Goal: Task Accomplishment & Management: Manage account settings

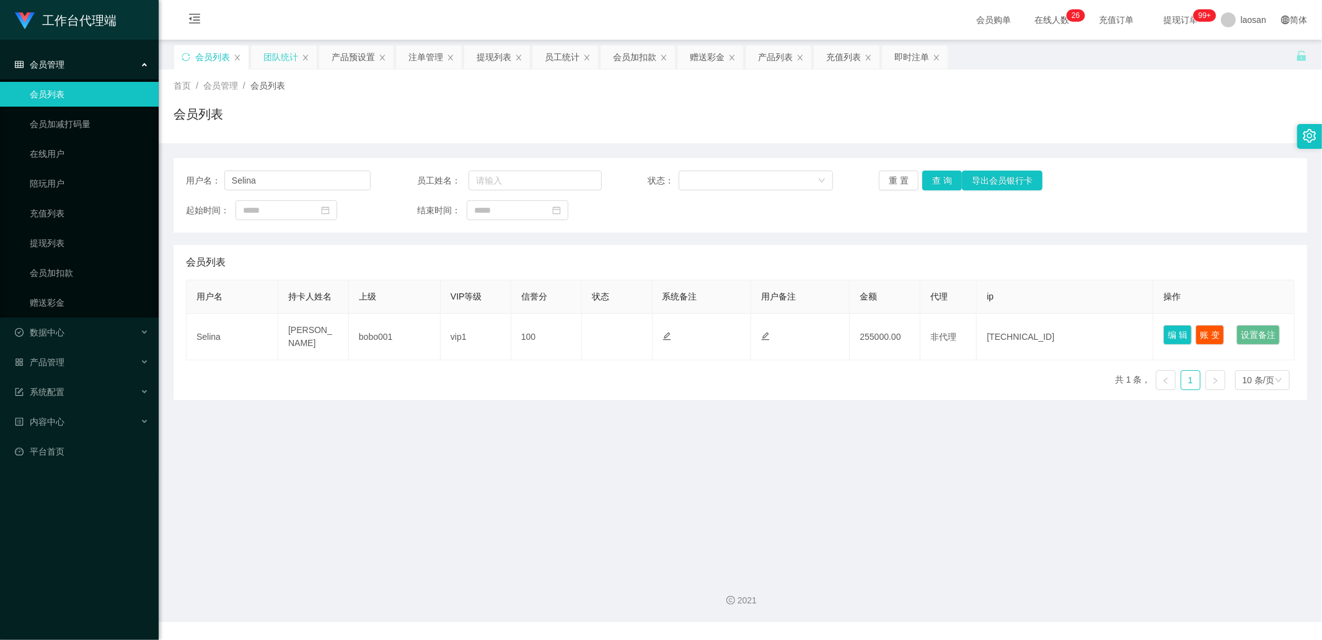
click at [285, 53] on div "团队统计" at bounding box center [280, 57] width 35 height 24
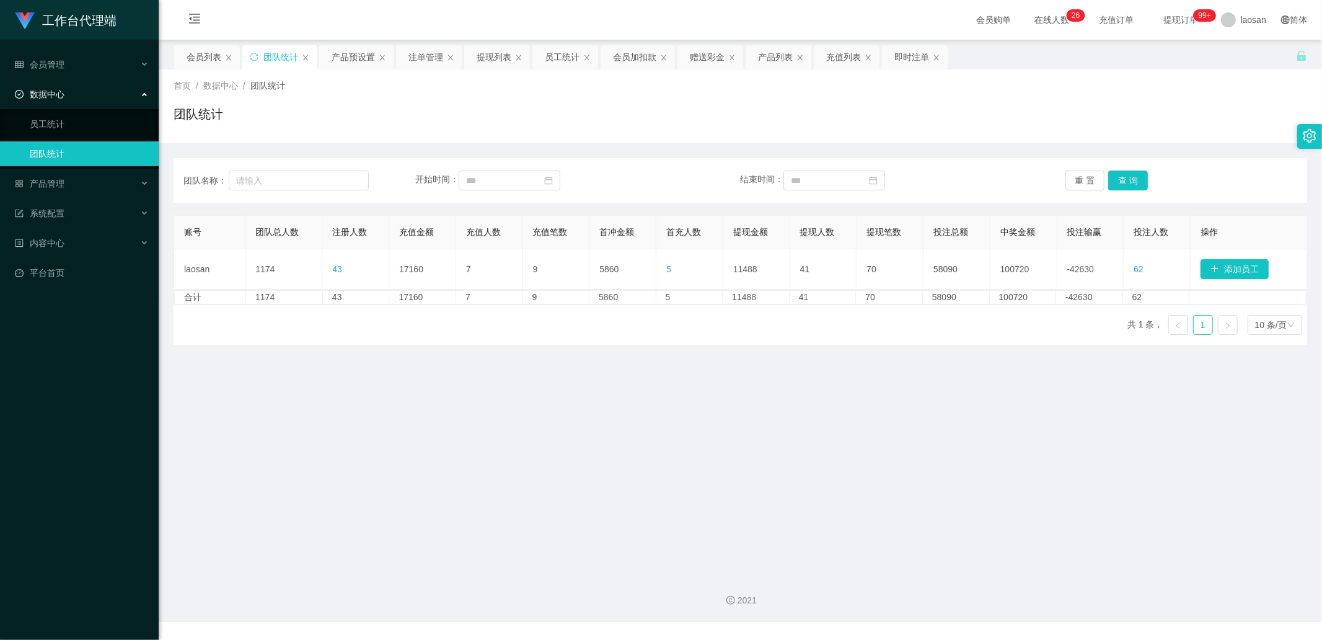
drag, startPoint x: 366, startPoint y: 56, endPoint x: 427, endPoint y: 40, distance: 62.3
click at [366, 56] on div "产品预设置" at bounding box center [353, 57] width 43 height 24
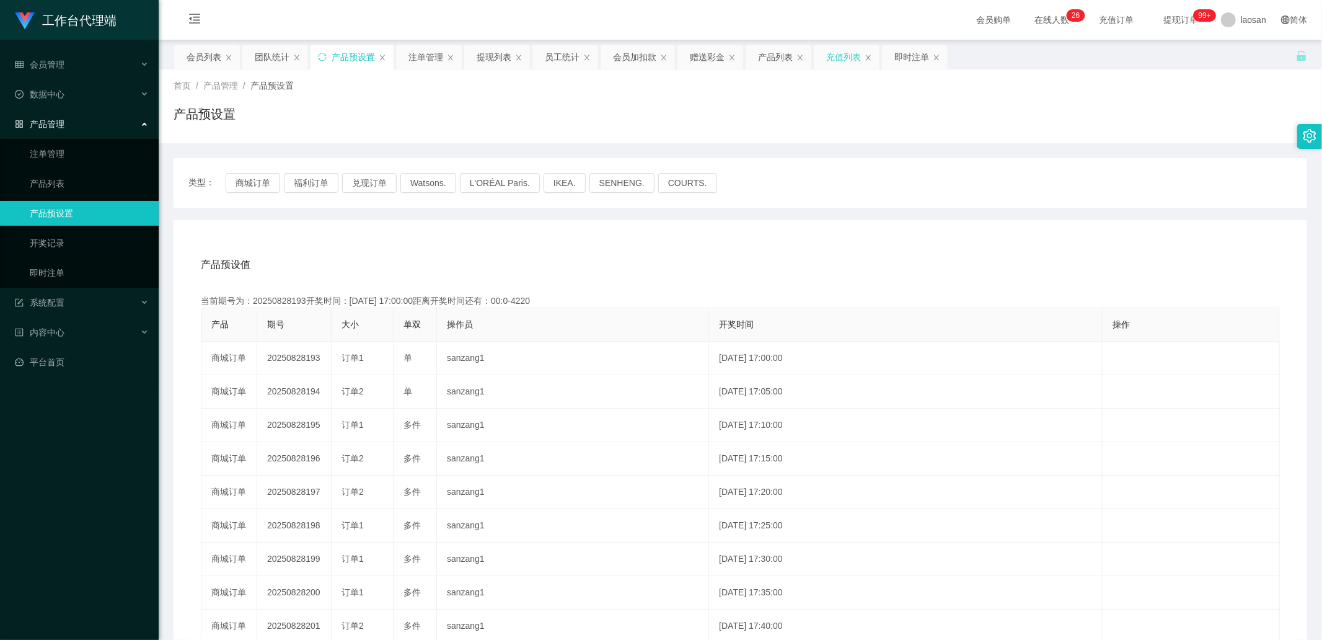
click at [700, 50] on div "充值列表" at bounding box center [843, 57] width 35 height 24
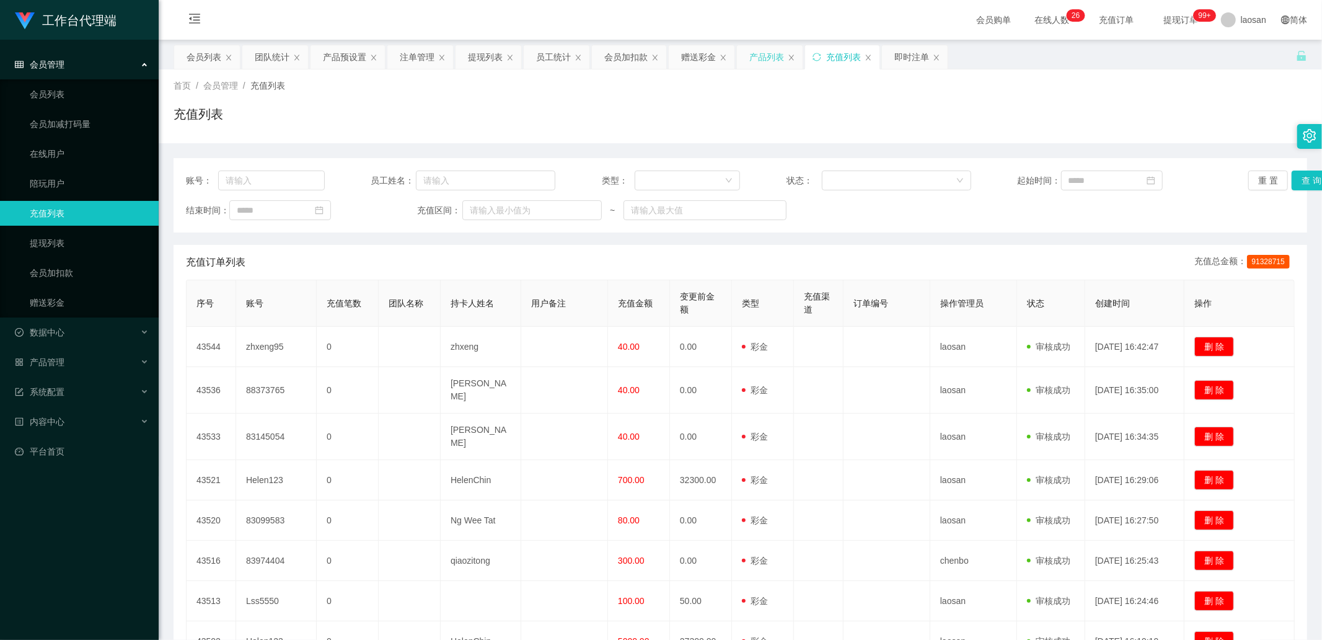
click at [700, 52] on div "产品列表" at bounding box center [767, 57] width 35 height 24
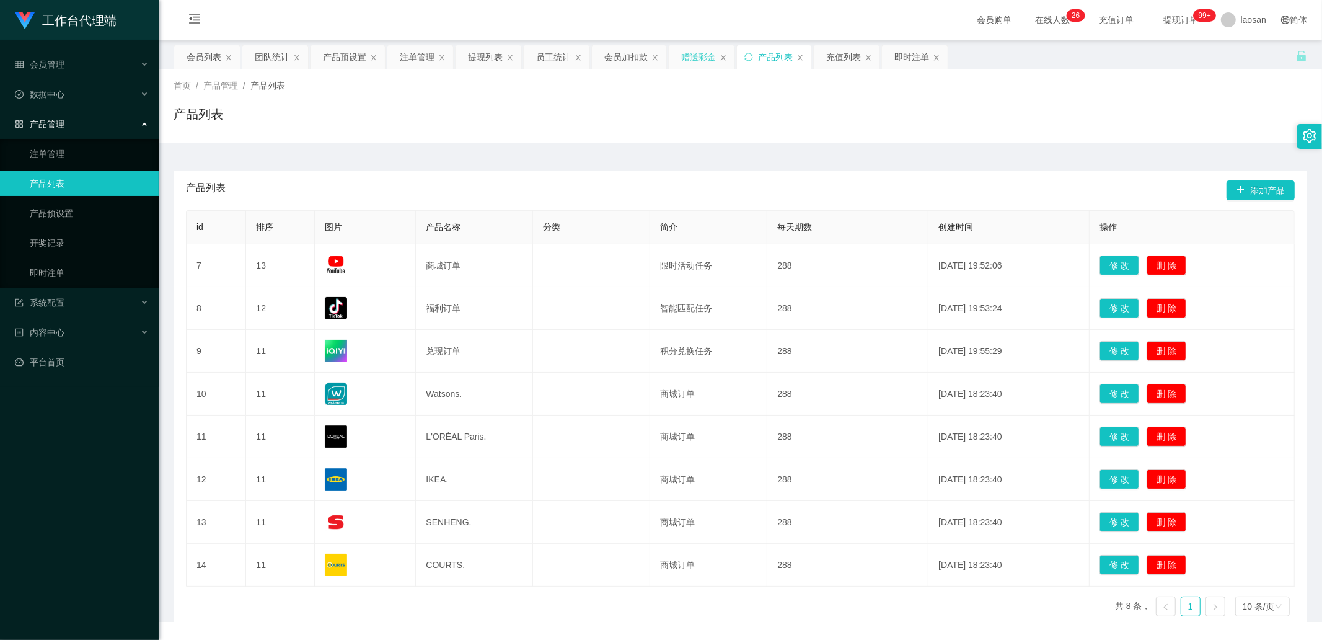
click at [690, 61] on div "赠送彩金" at bounding box center [698, 57] width 35 height 24
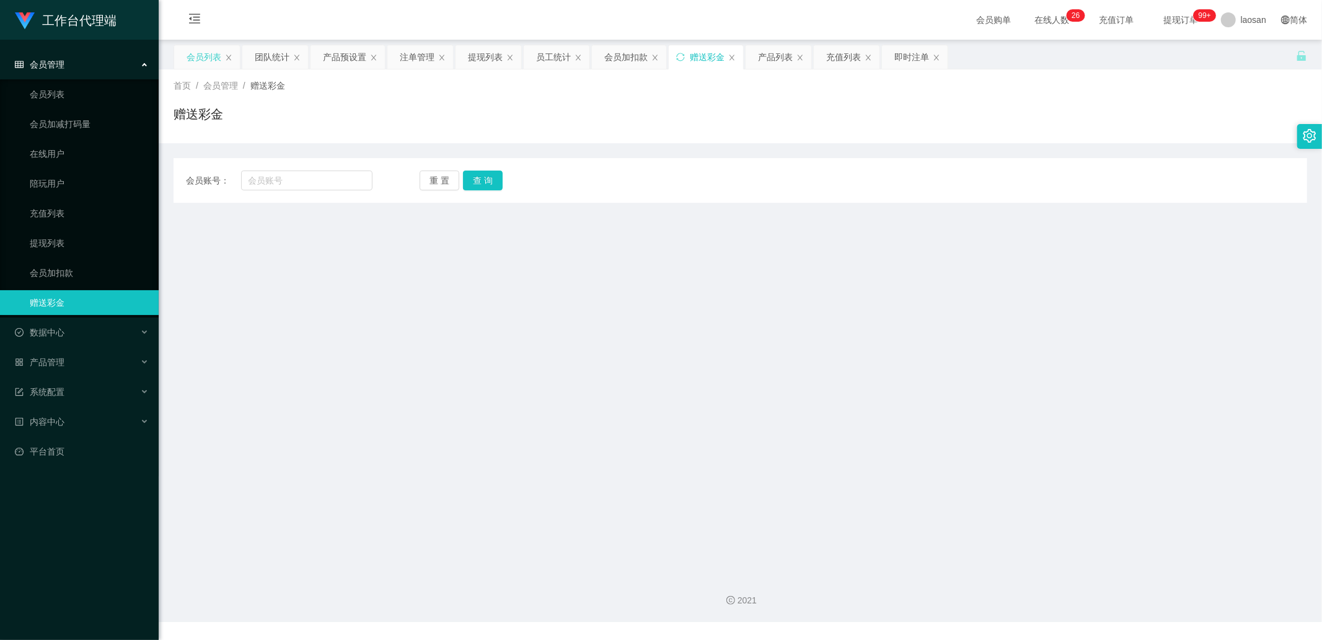
drag, startPoint x: 196, startPoint y: 59, endPoint x: 234, endPoint y: 62, distance: 38.6
click at [197, 59] on div "会员列表" at bounding box center [204, 57] width 35 height 24
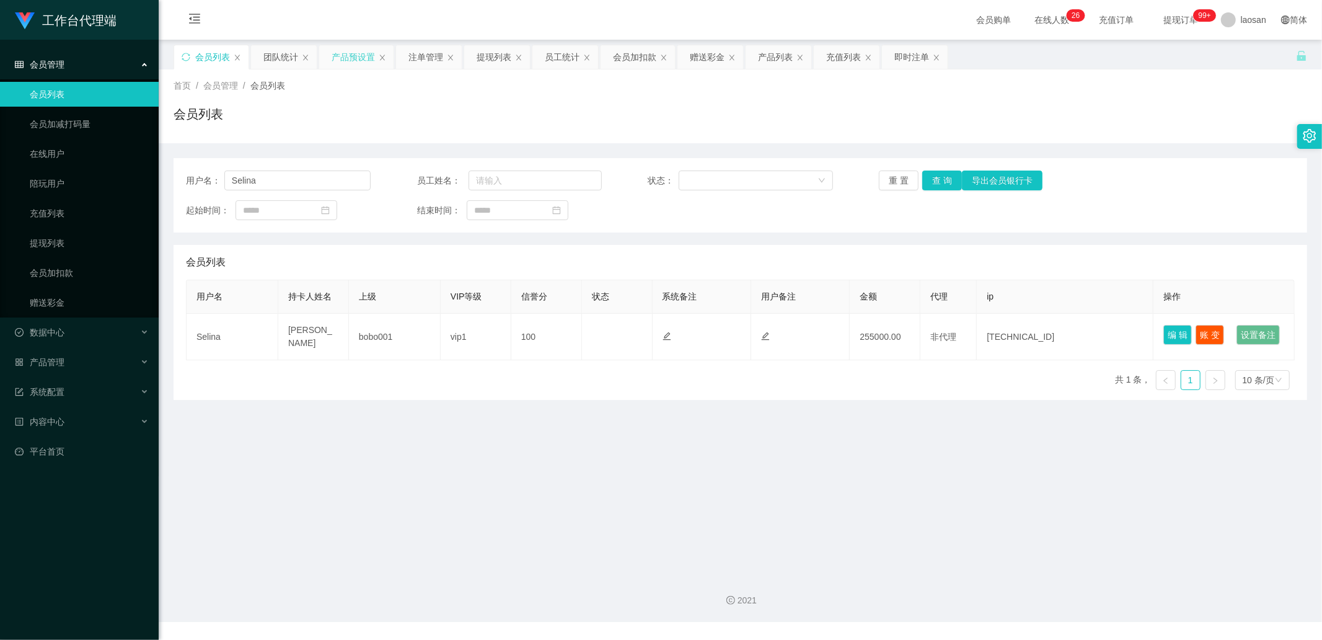
click at [342, 57] on div "产品预设置" at bounding box center [353, 57] width 43 height 24
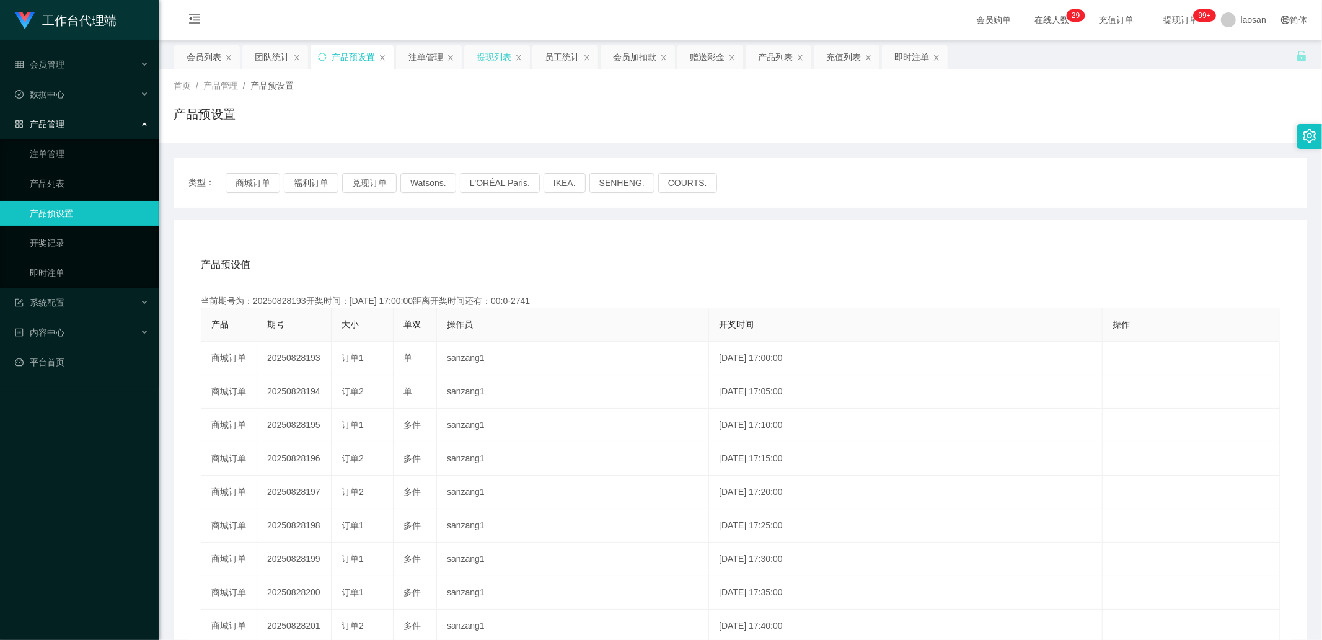
click at [484, 53] on div "提现列表" at bounding box center [494, 57] width 35 height 24
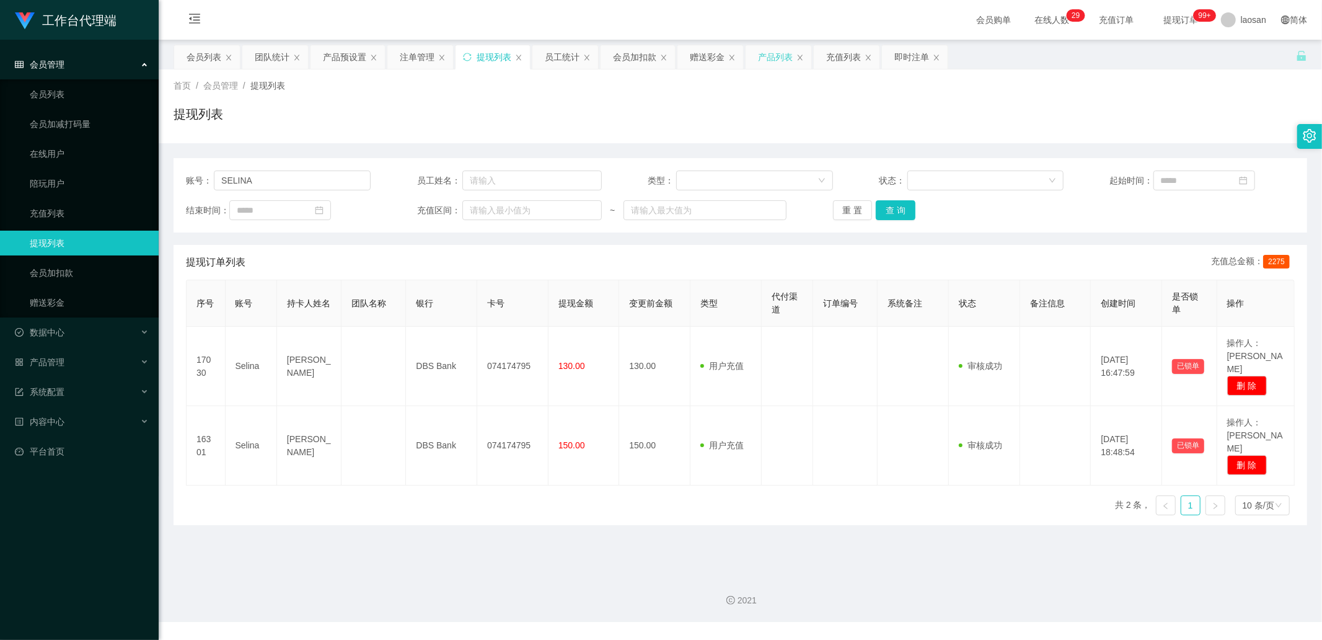
click at [700, 58] on div "产品列表" at bounding box center [775, 57] width 35 height 24
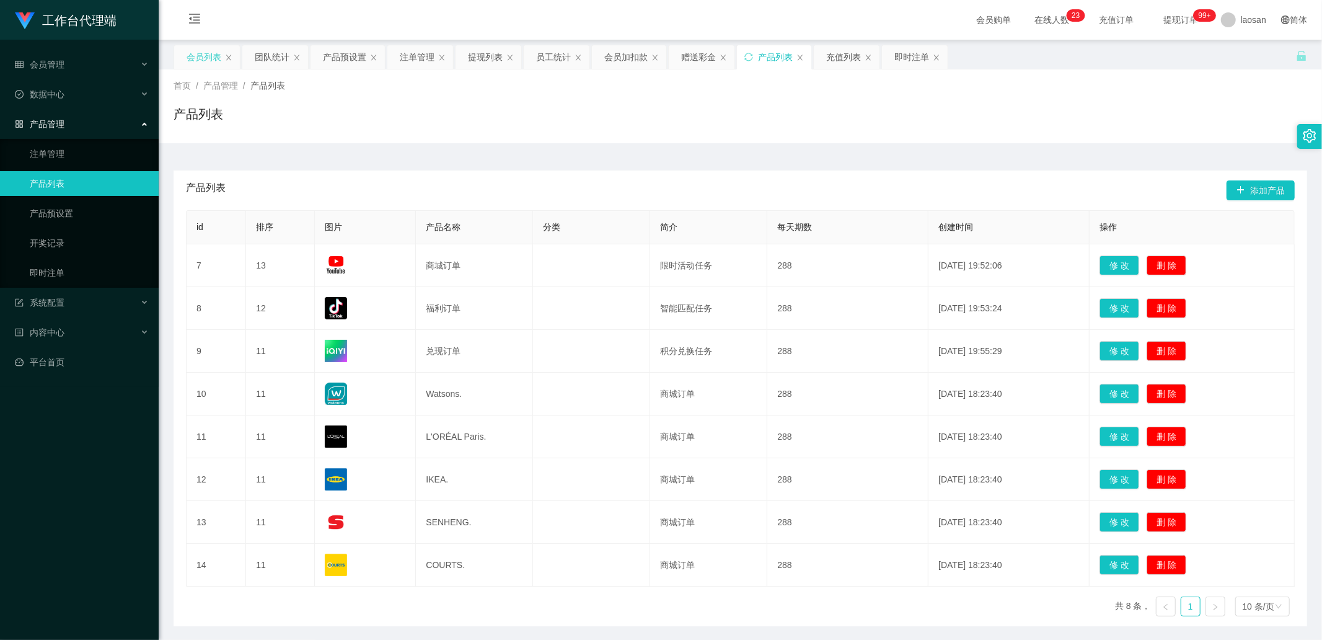
click at [201, 60] on div "会员列表" at bounding box center [204, 57] width 35 height 24
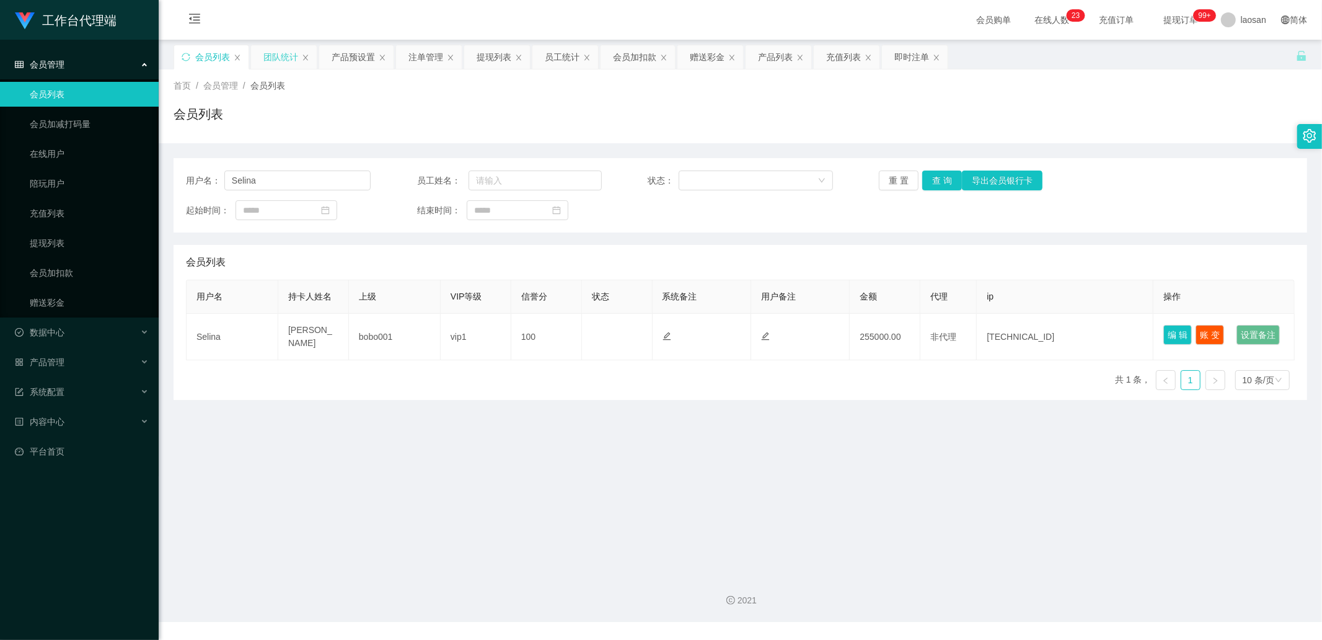
click at [288, 48] on div "团队统计" at bounding box center [280, 57] width 35 height 24
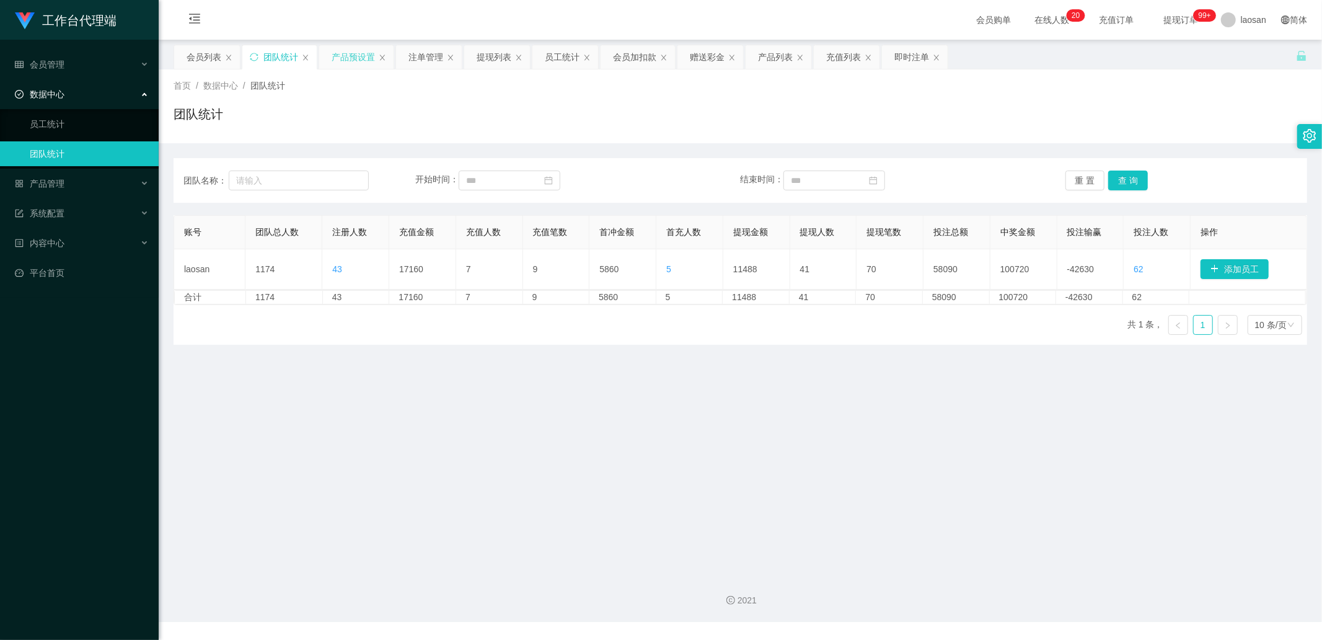
click at [351, 48] on div "产品预设置" at bounding box center [353, 57] width 43 height 24
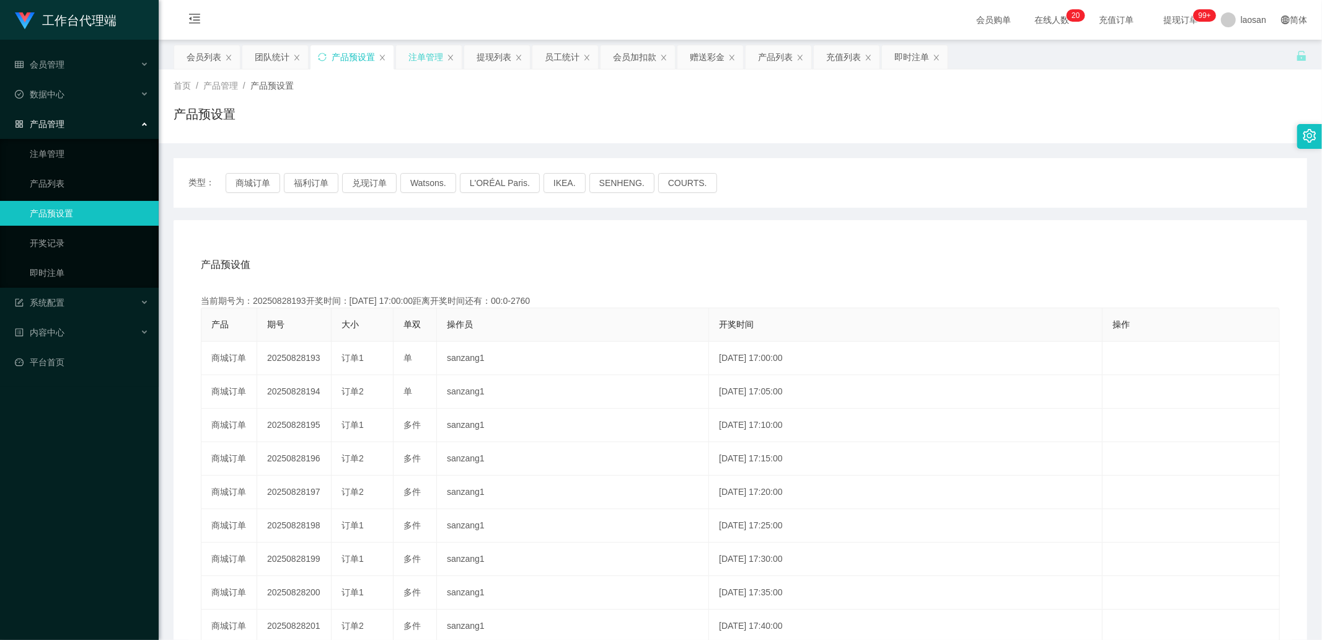
click at [432, 48] on div "注单管理" at bounding box center [426, 57] width 35 height 24
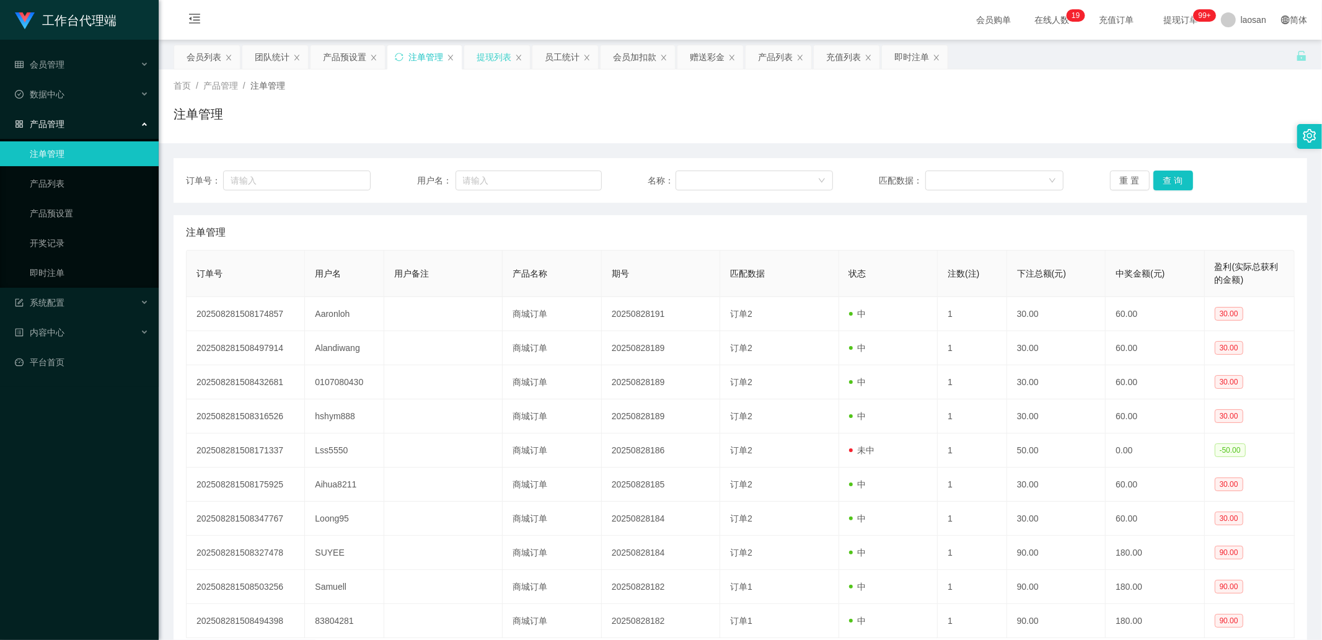
click at [487, 53] on div "提现列表" at bounding box center [494, 57] width 35 height 24
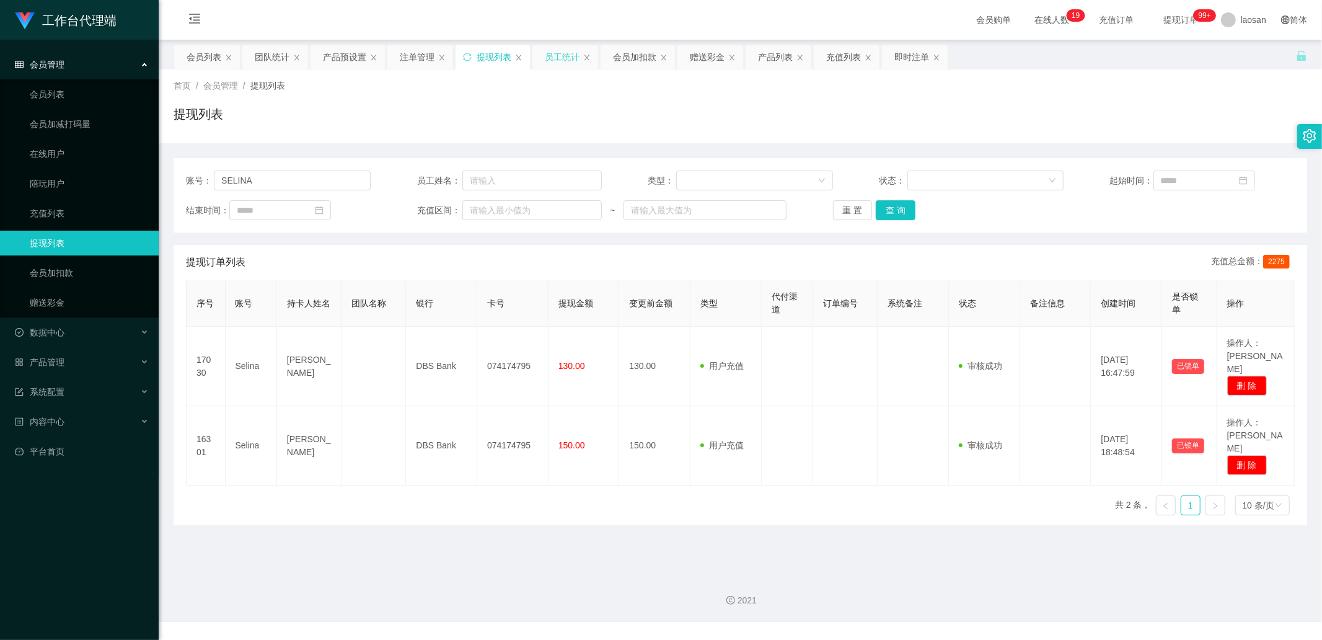
click at [558, 51] on div "员工统计" at bounding box center [562, 57] width 35 height 24
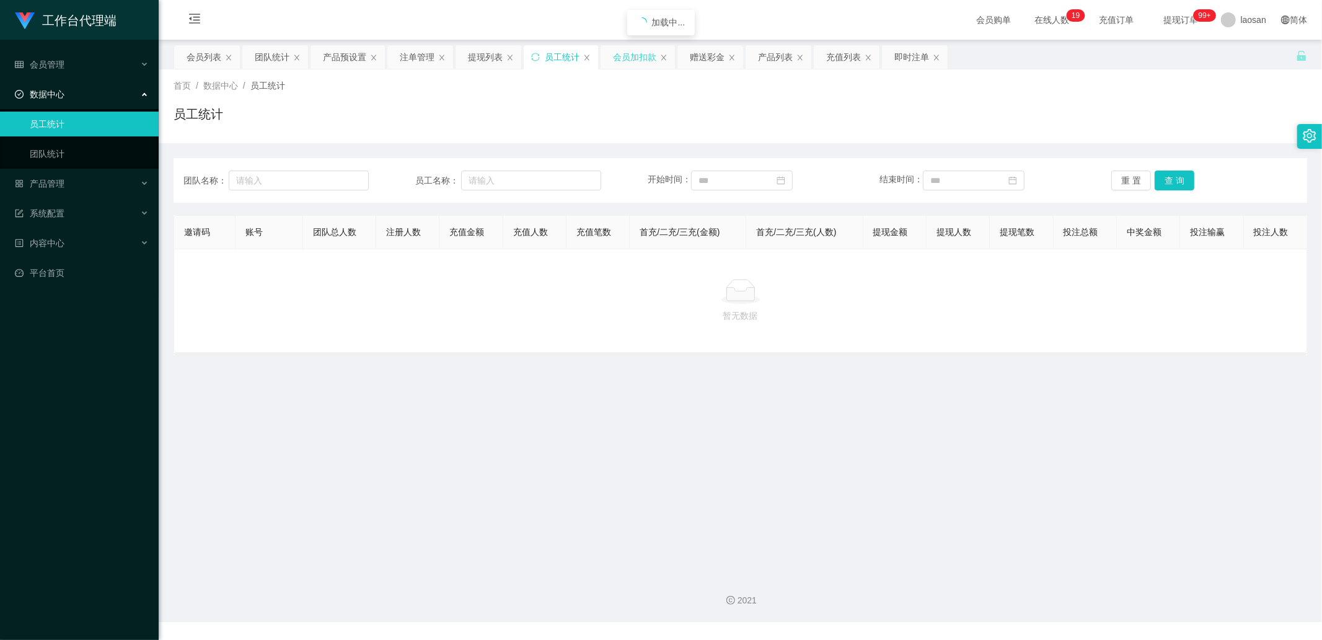
click at [637, 51] on div "会员加扣款" at bounding box center [634, 57] width 43 height 24
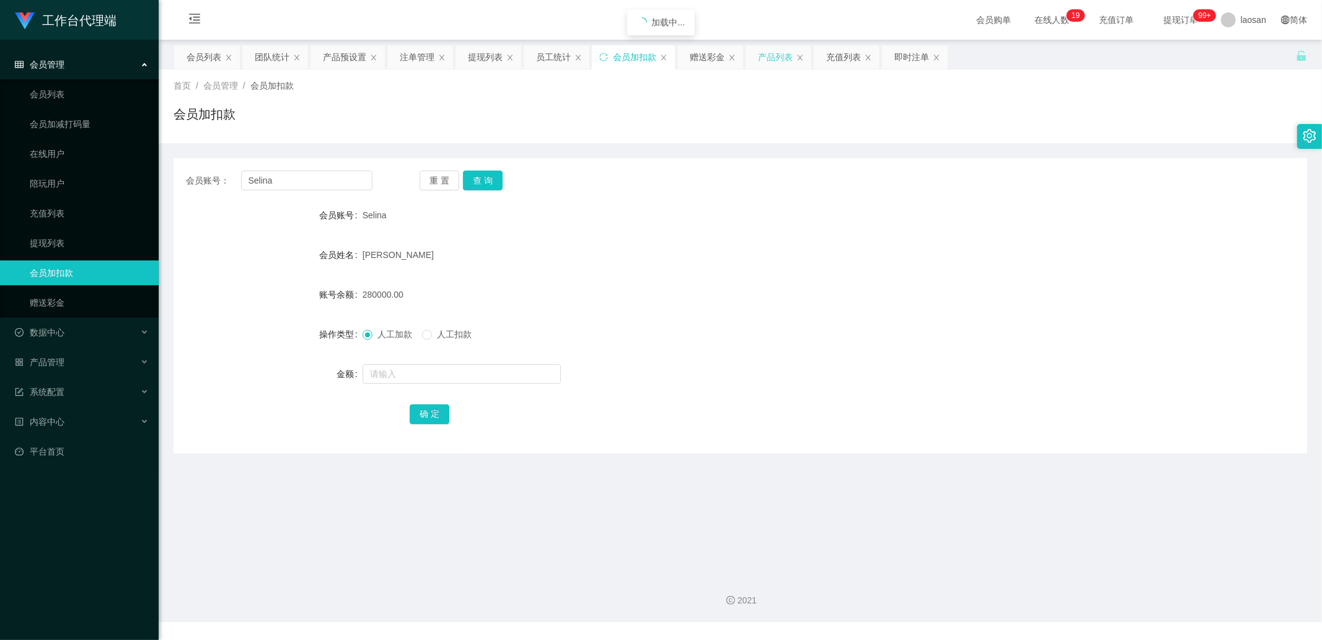
click at [700, 56] on div "产品列表" at bounding box center [775, 57] width 35 height 24
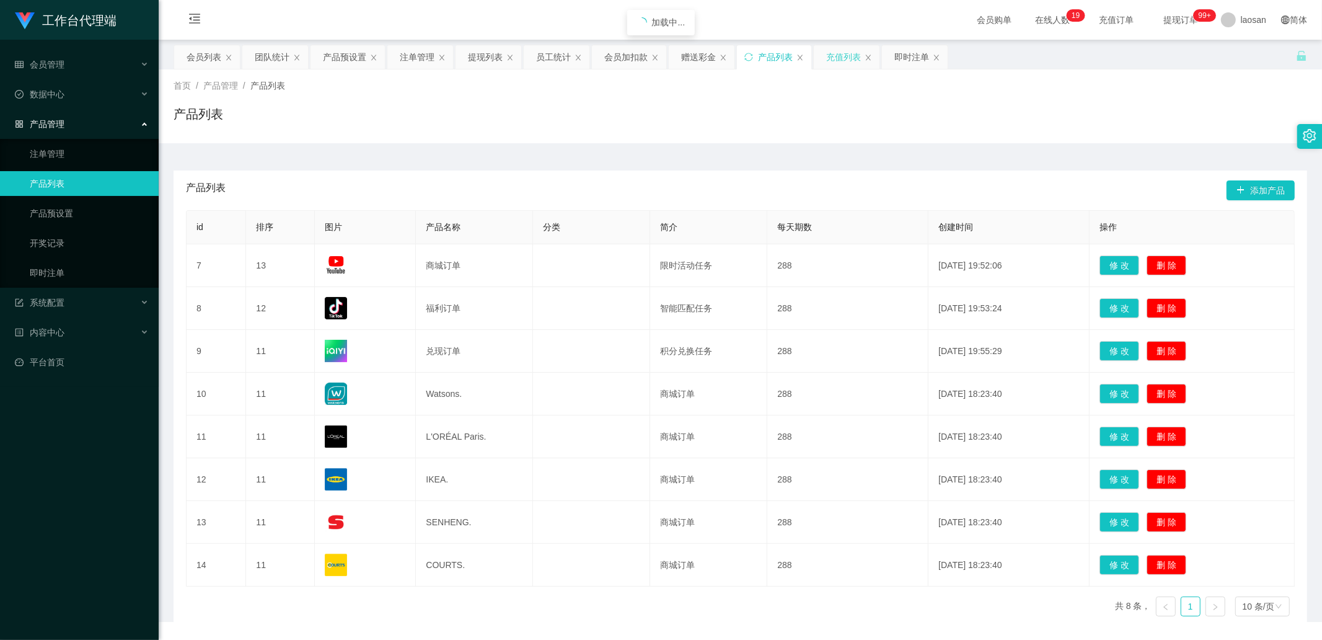
click at [700, 58] on div "充值列表" at bounding box center [843, 57] width 35 height 24
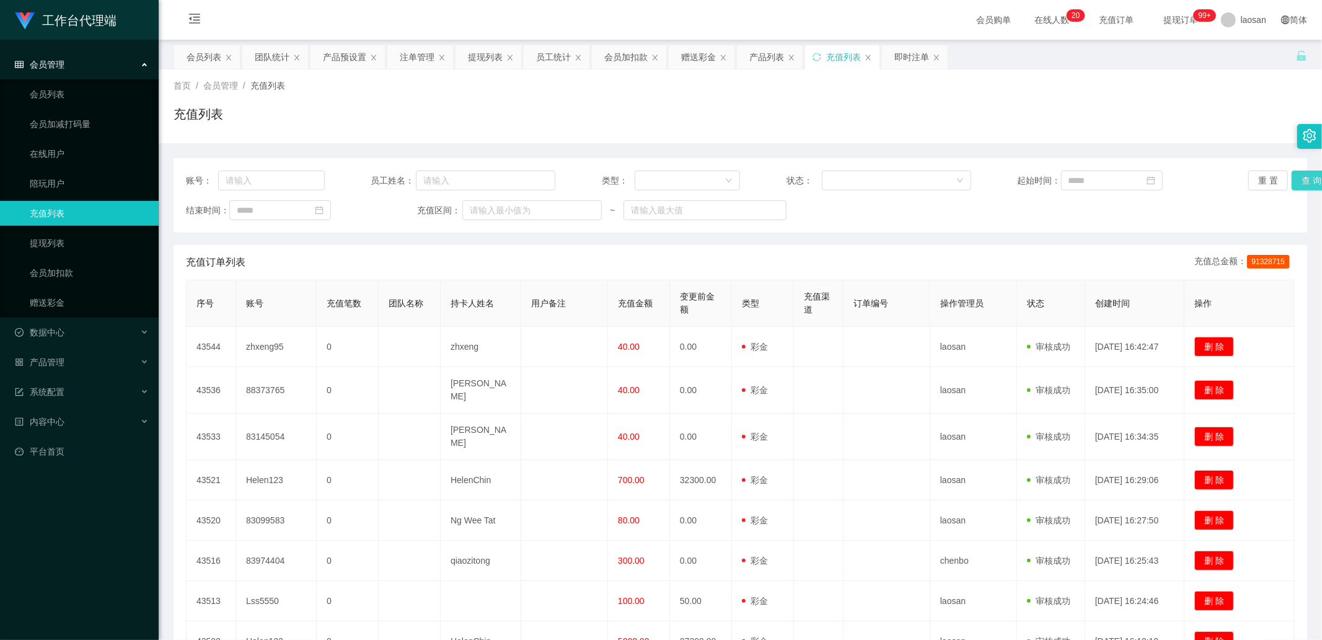
click at [700, 177] on button "查 询" at bounding box center [1312, 180] width 40 height 20
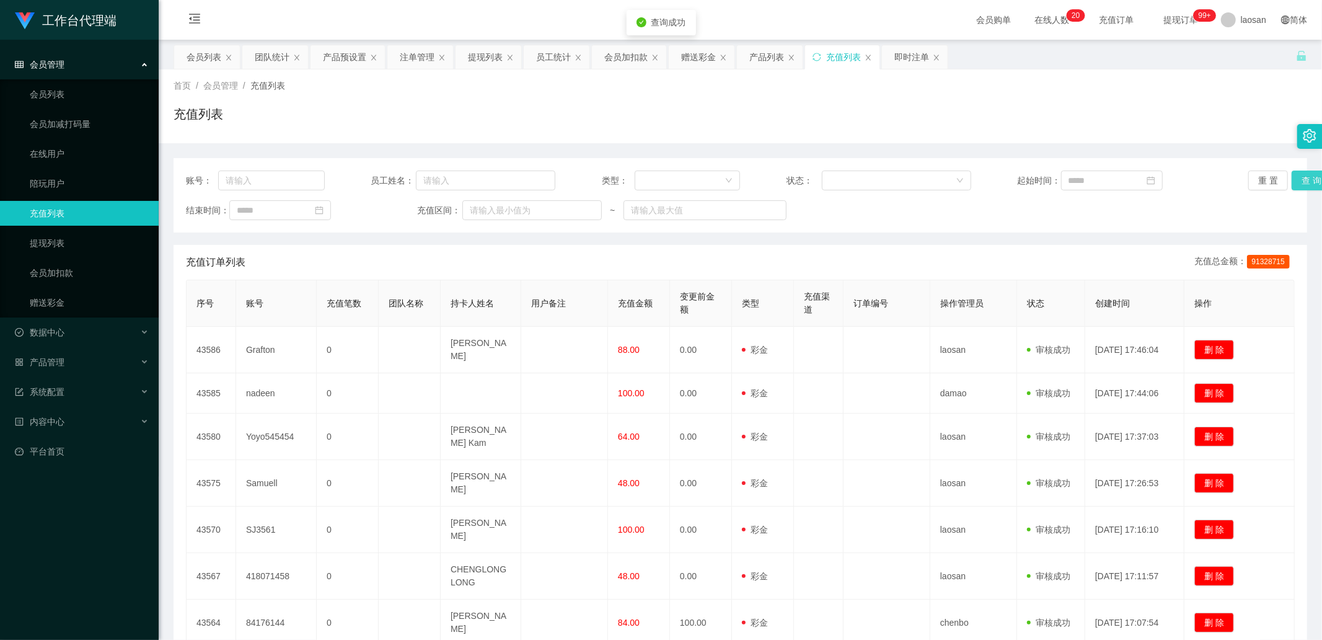
click at [700, 178] on button "查 询" at bounding box center [1312, 180] width 40 height 20
click at [700, 178] on button "查 询" at bounding box center [1318, 180] width 53 height 20
click at [79, 216] on link "提现列表" at bounding box center [89, 243] width 119 height 25
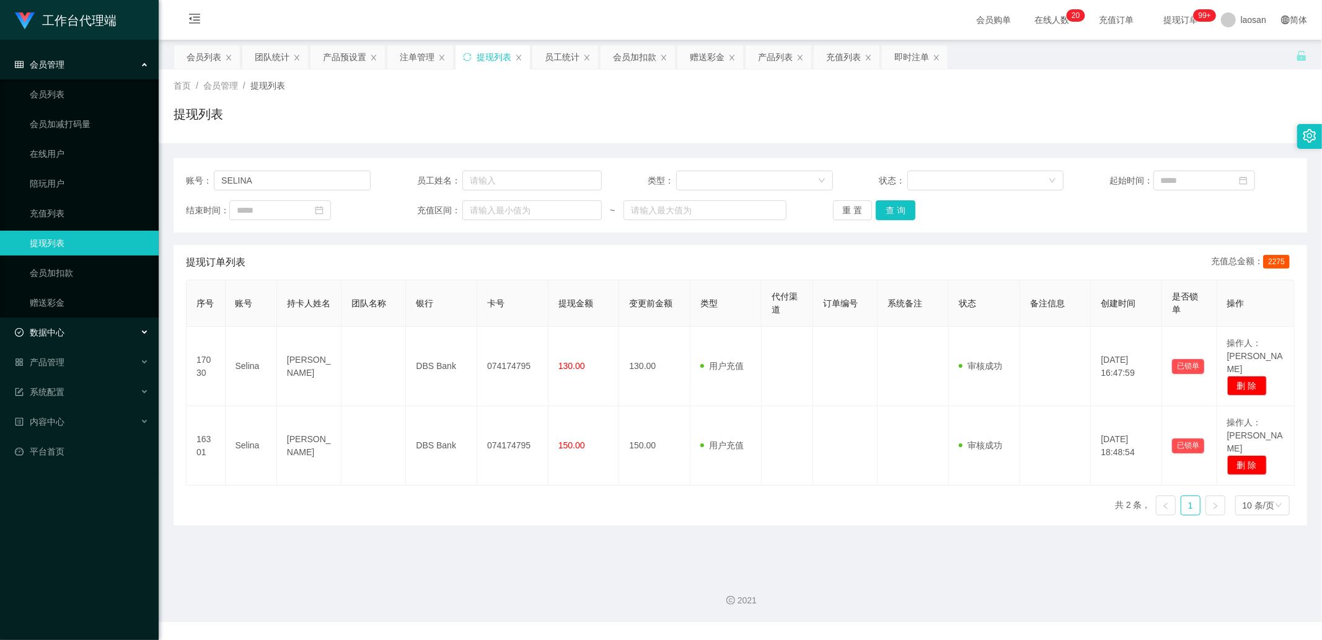
click at [71, 216] on div "数据中心" at bounding box center [79, 332] width 159 height 25
click at [71, 216] on div "产品管理" at bounding box center [79, 421] width 159 height 25
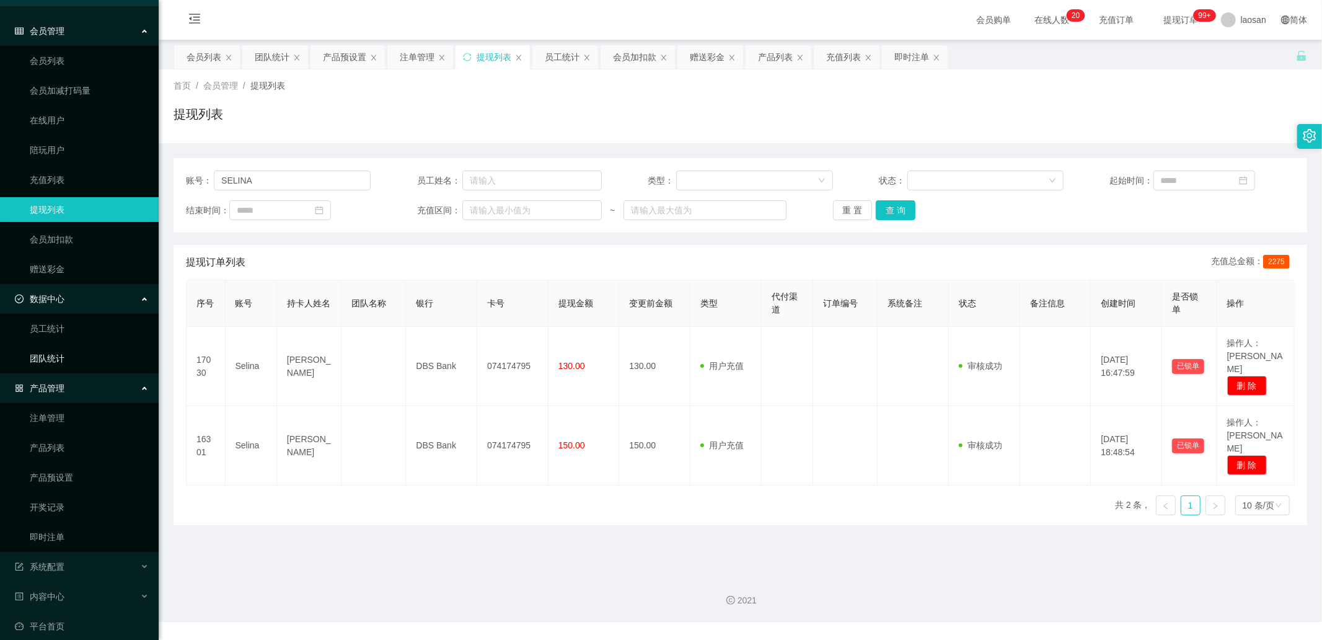
scroll to position [44, 0]
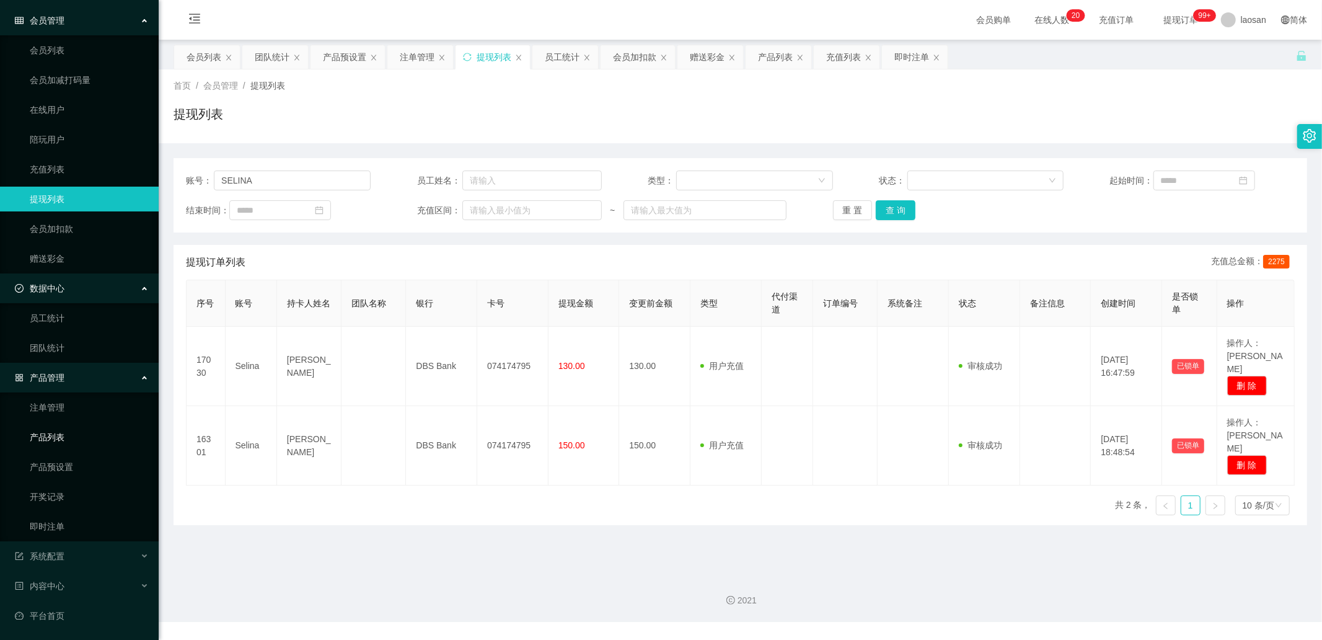
drag, startPoint x: 64, startPoint y: 438, endPoint x: 78, endPoint y: 435, distance: 14.0
click at [64, 216] on link "产品列表" at bounding box center [89, 437] width 119 height 25
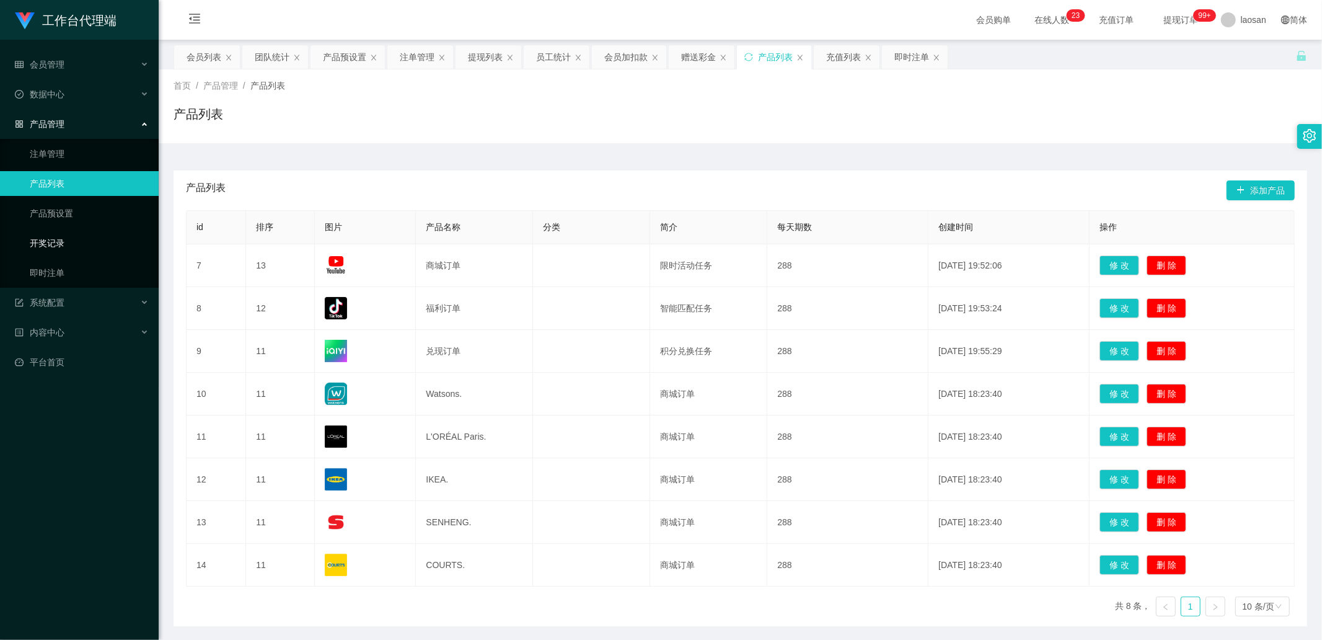
click at [81, 216] on link "开奖记录" at bounding box center [89, 243] width 119 height 25
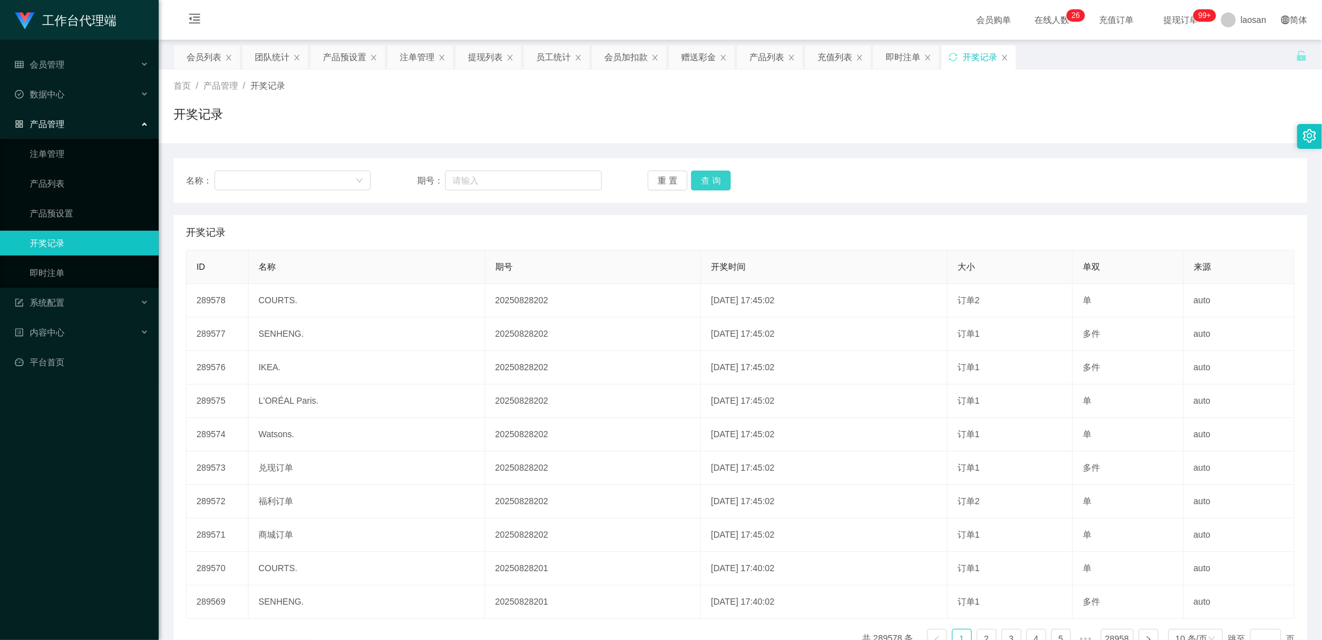
click at [700, 178] on button "查 询" at bounding box center [711, 180] width 40 height 20
click at [700, 178] on button "查 询" at bounding box center [717, 180] width 53 height 20
click at [700, 178] on button "查 询" at bounding box center [711, 180] width 40 height 20
click at [700, 178] on button "查 询" at bounding box center [717, 180] width 53 height 20
click at [700, 178] on div "重 置 查 询" at bounding box center [740, 180] width 185 height 20
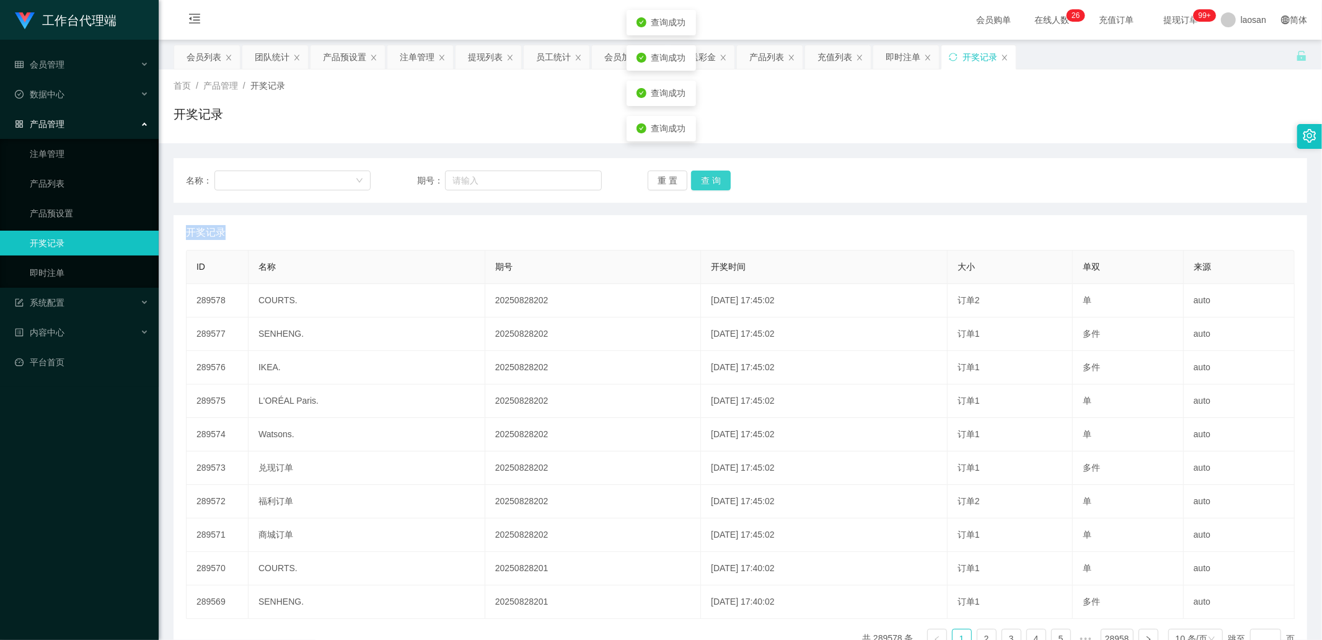
click at [700, 178] on button "查 询" at bounding box center [711, 180] width 40 height 20
click at [700, 178] on button "查 询" at bounding box center [717, 180] width 53 height 20
click at [107, 216] on div "系统配置" at bounding box center [79, 302] width 159 height 25
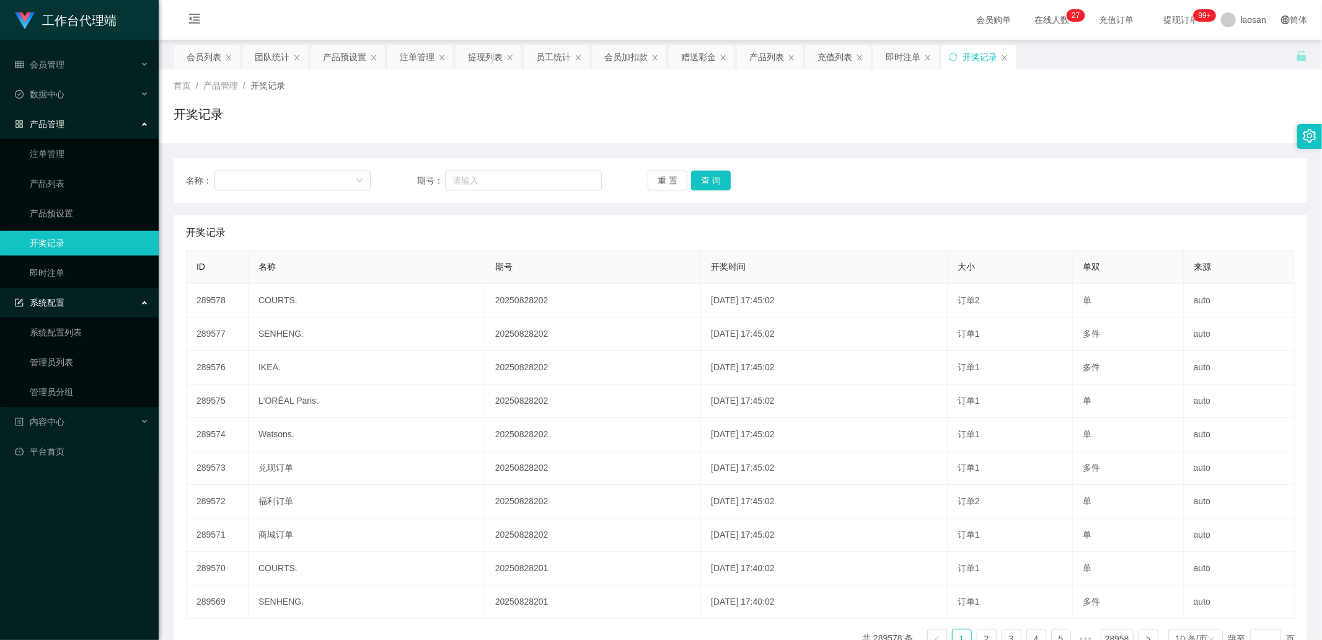
click at [107, 216] on div "系统配置" at bounding box center [79, 302] width 159 height 25
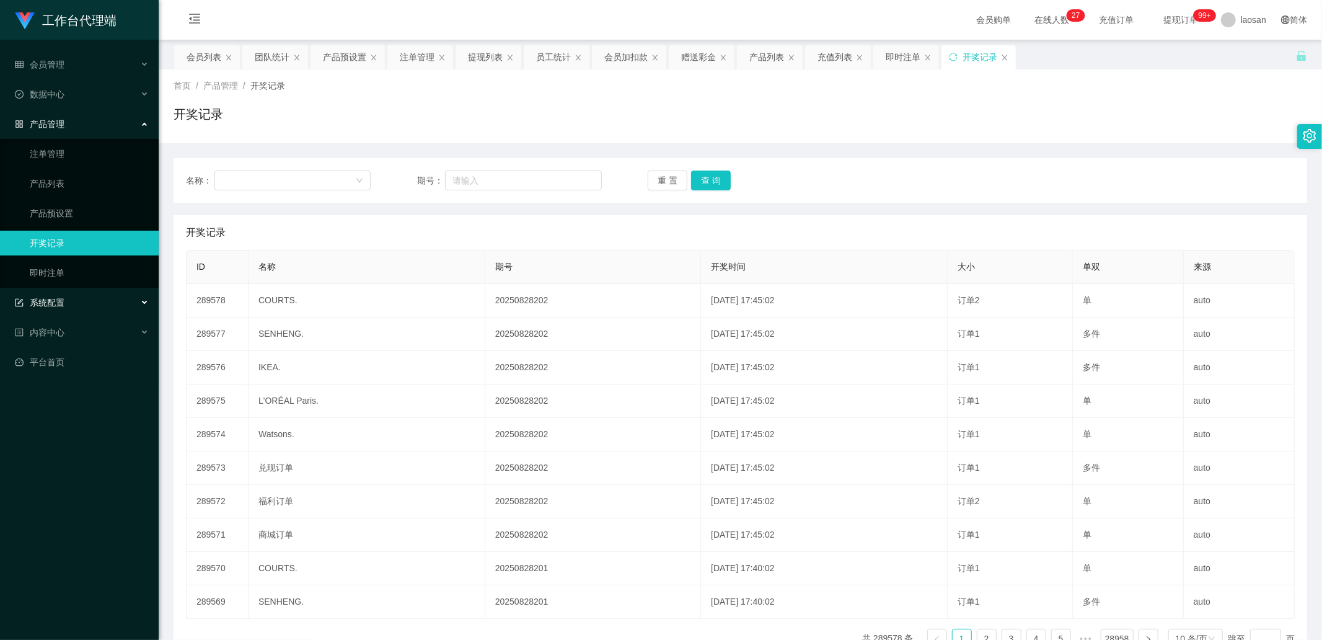
click at [108, 216] on div "系统配置" at bounding box center [79, 302] width 159 height 25
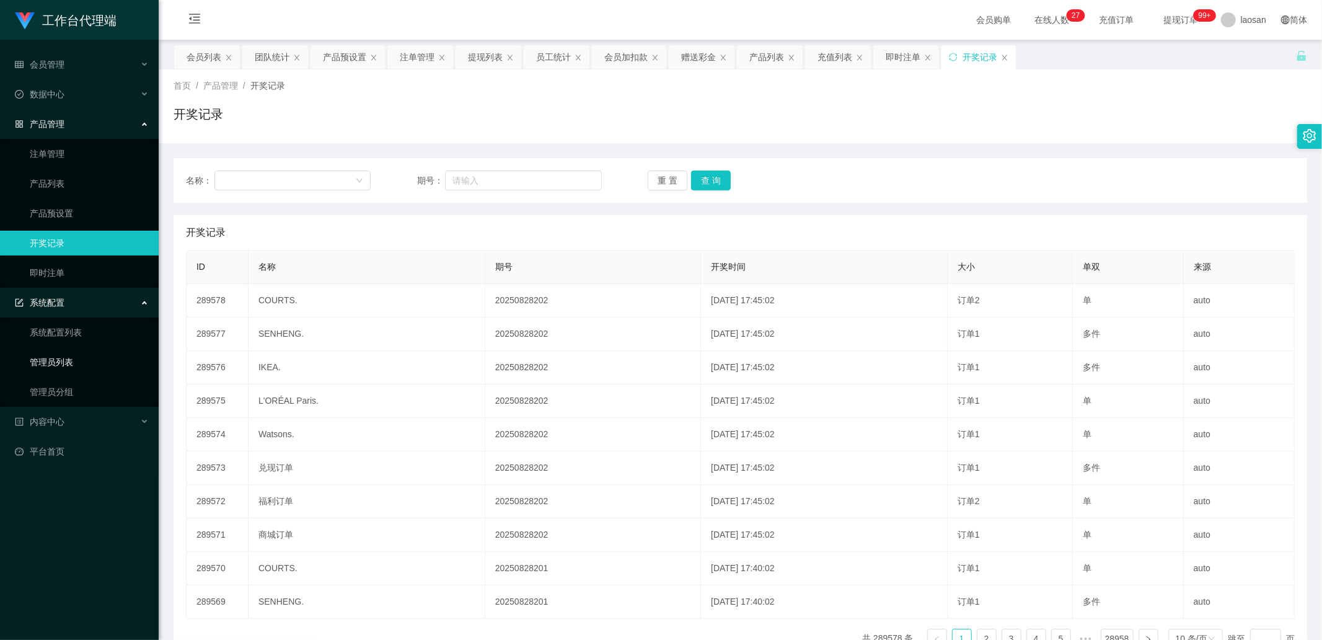
click at [85, 216] on link "管理员列表" at bounding box center [89, 362] width 119 height 25
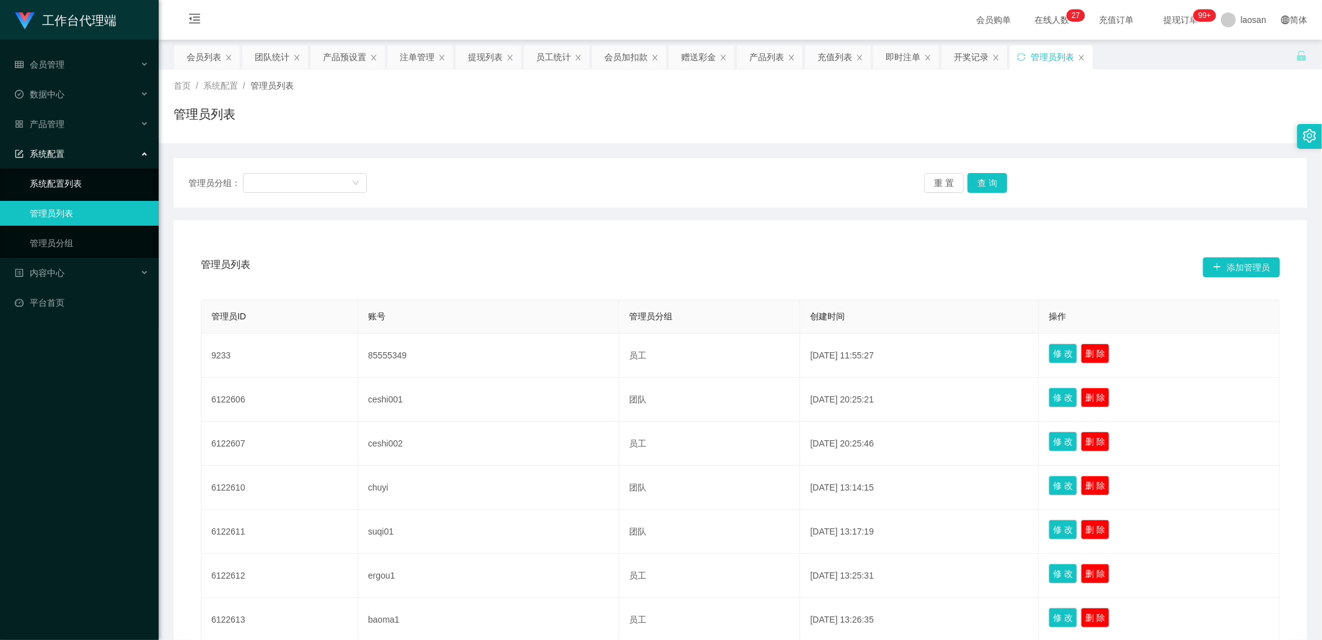
drag, startPoint x: 89, startPoint y: 184, endPoint x: 128, endPoint y: 212, distance: 48.0
click at [89, 184] on link "系统配置列表" at bounding box center [89, 183] width 119 height 25
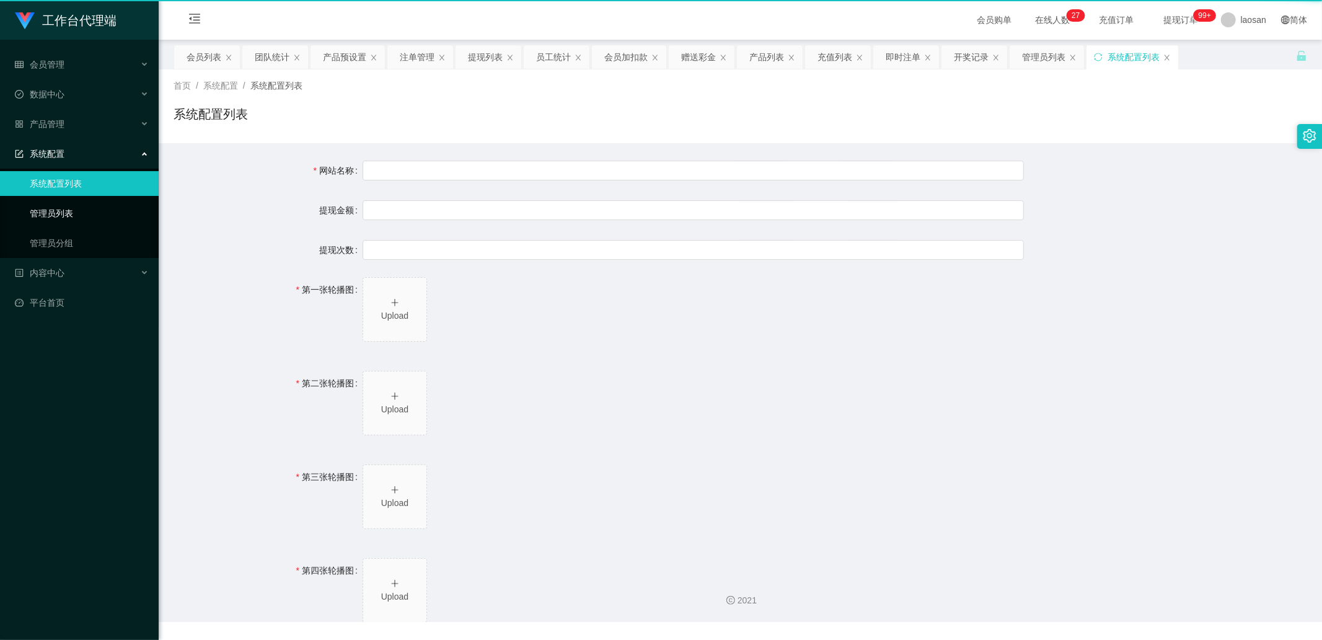
type input "工作台"
type input "40"
type input "1000000"
type input "[URL][DOMAIN_NAME]"
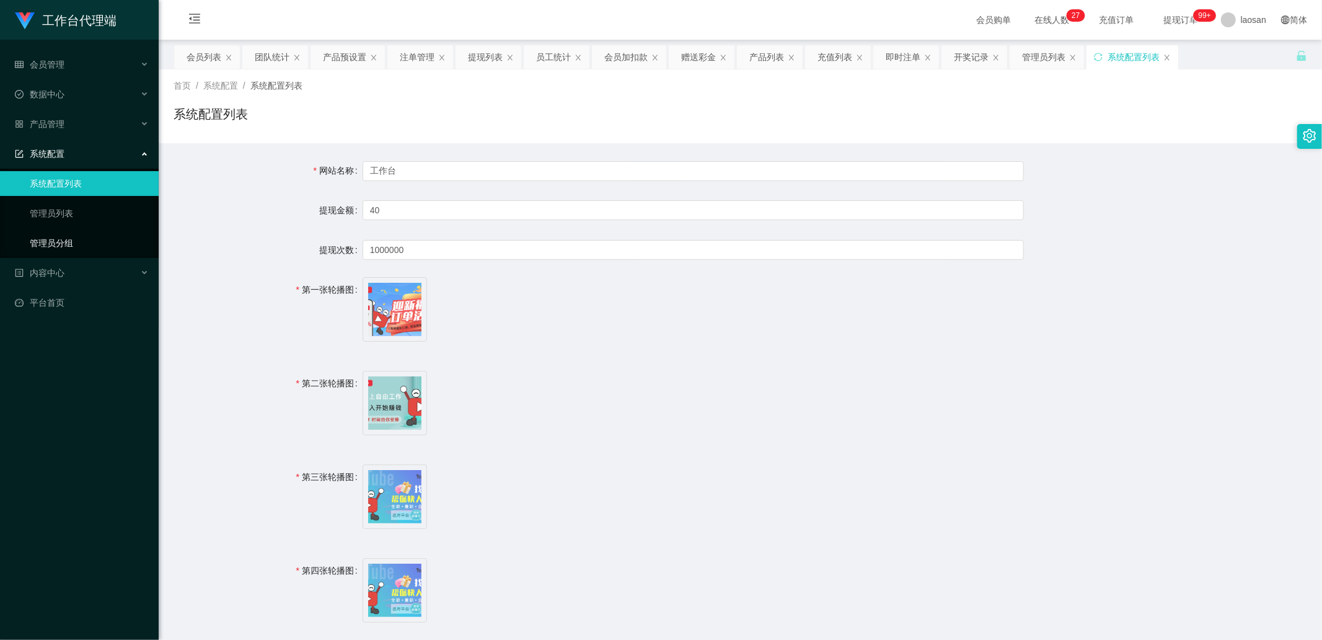
click at [98, 216] on link "管理员分组" at bounding box center [89, 243] width 119 height 25
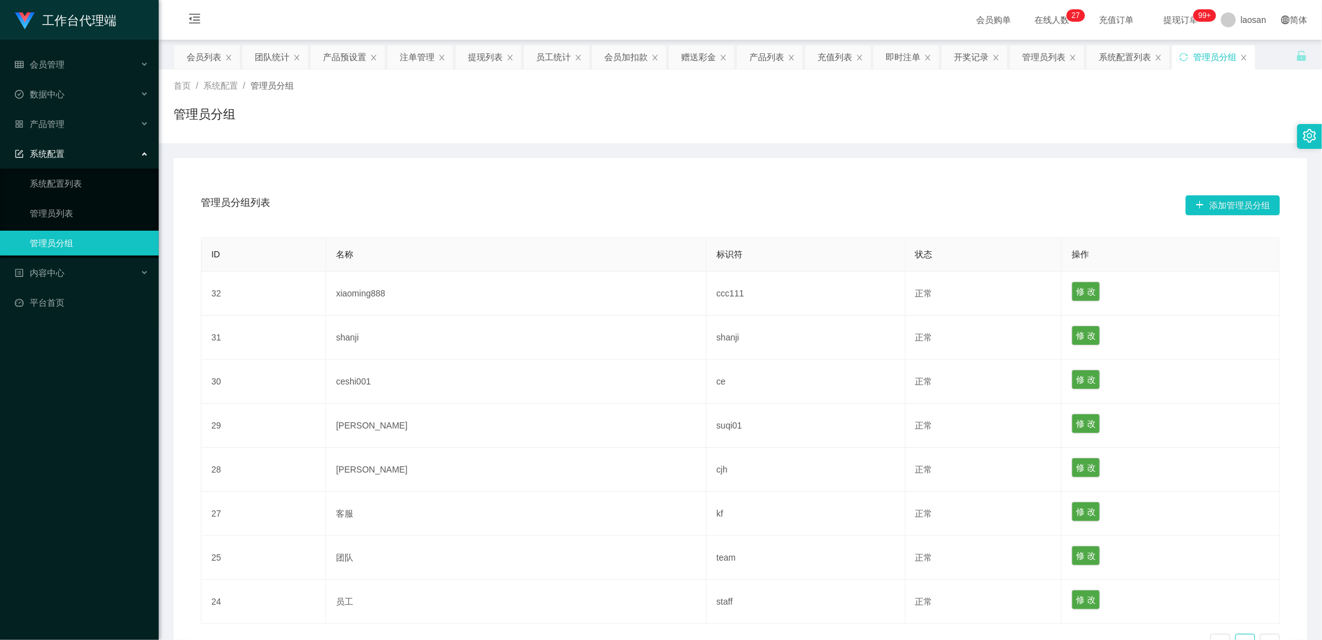
click at [71, 149] on div "系统配置" at bounding box center [79, 153] width 159 height 25
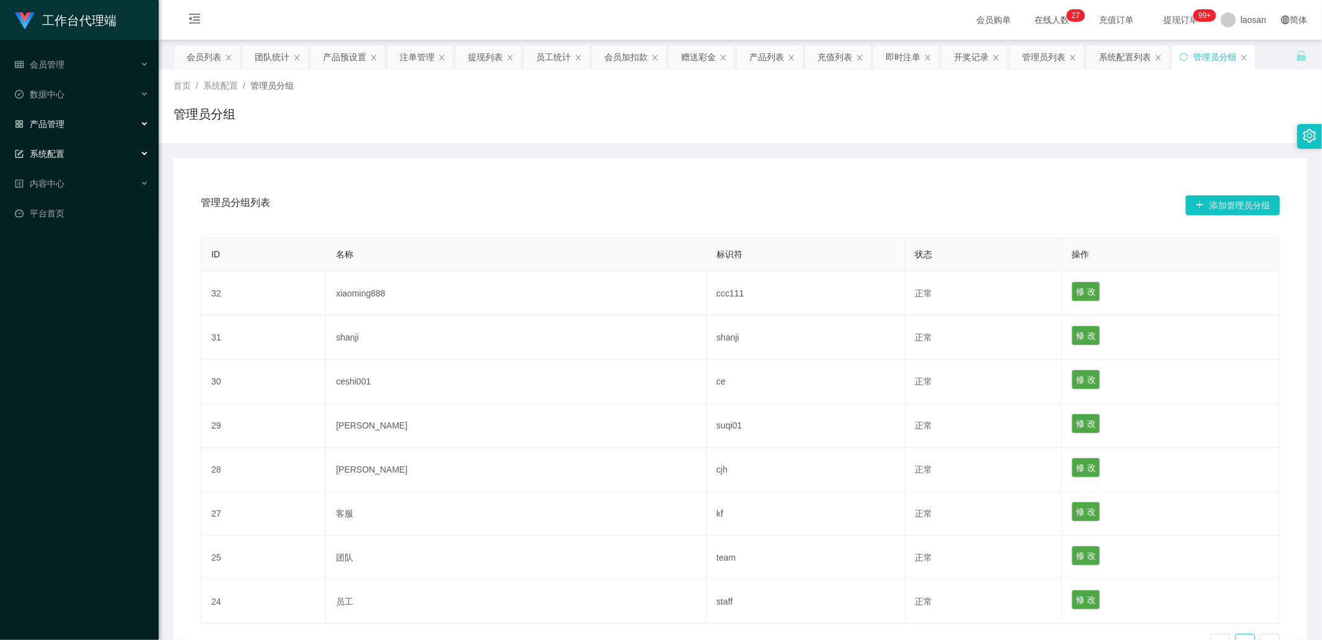
click at [68, 123] on div "产品管理" at bounding box center [79, 124] width 159 height 25
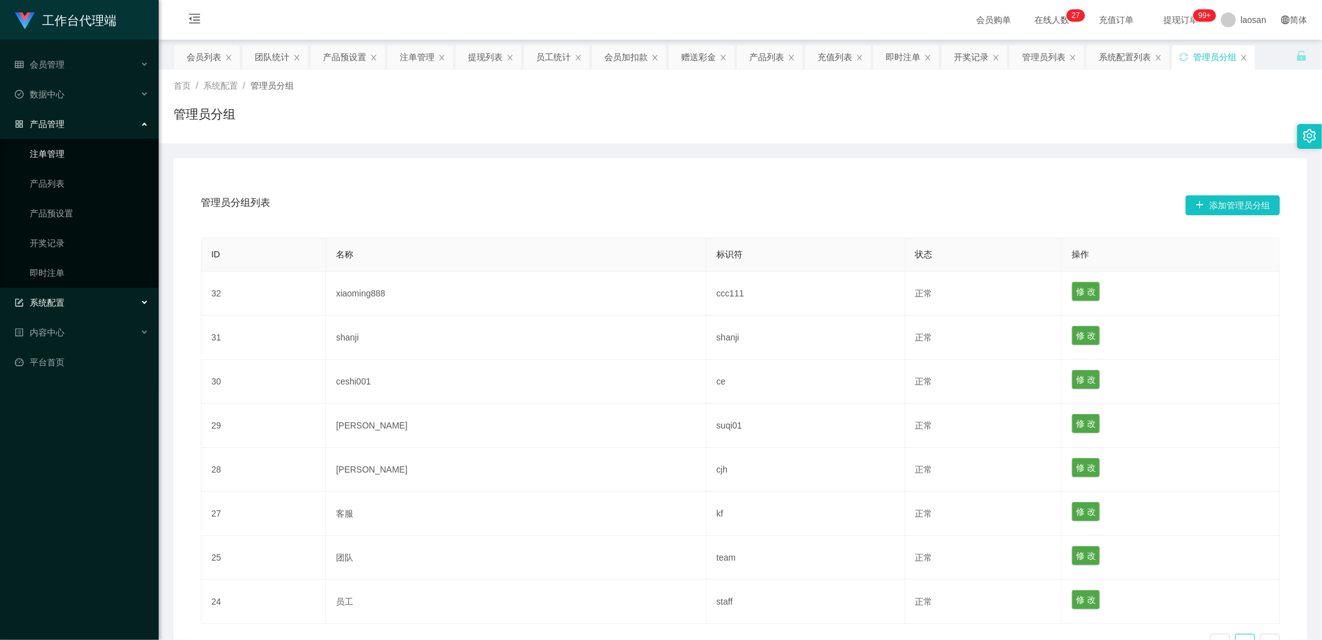
click at [77, 157] on link "注单管理" at bounding box center [89, 153] width 119 height 25
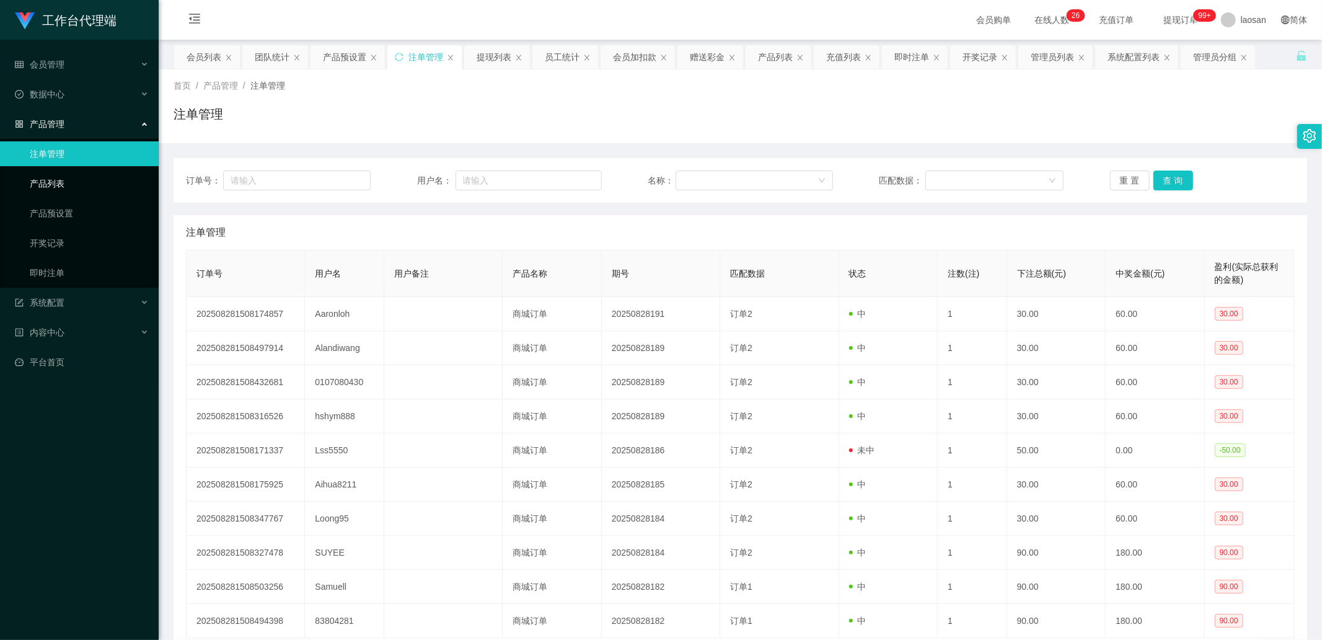
click at [94, 195] on link "产品列表" at bounding box center [89, 183] width 119 height 25
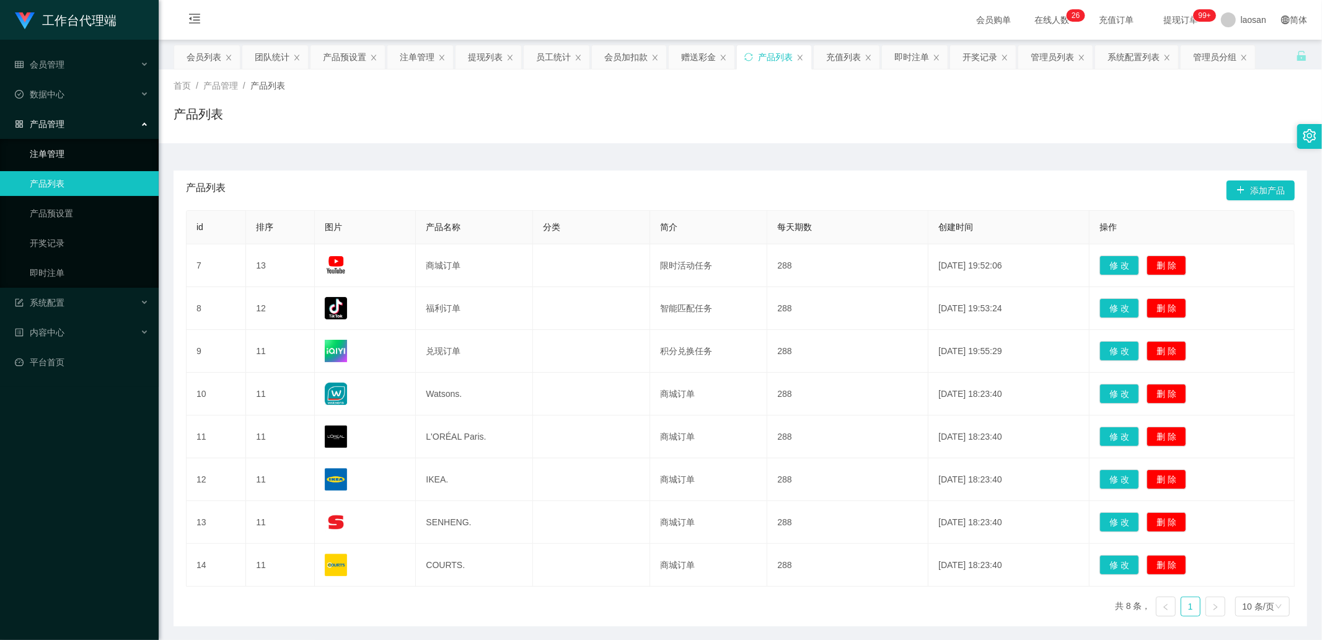
click at [84, 149] on link "注单管理" at bounding box center [89, 153] width 119 height 25
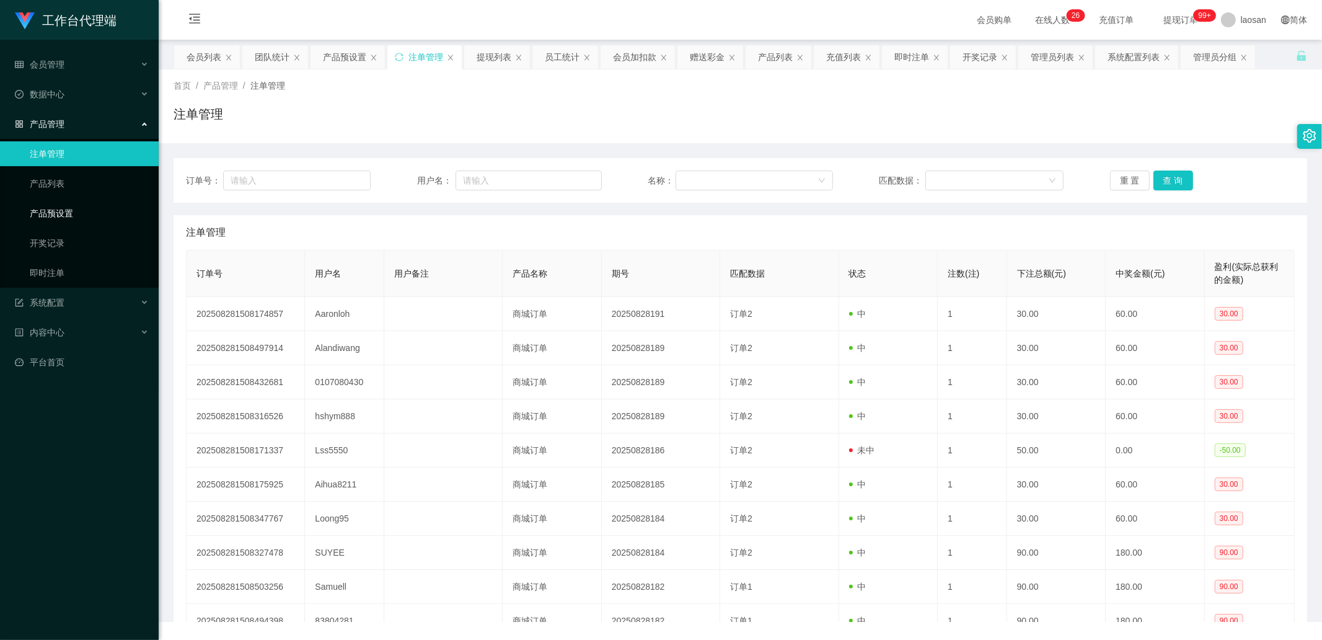
click at [82, 211] on link "产品预设置" at bounding box center [89, 213] width 119 height 25
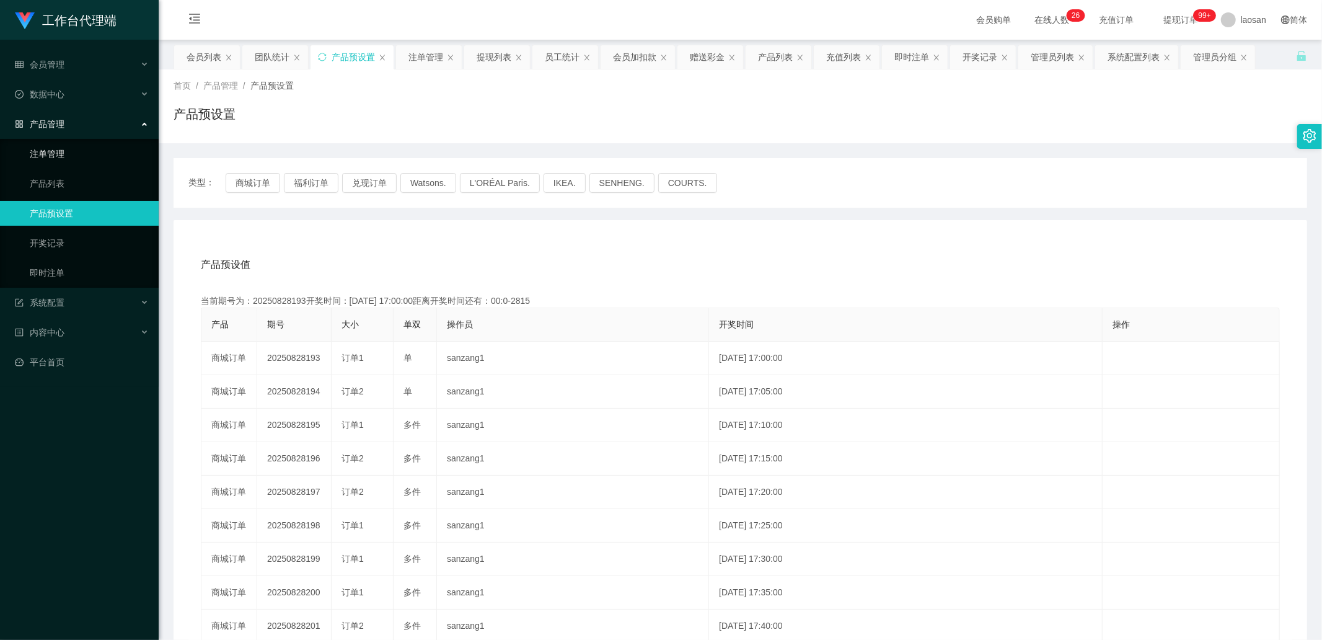
click at [82, 156] on link "注单管理" at bounding box center [89, 153] width 119 height 25
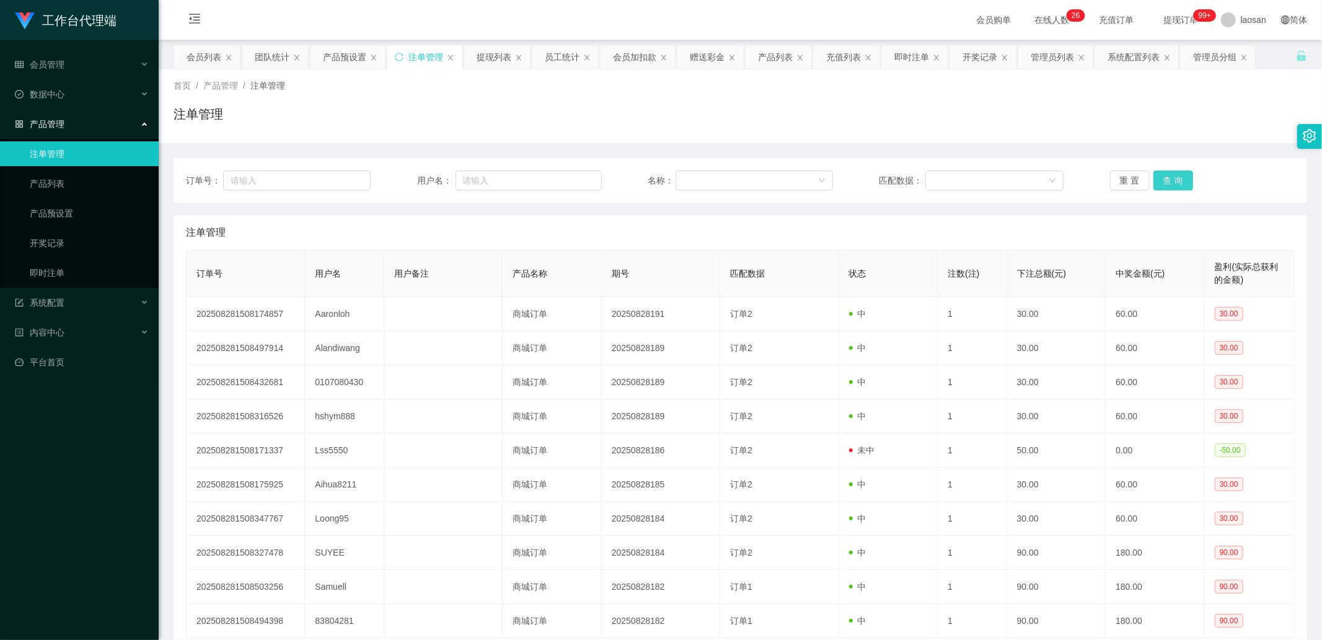
click at [700, 177] on button "查 询" at bounding box center [1174, 180] width 40 height 20
click at [700, 177] on div "重 置 查 询" at bounding box center [1202, 180] width 185 height 20
click at [700, 177] on button "查 询" at bounding box center [1180, 180] width 53 height 20
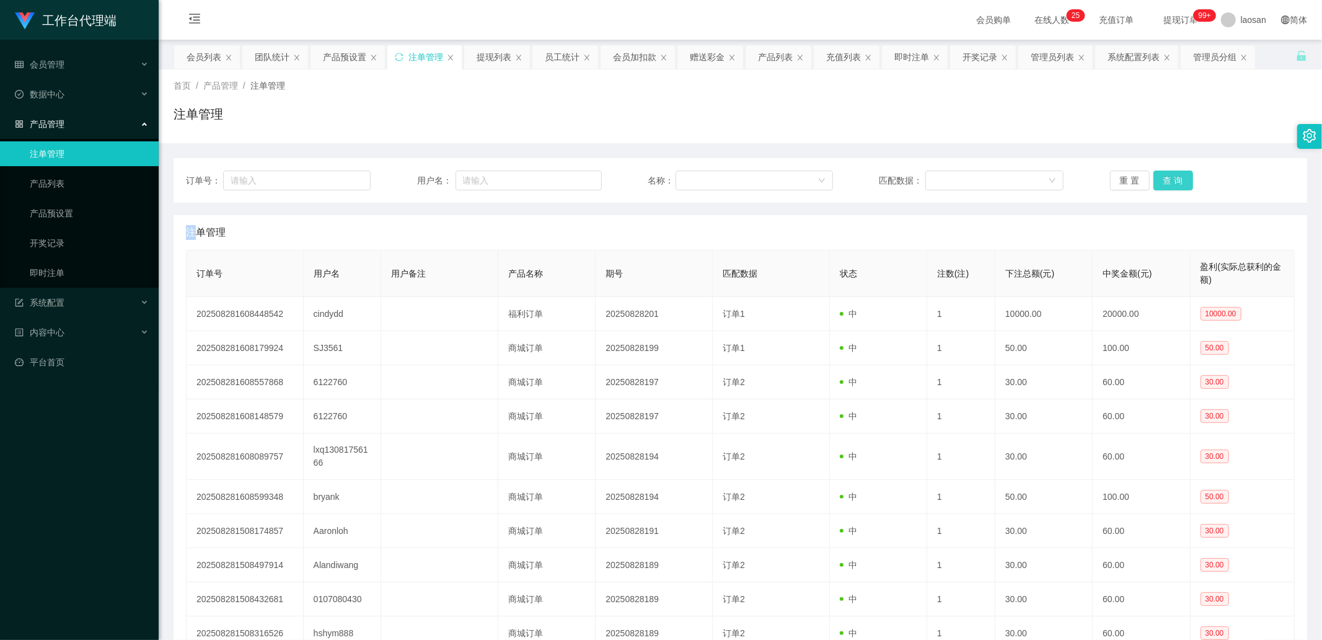
click at [700, 177] on button "查 询" at bounding box center [1174, 180] width 40 height 20
click at [700, 177] on div "重 置 查 询" at bounding box center [1202, 180] width 185 height 20
click at [108, 175] on link "产品列表" at bounding box center [89, 183] width 119 height 25
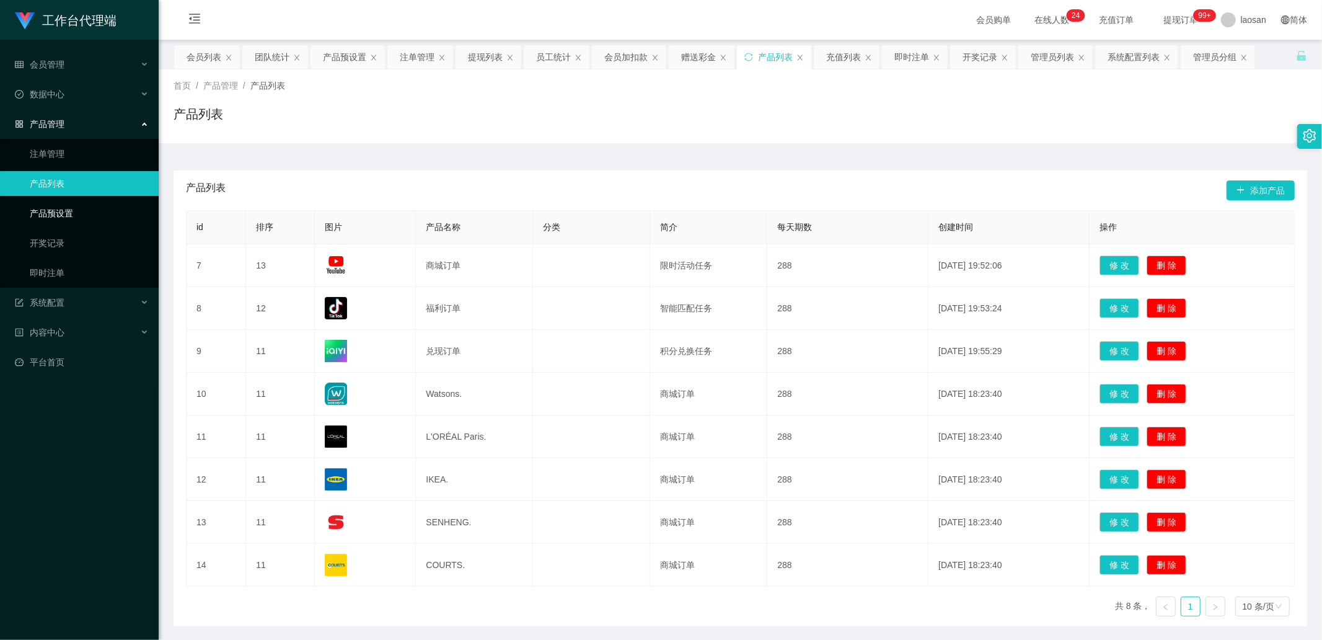
click at [105, 216] on link "产品预设置" at bounding box center [89, 213] width 119 height 25
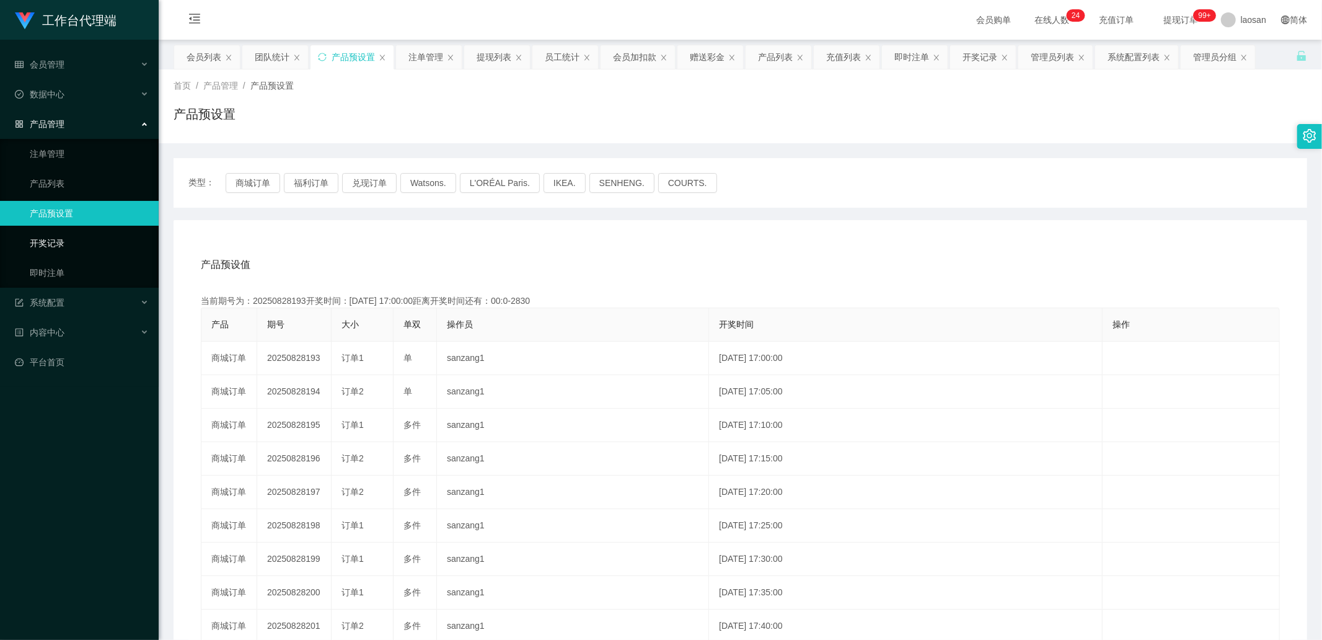
click at [83, 216] on link "开奖记录" at bounding box center [89, 243] width 119 height 25
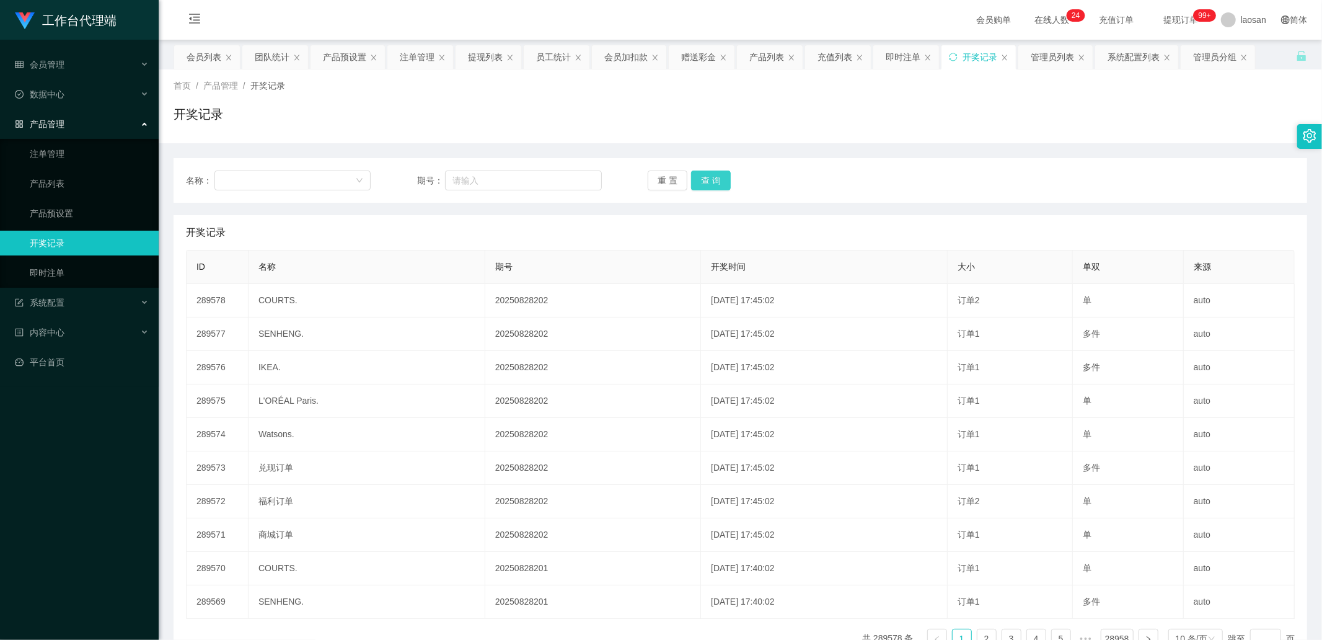
click at [700, 175] on button "查 询" at bounding box center [711, 180] width 40 height 20
click at [87, 93] on div "数据中心" at bounding box center [79, 94] width 159 height 25
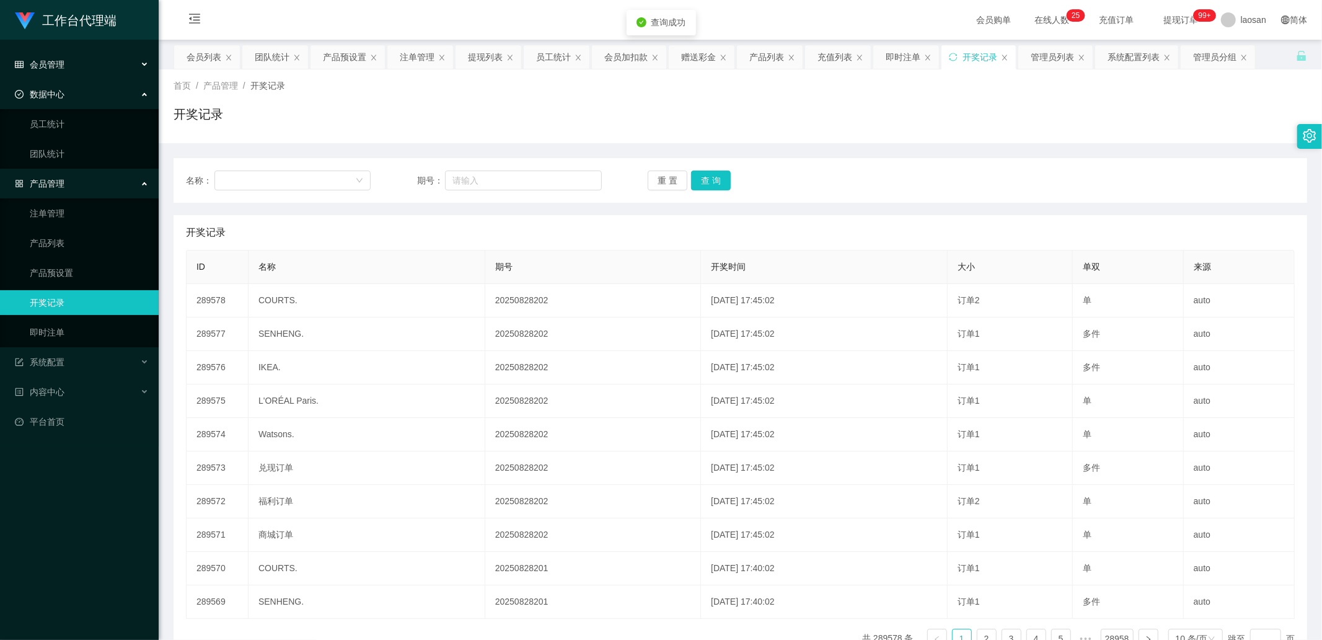
click at [82, 64] on div "会员管理" at bounding box center [79, 64] width 159 height 25
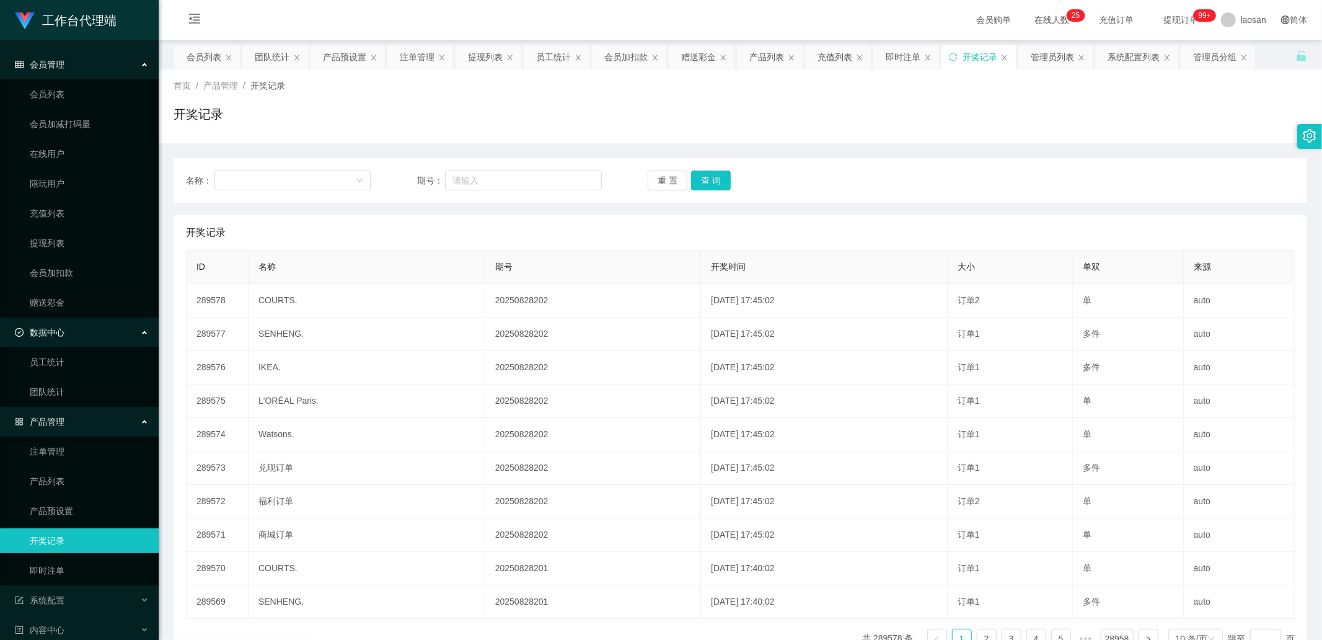
click at [90, 63] on div "会员管理" at bounding box center [79, 64] width 159 height 25
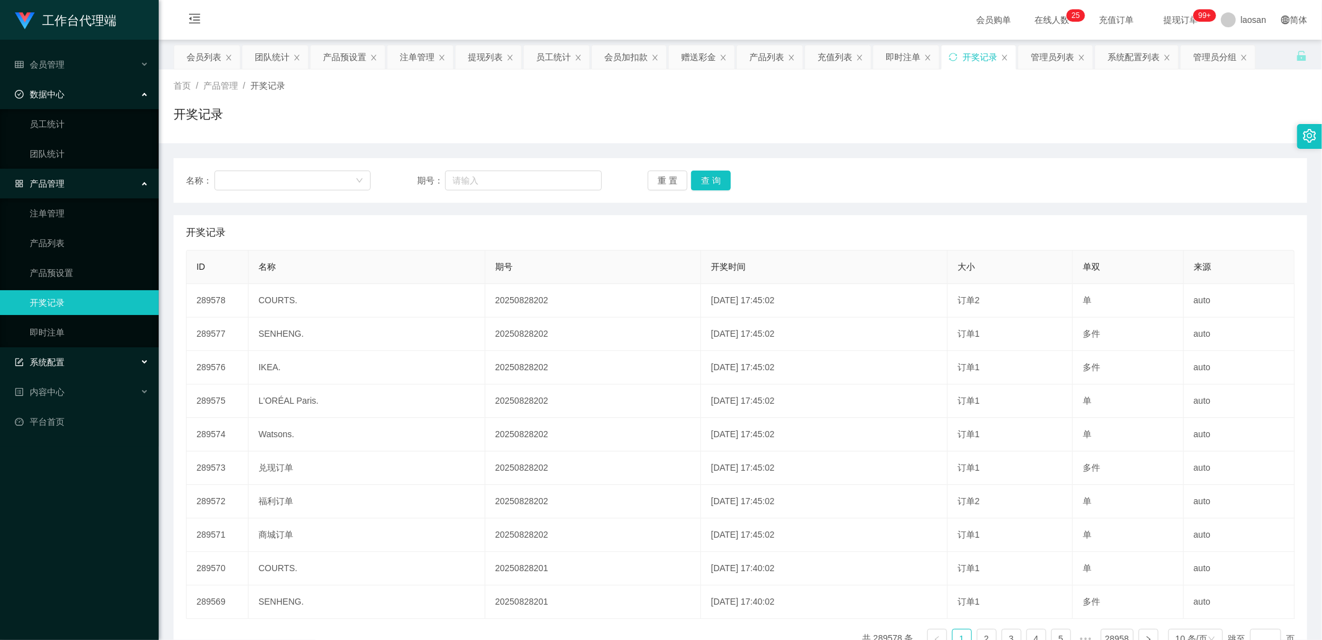
click at [69, 216] on div "系统配置" at bounding box center [79, 362] width 159 height 25
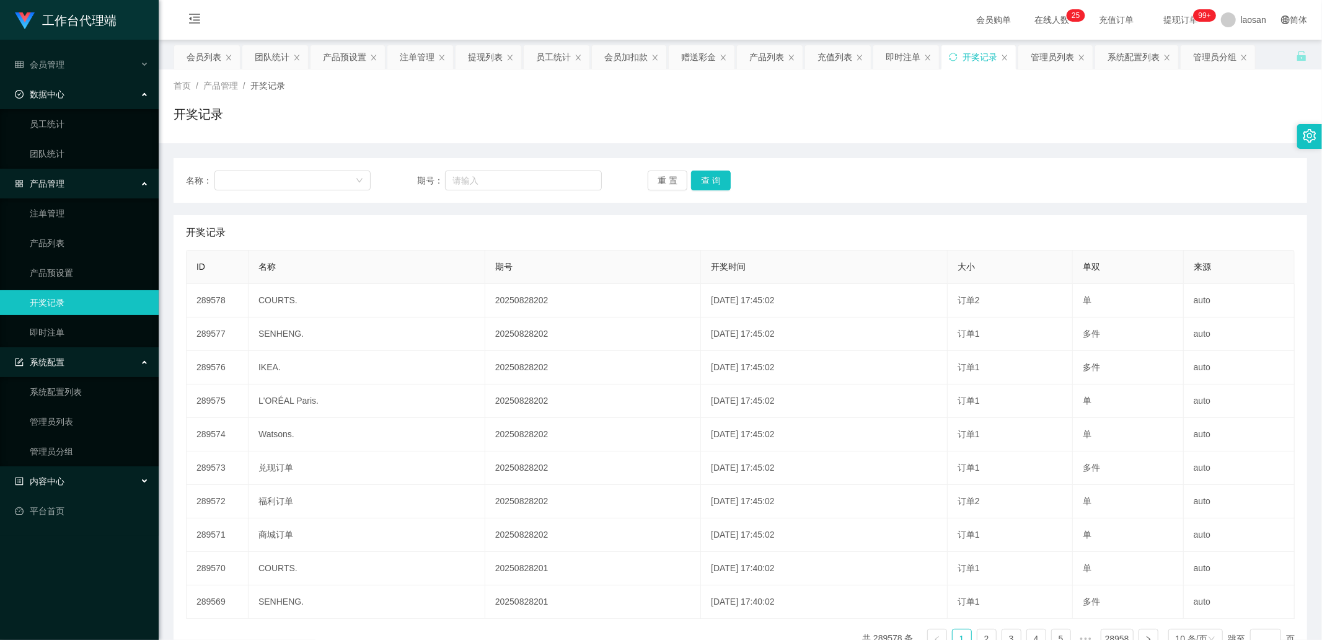
click at [73, 216] on div "内容中心" at bounding box center [79, 481] width 159 height 25
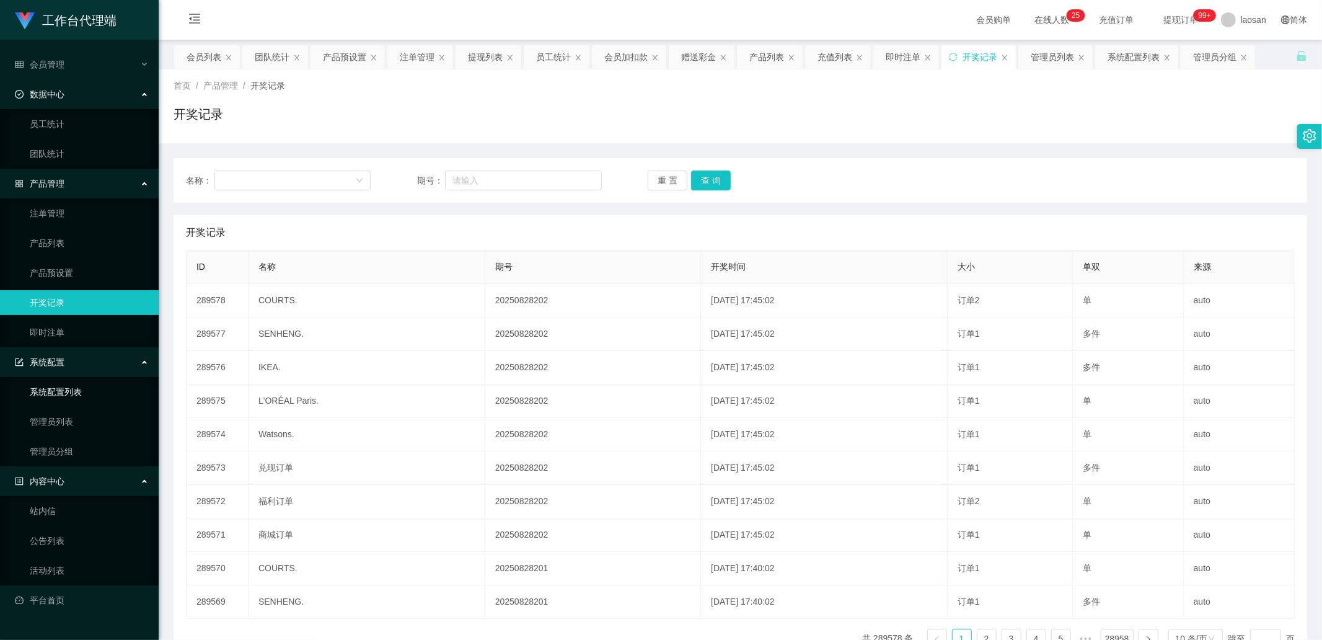
click at [86, 216] on link "系统配置列表" at bounding box center [89, 391] width 119 height 25
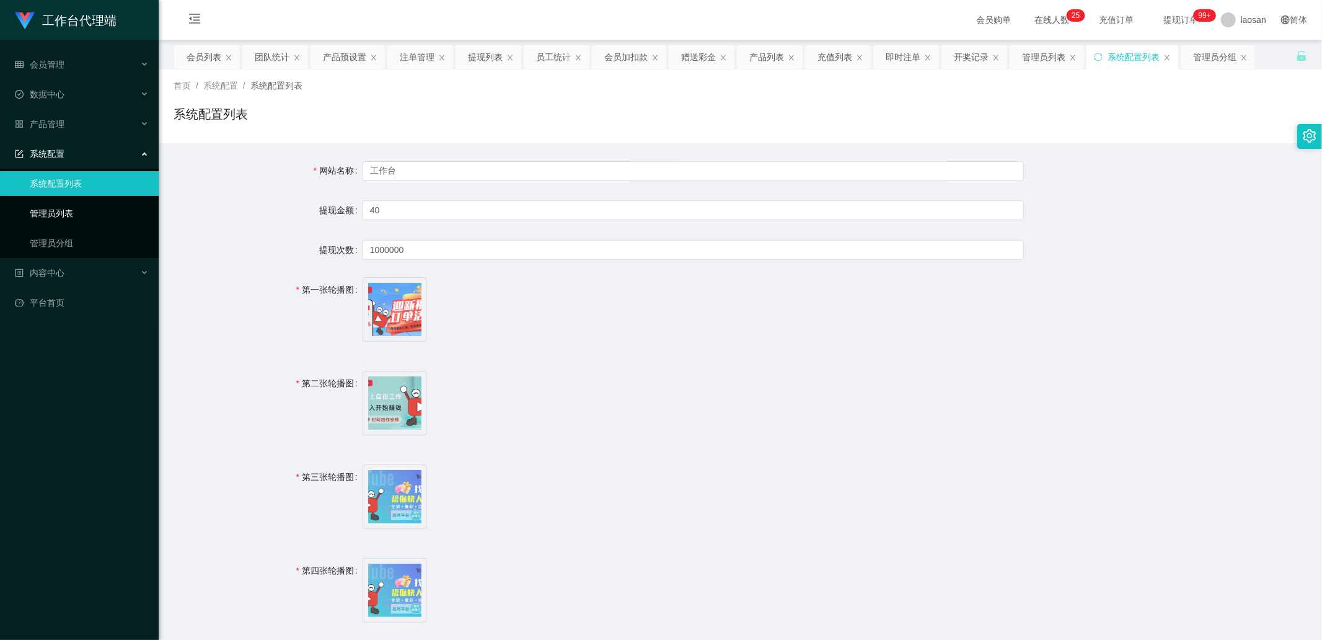
click at [74, 212] on link "管理员列表" at bounding box center [89, 213] width 119 height 25
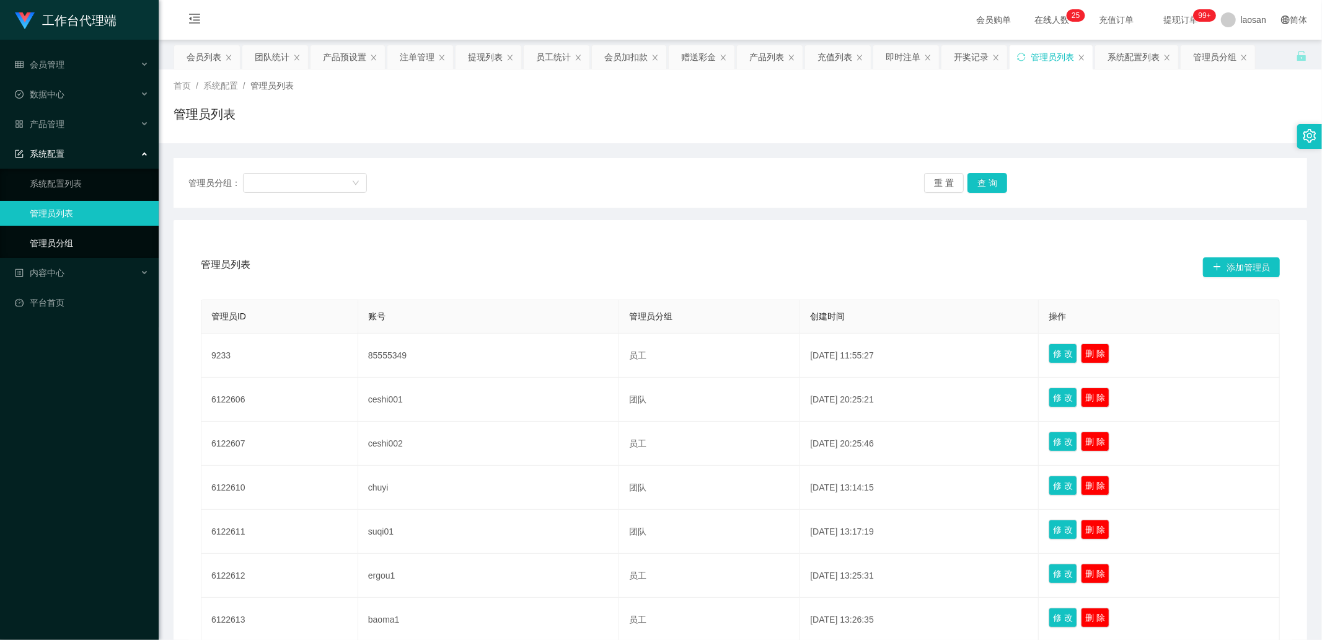
click at [68, 216] on link "管理员分组" at bounding box center [89, 243] width 119 height 25
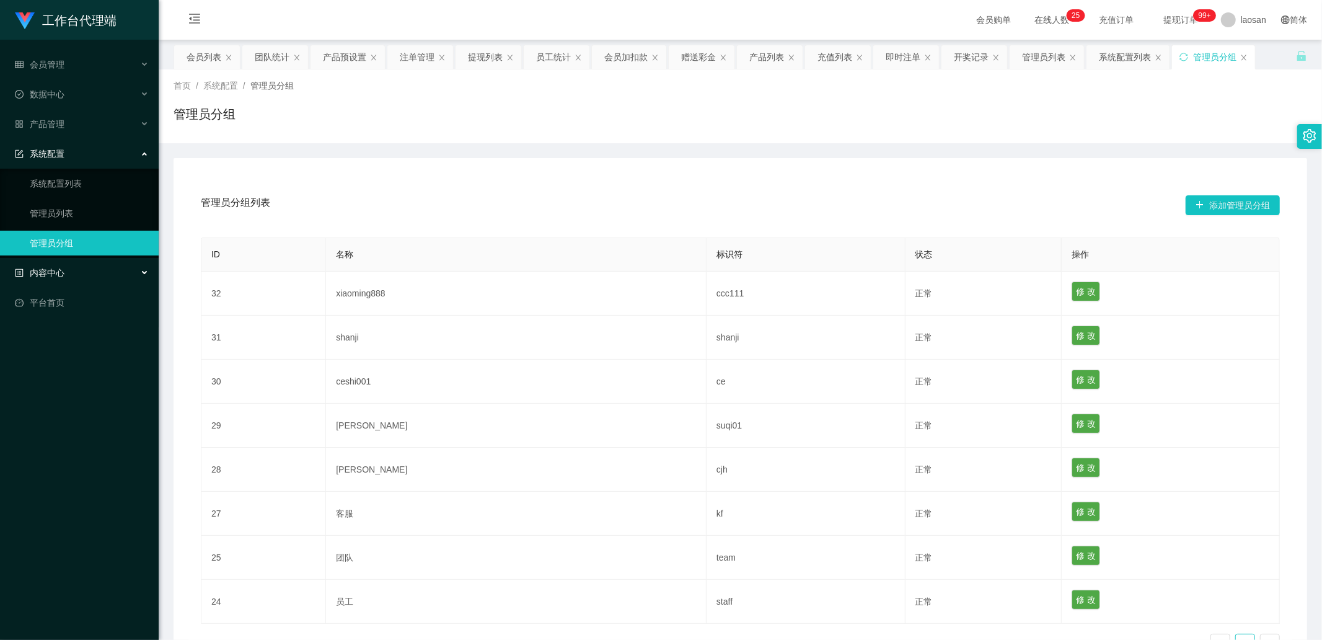
click at [66, 216] on div "内容中心" at bounding box center [79, 272] width 159 height 25
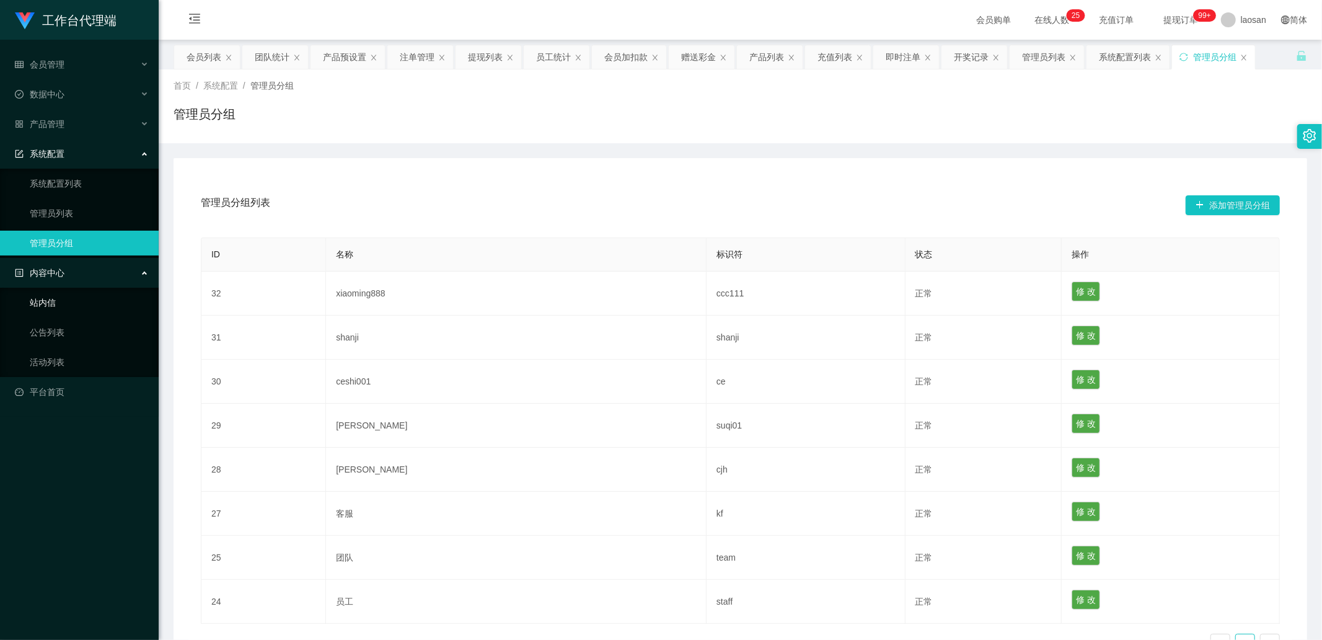
click at [72, 216] on link "站内信" at bounding box center [89, 302] width 119 height 25
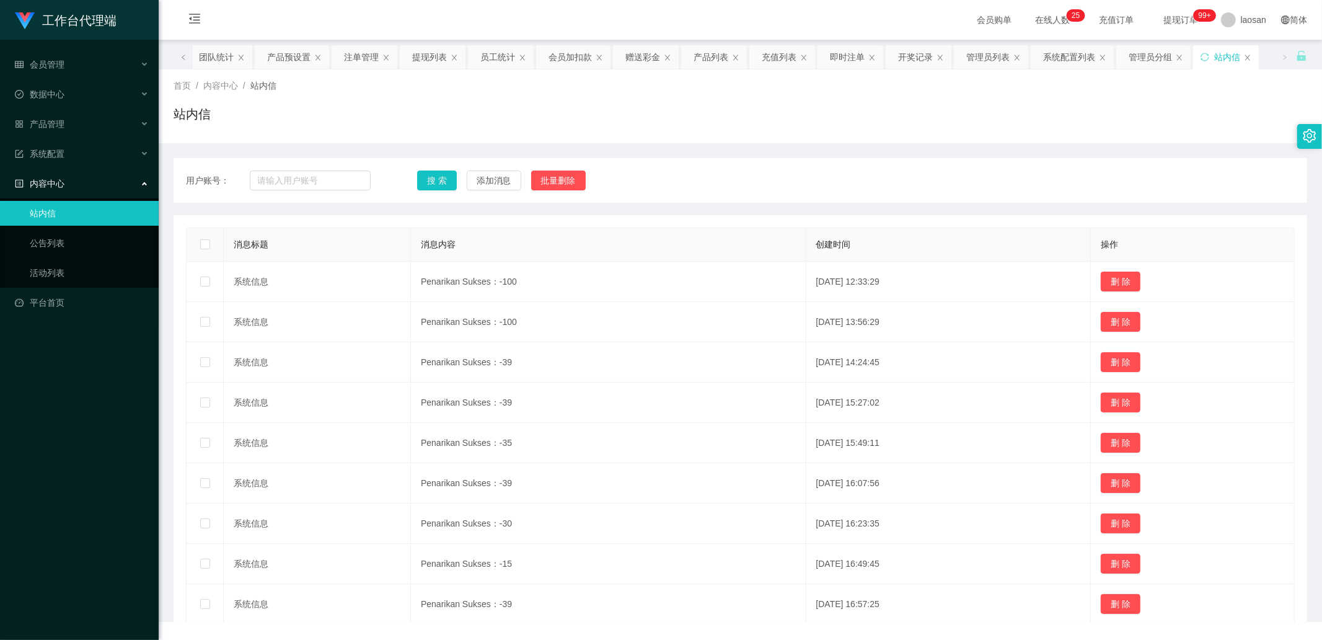
click at [72, 216] on ul "会员管理 会员列表 会员加减打码量 在线用户 陪玩用户 充值列表 提现列表 会员加扣款 赠送彩金 数据中心 员工统计 团队统计 产品管理 注单管理 产品列表 …" at bounding box center [79, 184] width 159 height 288
click at [66, 216] on link "活动列表" at bounding box center [89, 272] width 119 height 25
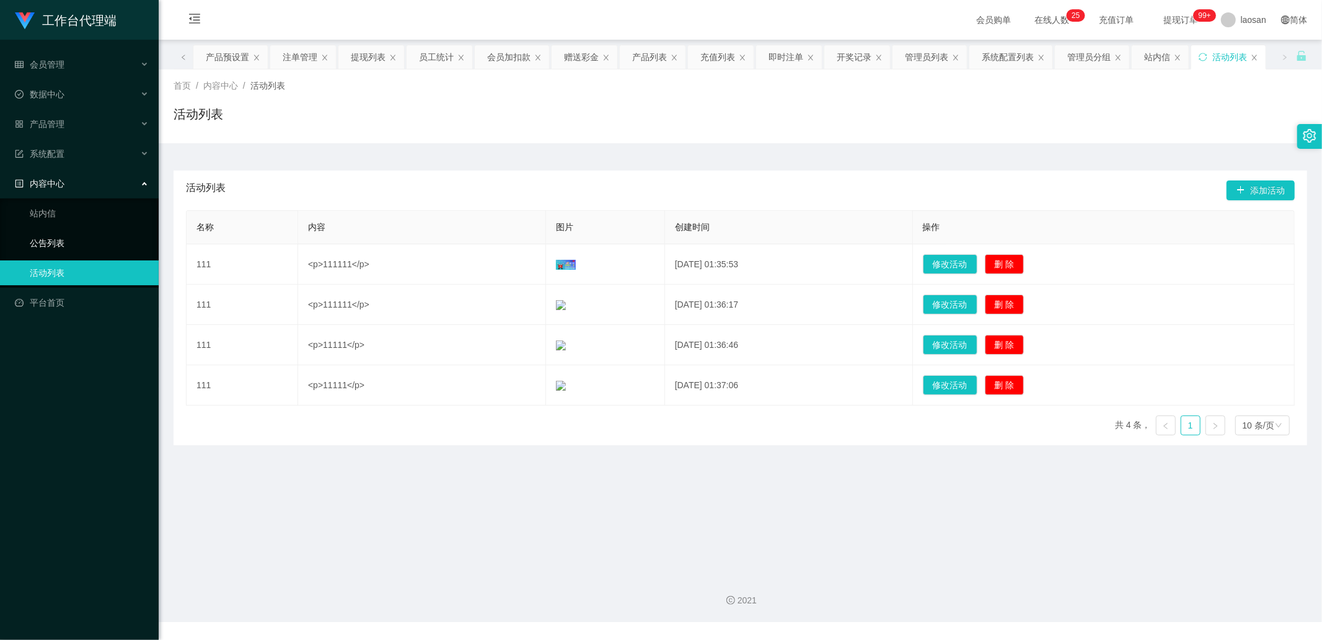
click at [69, 216] on link "公告列表" at bounding box center [89, 243] width 119 height 25
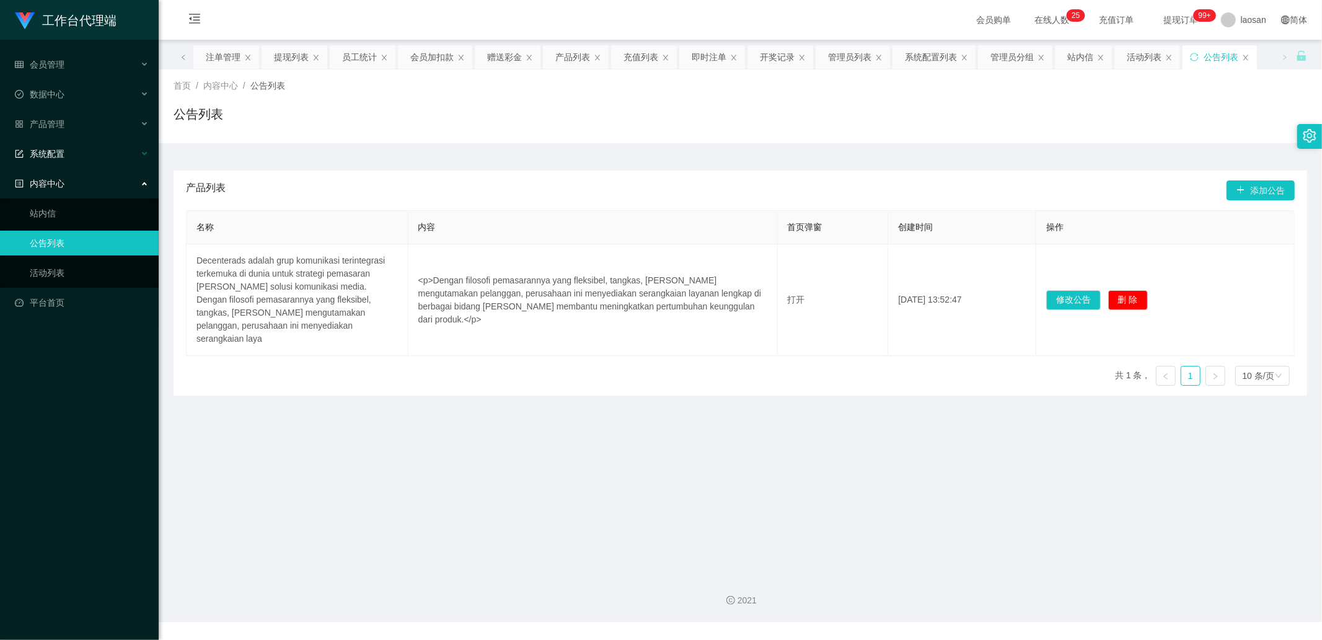
drag, startPoint x: 76, startPoint y: 186, endPoint x: 75, endPoint y: 148, distance: 38.5
click at [76, 184] on div "内容中心" at bounding box center [79, 183] width 159 height 25
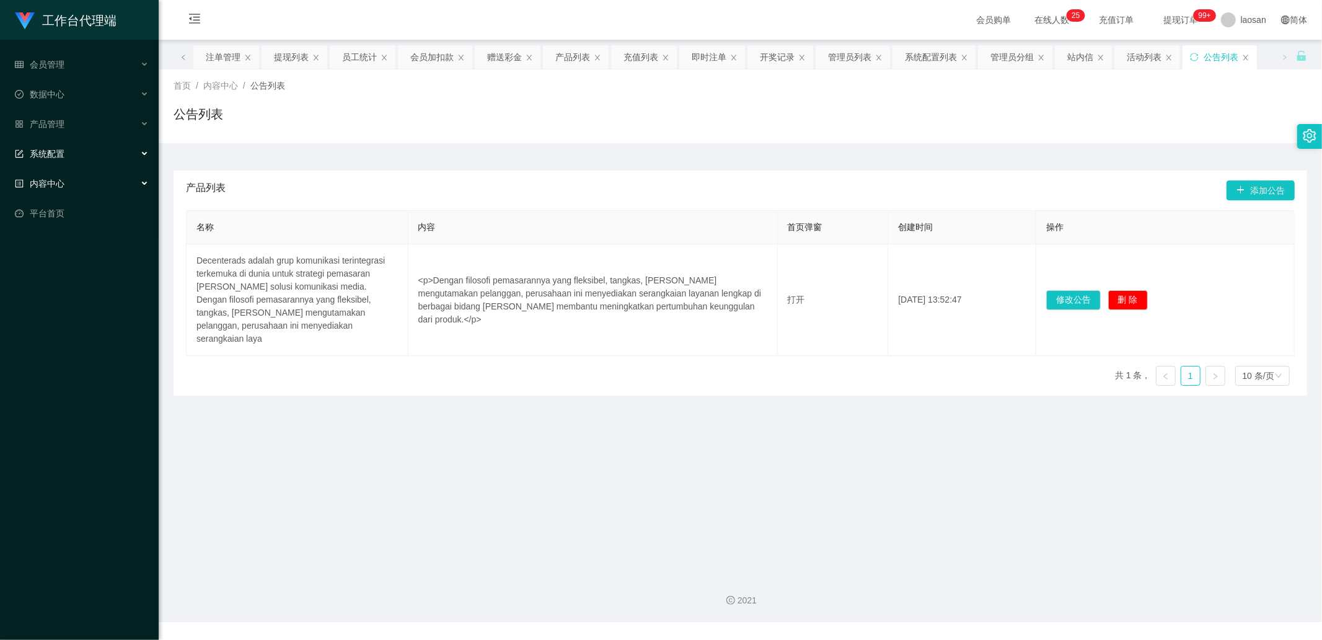
click at [76, 147] on div "系统配置" at bounding box center [79, 153] width 159 height 25
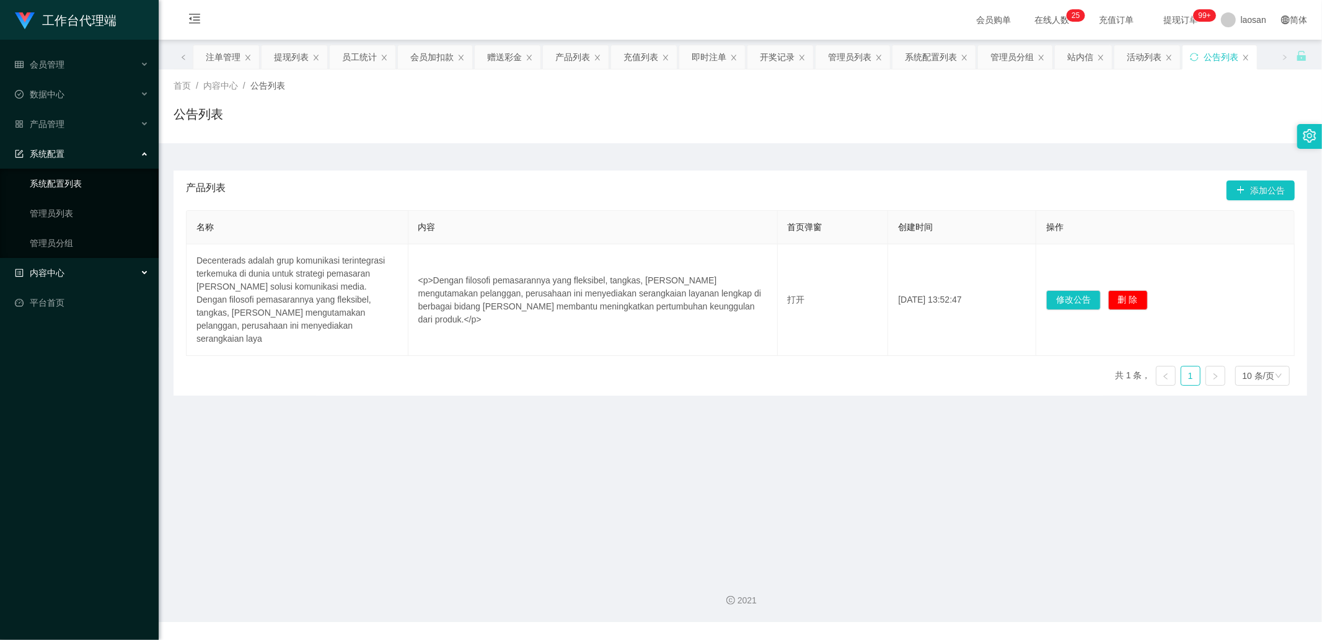
click at [76, 180] on link "系统配置列表" at bounding box center [89, 183] width 119 height 25
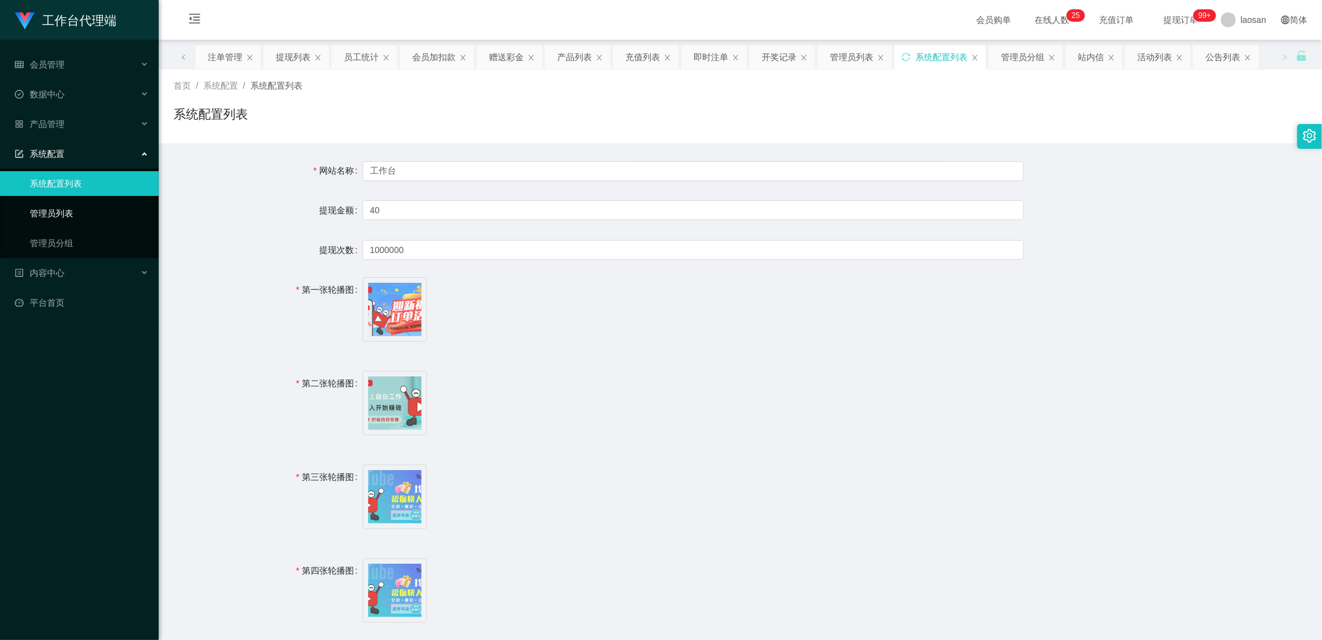
click at [66, 211] on link "管理员列表" at bounding box center [89, 213] width 119 height 25
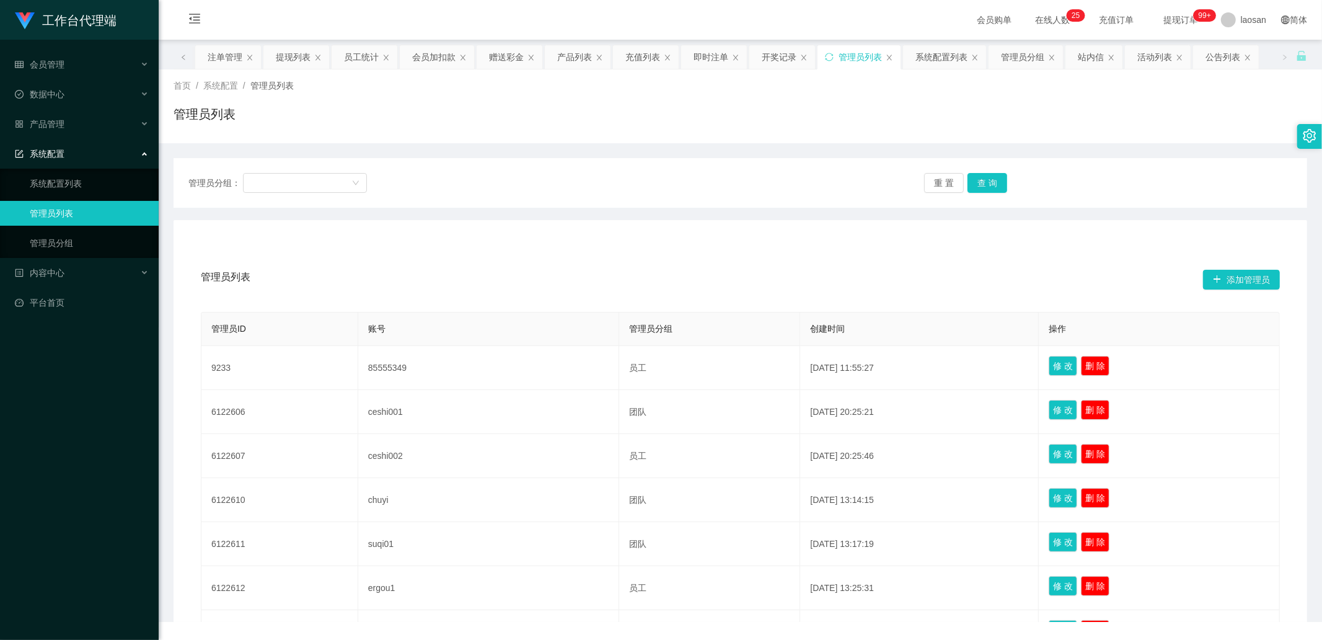
click at [82, 159] on div "系统配置" at bounding box center [79, 153] width 159 height 25
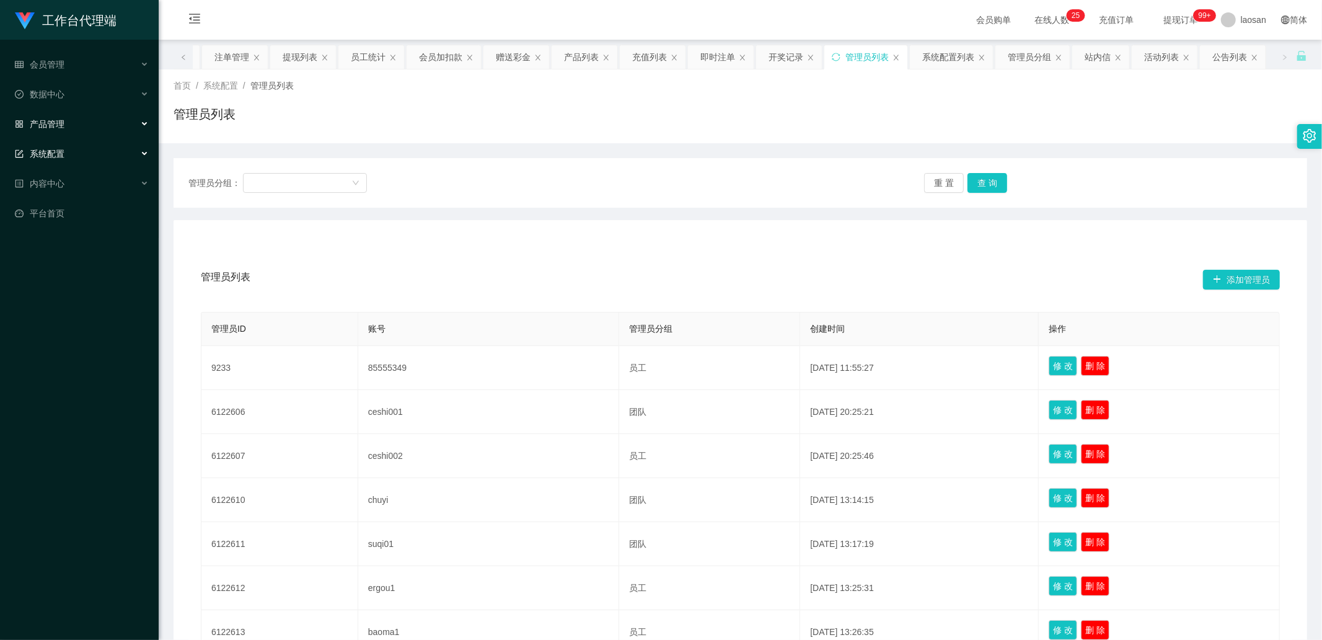
click at [97, 125] on div "产品管理" at bounding box center [79, 124] width 159 height 25
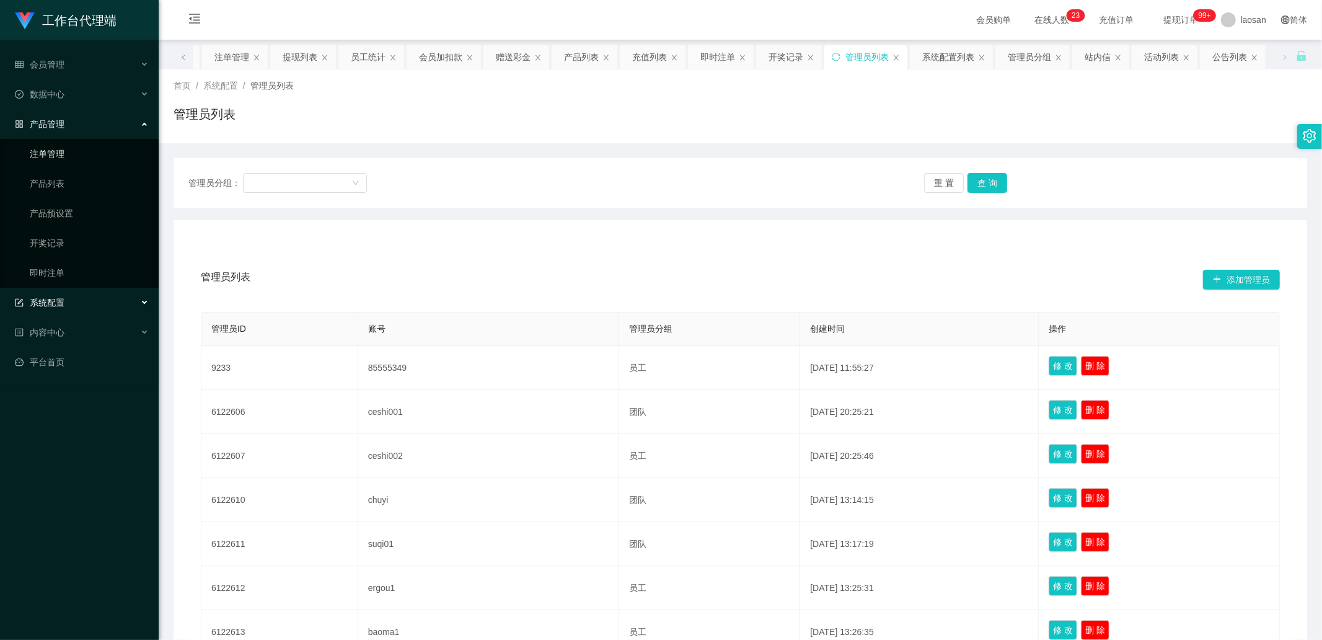
click at [94, 152] on link "注单管理" at bounding box center [89, 153] width 119 height 25
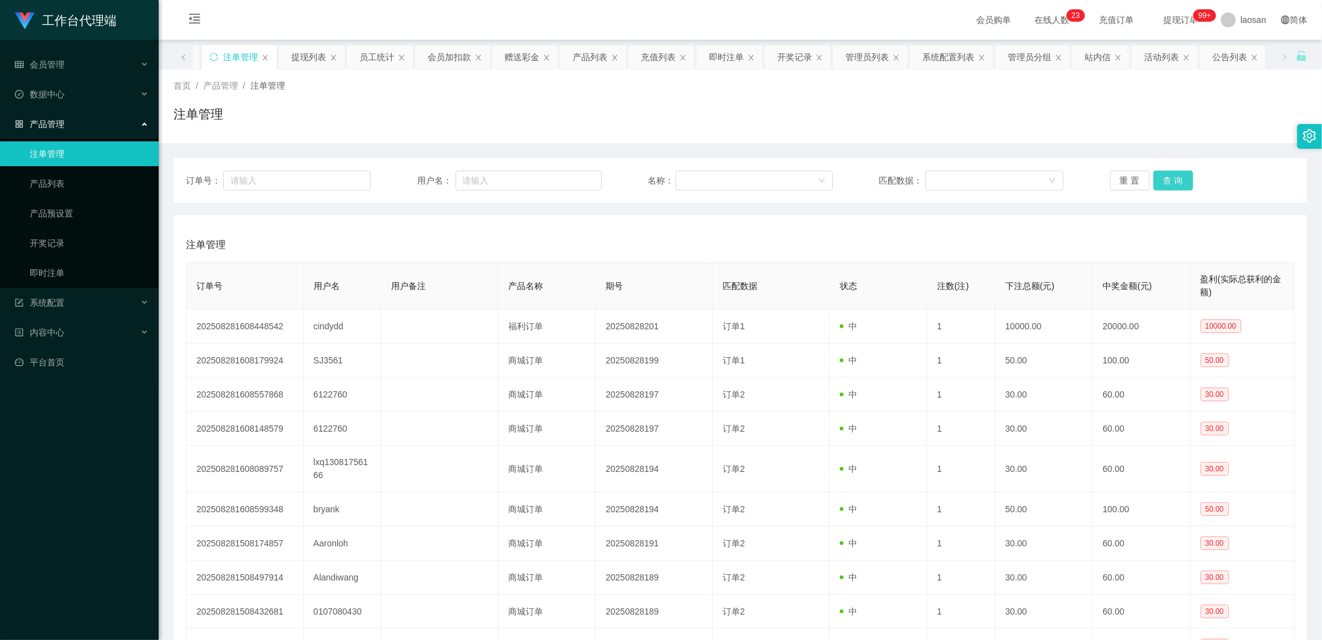
click at [700, 177] on button "查 询" at bounding box center [1174, 180] width 40 height 20
click at [82, 143] on link "注单管理" at bounding box center [89, 153] width 119 height 25
click at [84, 146] on link "注单管理" at bounding box center [89, 153] width 119 height 25
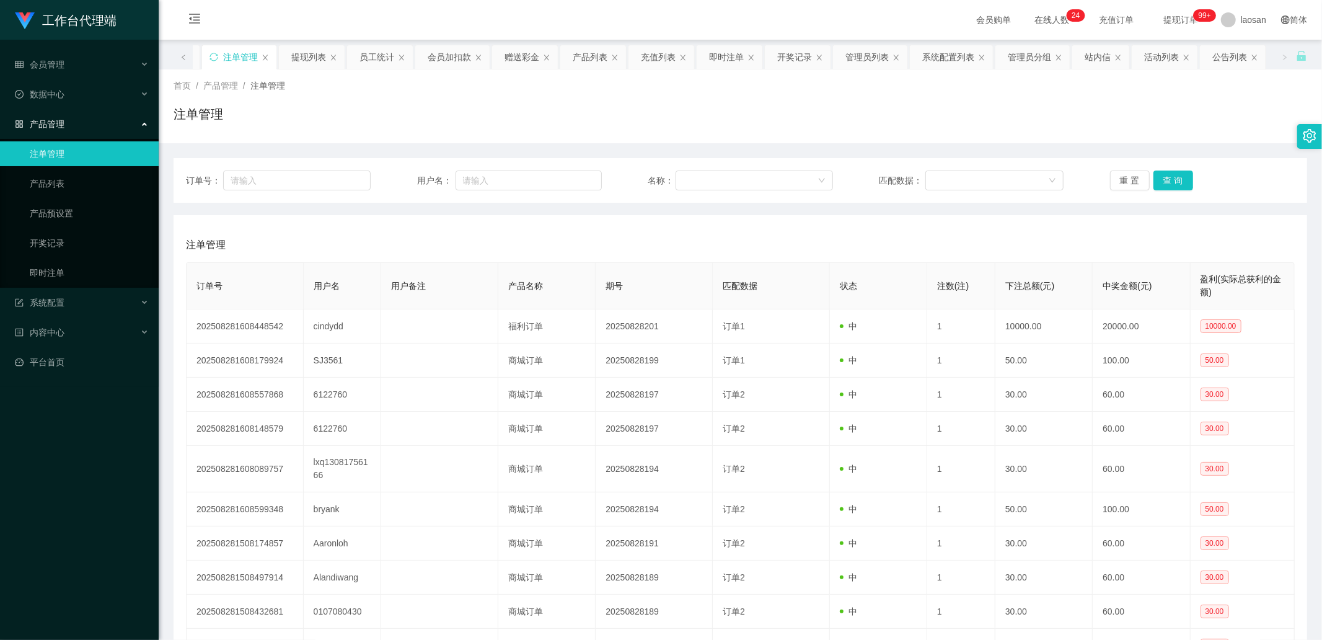
click at [84, 146] on link "注单管理" at bounding box center [89, 153] width 119 height 25
click at [700, 187] on button "查 询" at bounding box center [1174, 180] width 40 height 20
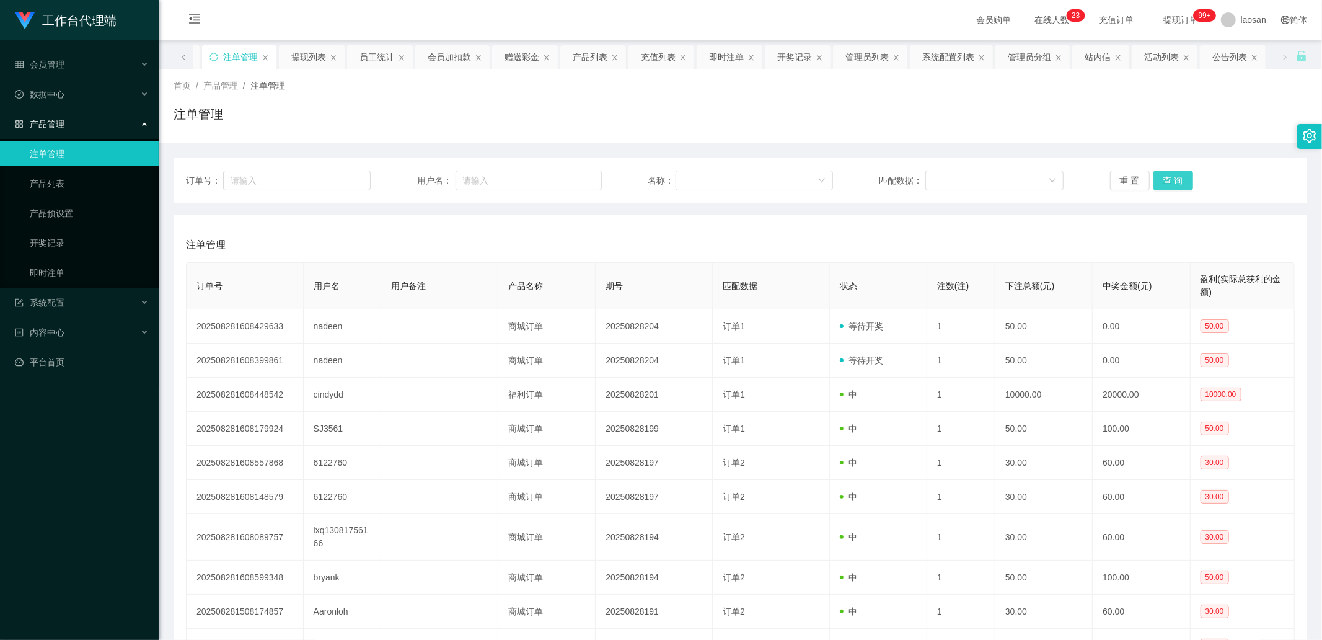
click at [700, 186] on button "查 询" at bounding box center [1174, 180] width 40 height 20
click at [233, 52] on div "注单管理" at bounding box center [240, 57] width 35 height 24
click at [700, 58] on icon "图标: close" at bounding box center [1254, 57] width 7 height 7
click at [700, 59] on icon "图标: close" at bounding box center [1254, 57] width 7 height 7
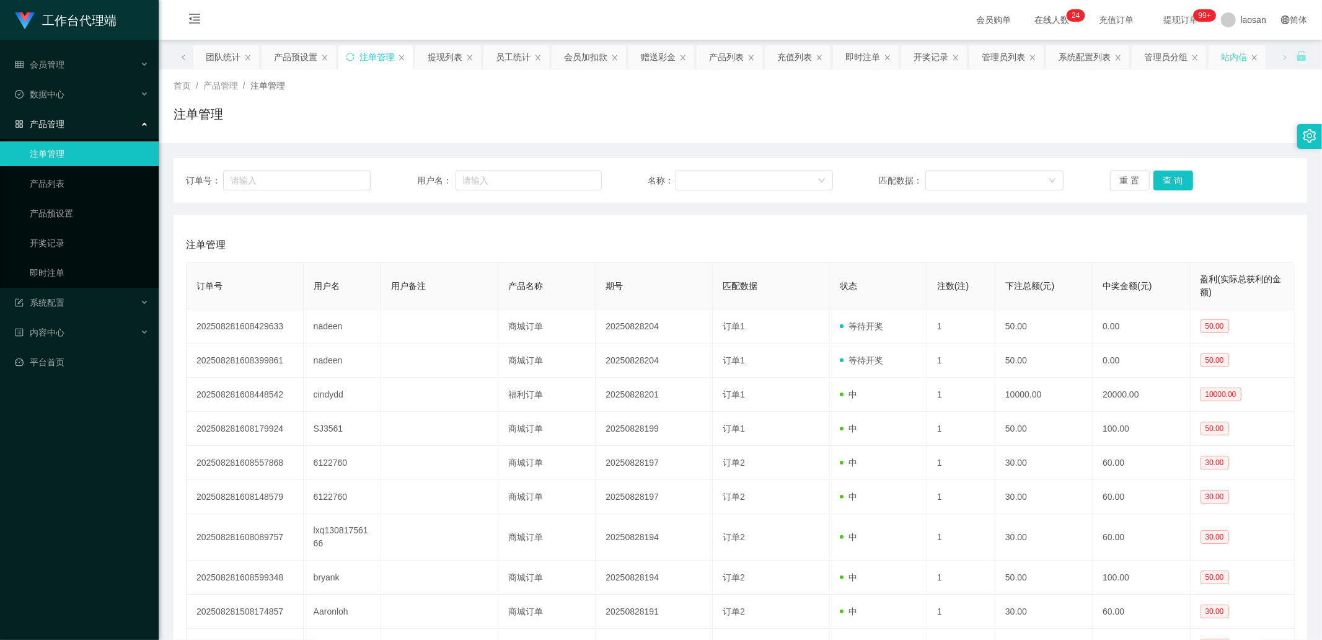
click at [700, 63] on div "站内信" at bounding box center [1237, 57] width 57 height 24
click at [700, 58] on icon "图标: close" at bounding box center [1254, 58] width 5 height 6
click at [700, 58] on icon "图标: close" at bounding box center [1244, 57] width 7 height 7
click at [700, 59] on icon "图标: close" at bounding box center [1167, 57] width 7 height 7
click at [700, 56] on div "管理员列表" at bounding box center [1056, 57] width 74 height 24
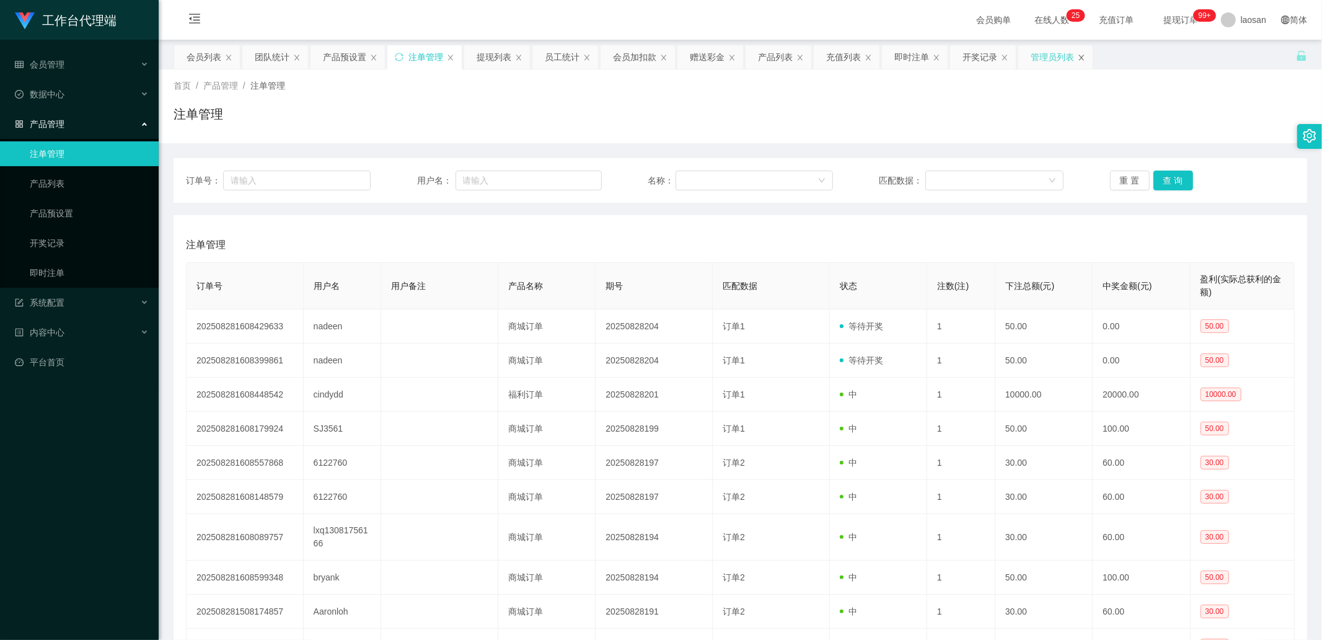
click at [700, 57] on icon "图标: close" at bounding box center [1081, 57] width 7 height 7
click at [700, 61] on icon "图标: close" at bounding box center [1004, 57] width 7 height 7
click at [700, 58] on icon "图标: close" at bounding box center [936, 57] width 7 height 7
click at [700, 58] on div "充值列表" at bounding box center [847, 57] width 66 height 24
drag, startPoint x: 871, startPoint y: 58, endPoint x: 863, endPoint y: 58, distance: 8.1
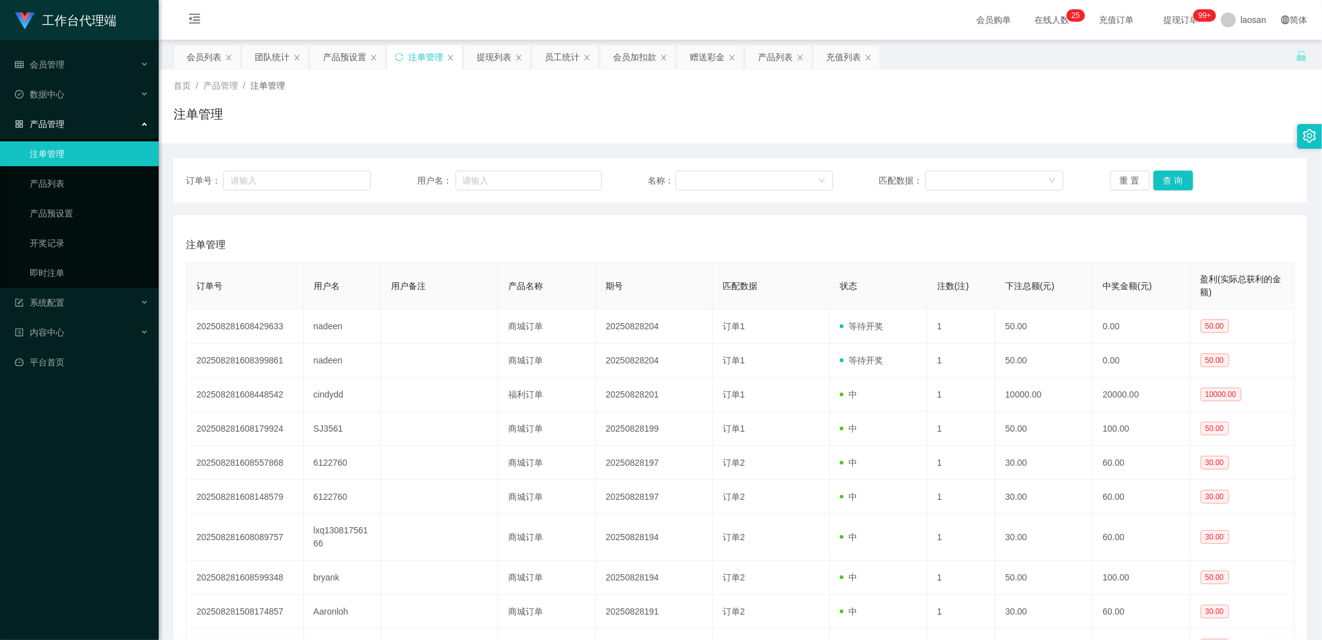
click at [700, 58] on icon "图标: close" at bounding box center [868, 57] width 7 height 7
drag, startPoint x: 625, startPoint y: 59, endPoint x: 330, endPoint y: 32, distance: 296.3
click at [364, 32] on section "会员购单 在线人数 0 1 2 3 4 5 6 7 8 9 0 1 2 3 4 5 6 7 8 9 0 1 2 3 4 5 6 7 8 9 0 1 2 3 4…" at bounding box center [741, 386] width 1164 height 773
click at [296, 56] on icon "图标: close" at bounding box center [296, 57] width 7 height 7
click at [516, 57] on icon "图标: close" at bounding box center [518, 57] width 7 height 7
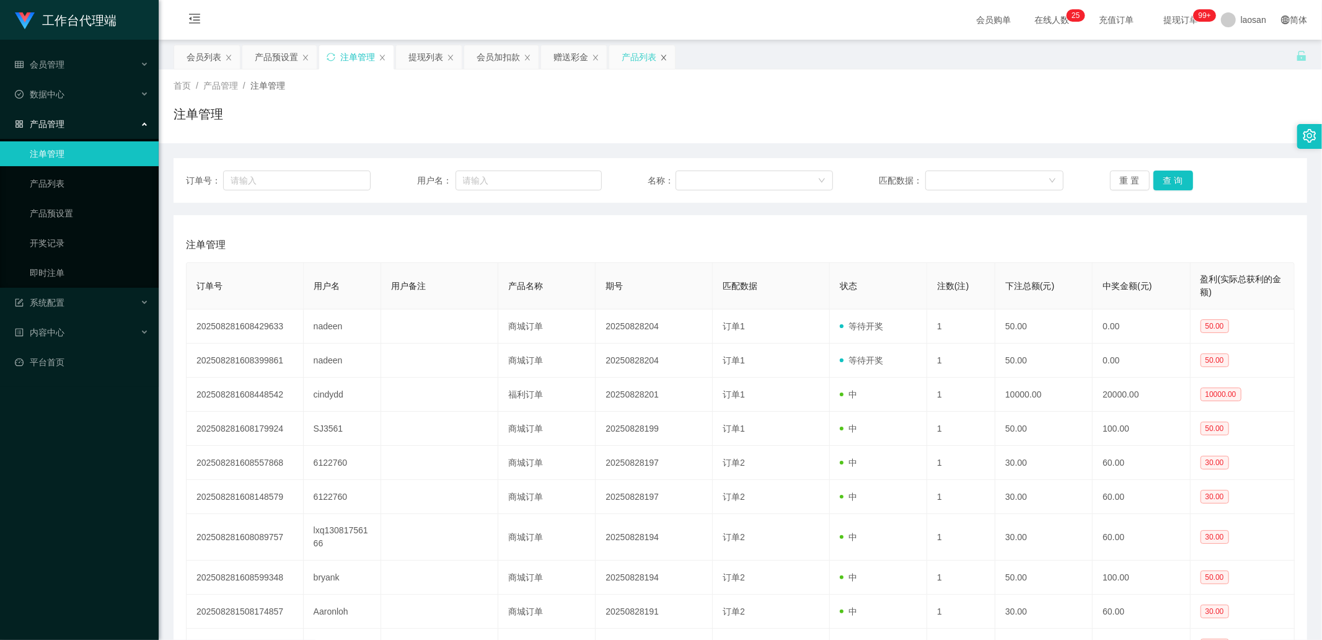
click at [664, 57] on icon "图标: close" at bounding box center [664, 58] width 5 height 6
click at [286, 57] on div "产品预设置" at bounding box center [276, 57] width 43 height 24
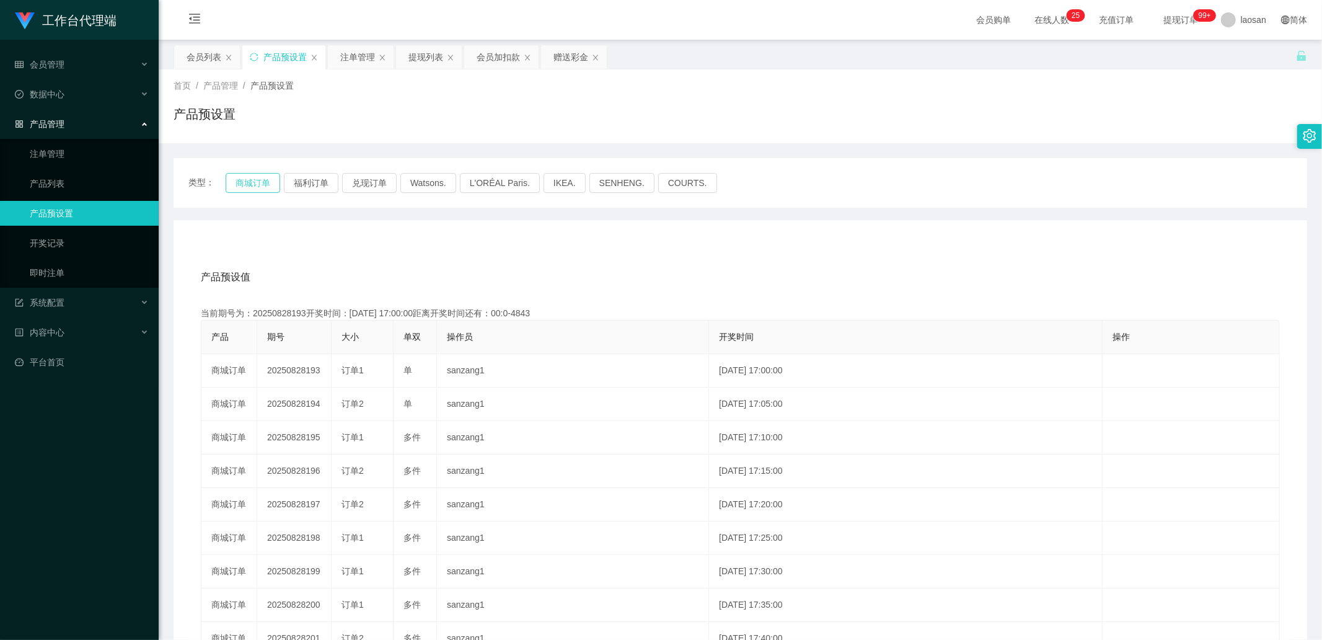
click at [268, 184] on button "商城订单" at bounding box center [253, 183] width 55 height 20
click at [363, 60] on div "注单管理" at bounding box center [357, 57] width 35 height 24
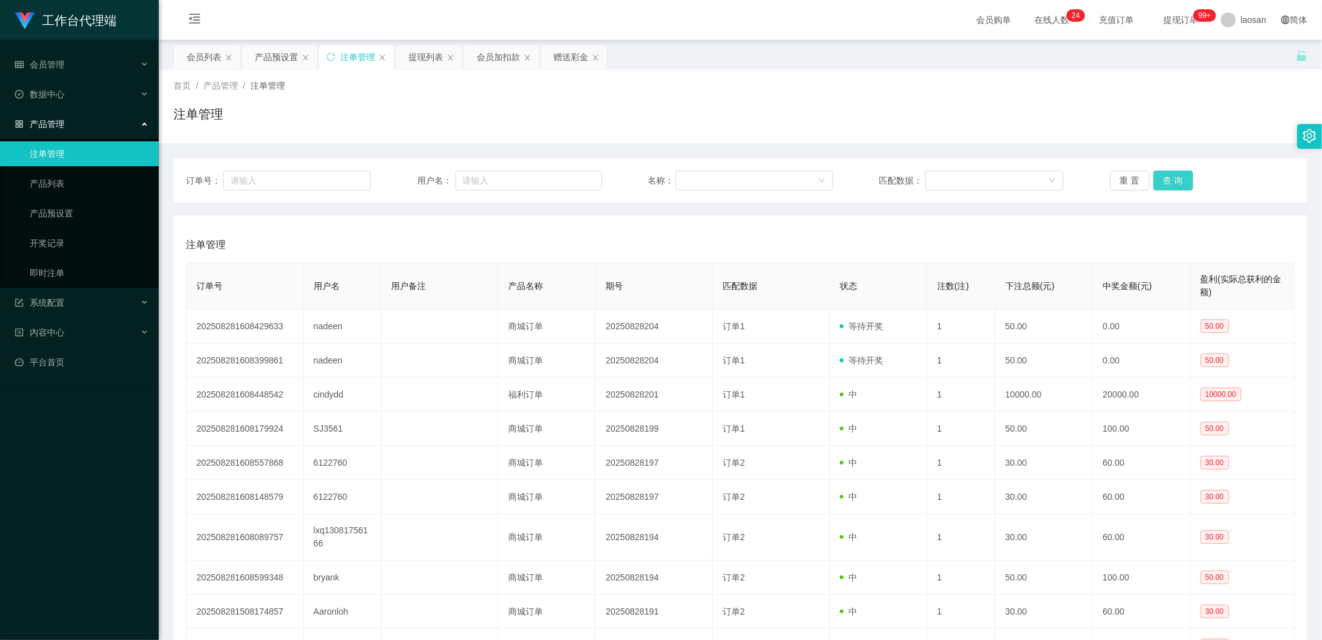
click at [700, 184] on button "查 询" at bounding box center [1174, 180] width 40 height 20
click at [700, 184] on div "重 置 查 询" at bounding box center [1202, 180] width 185 height 20
click at [507, 61] on div "会员加扣款" at bounding box center [498, 57] width 43 height 24
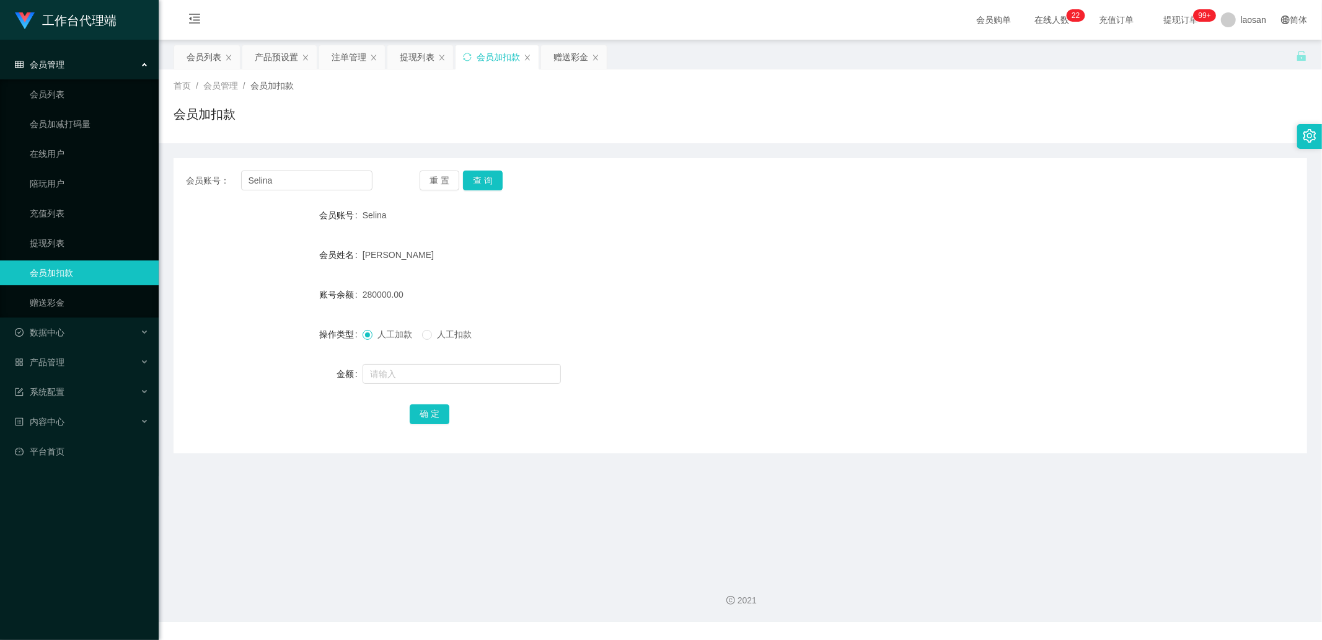
click at [467, 195] on div "会员账号： Selina 重 置 查 询 会员账号 Selina 会员姓名 [PERSON_NAME] 账号余额 280000.00 操作类型 人工加款 人工…" at bounding box center [741, 305] width 1134 height 295
click at [479, 187] on button "查 询" at bounding box center [483, 180] width 40 height 20
click at [479, 187] on div "重 置 查 询" at bounding box center [513, 180] width 187 height 20
click at [225, 53] on div "会员列表" at bounding box center [207, 57] width 66 height 24
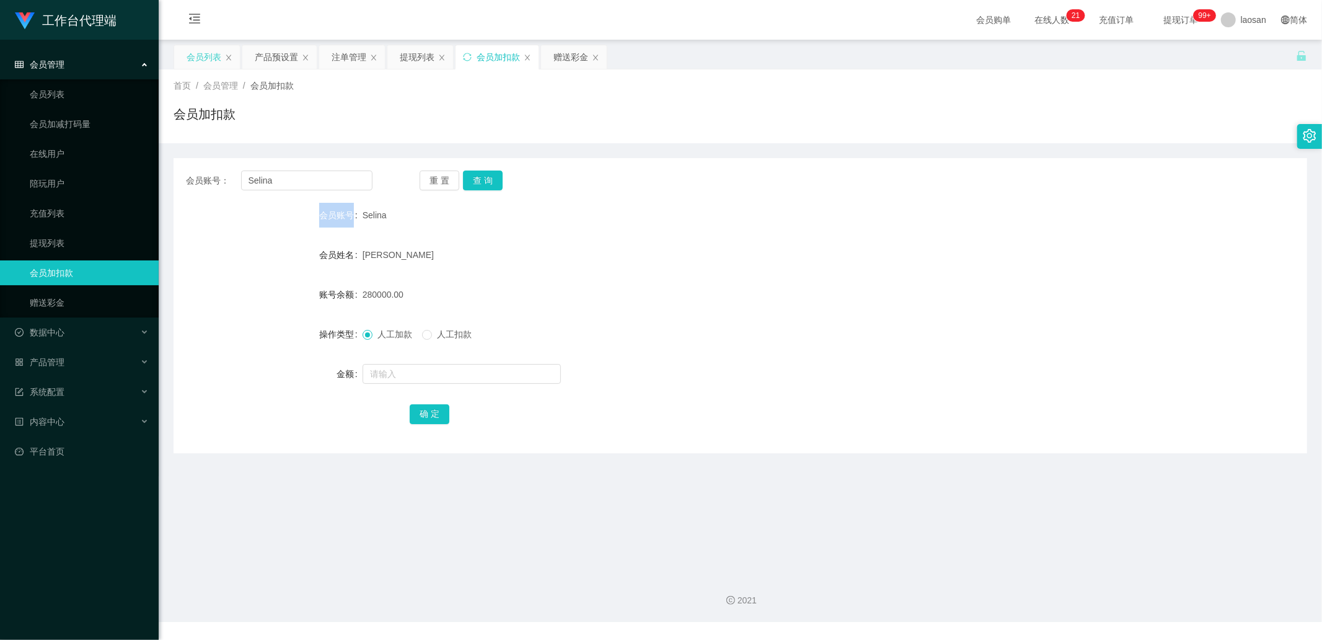
click at [209, 59] on div "会员列表" at bounding box center [204, 57] width 35 height 24
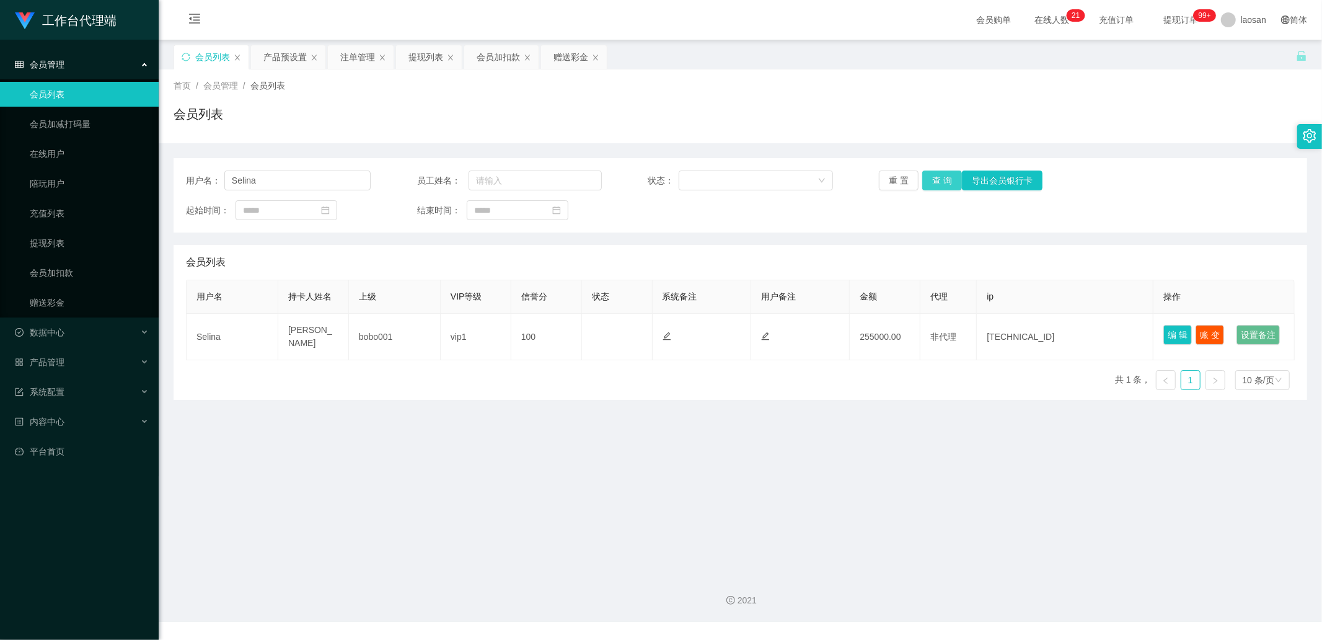
click at [700, 177] on button "查 询" at bounding box center [943, 180] width 40 height 20
drag, startPoint x: 940, startPoint y: 177, endPoint x: 944, endPoint y: 184, distance: 7.8
click at [700, 177] on div "重 置 查 询 导出会员银行卡" at bounding box center [971, 180] width 185 height 20
click at [700, 216] on button "编 辑" at bounding box center [1178, 335] width 29 height 20
type input "Selina"
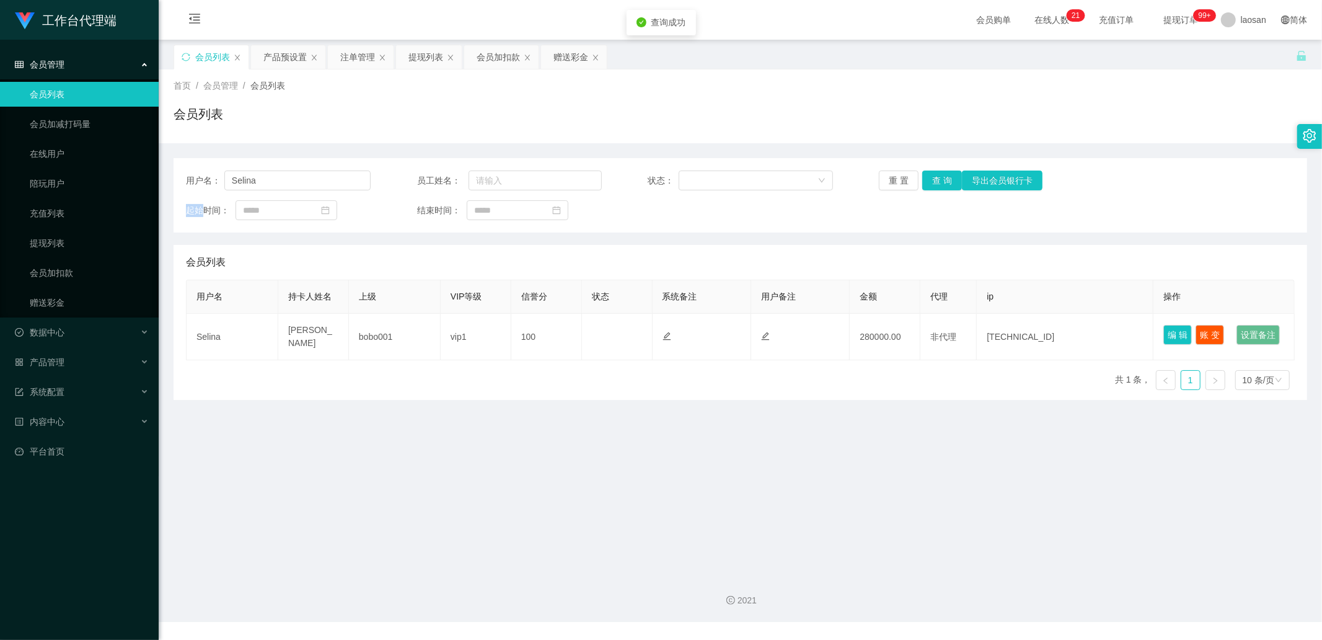
type input "Selina"
type input "[PERSON_NAME]"
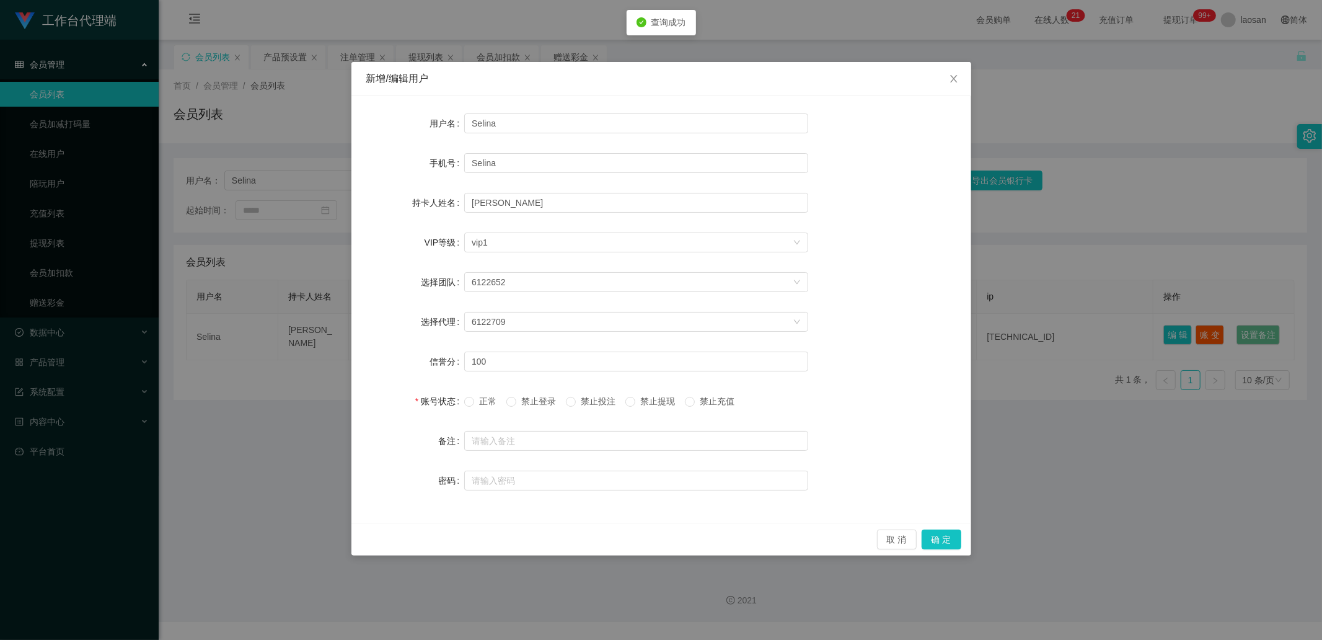
drag, startPoint x: 1117, startPoint y: 187, endPoint x: 1145, endPoint y: 231, distance: 52.1
click at [700, 187] on div "新增/编辑用户 用户名 Selina 手机号 Selina 持卡人姓名 [PERSON_NAME] VIP等级 选择VIP等级 vip1 选择团队 61226…" at bounding box center [661, 320] width 1322 height 640
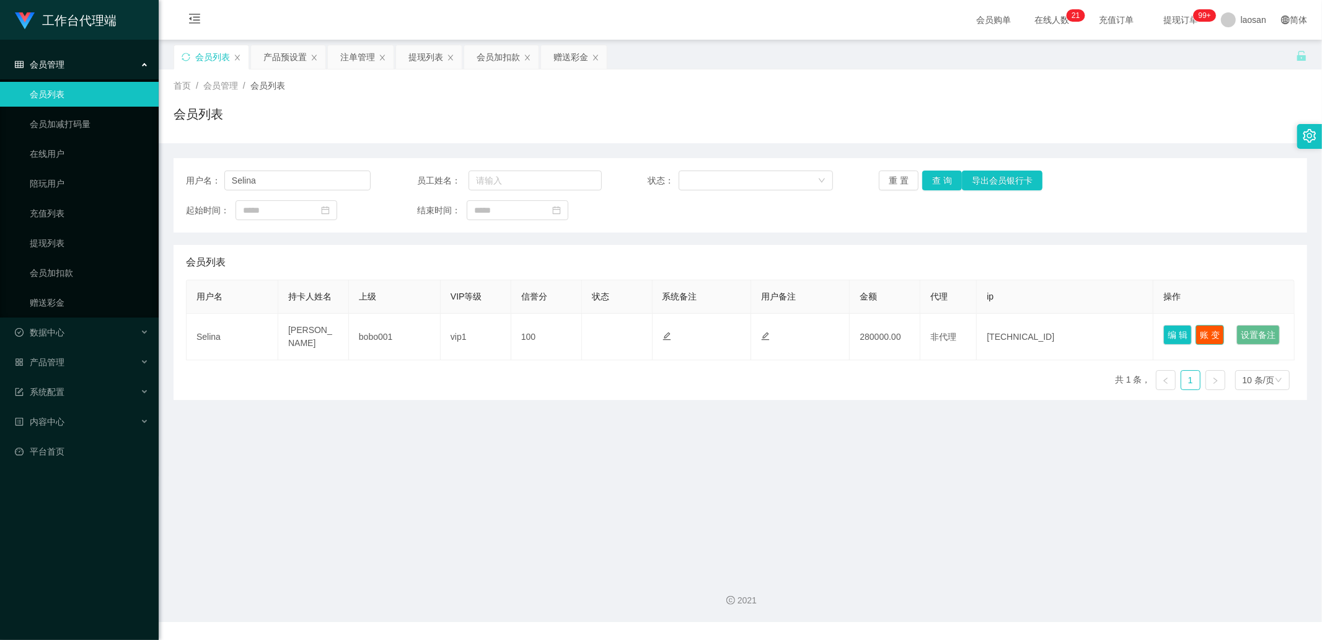
click at [700, 216] on button "账 变" at bounding box center [1210, 335] width 29 height 20
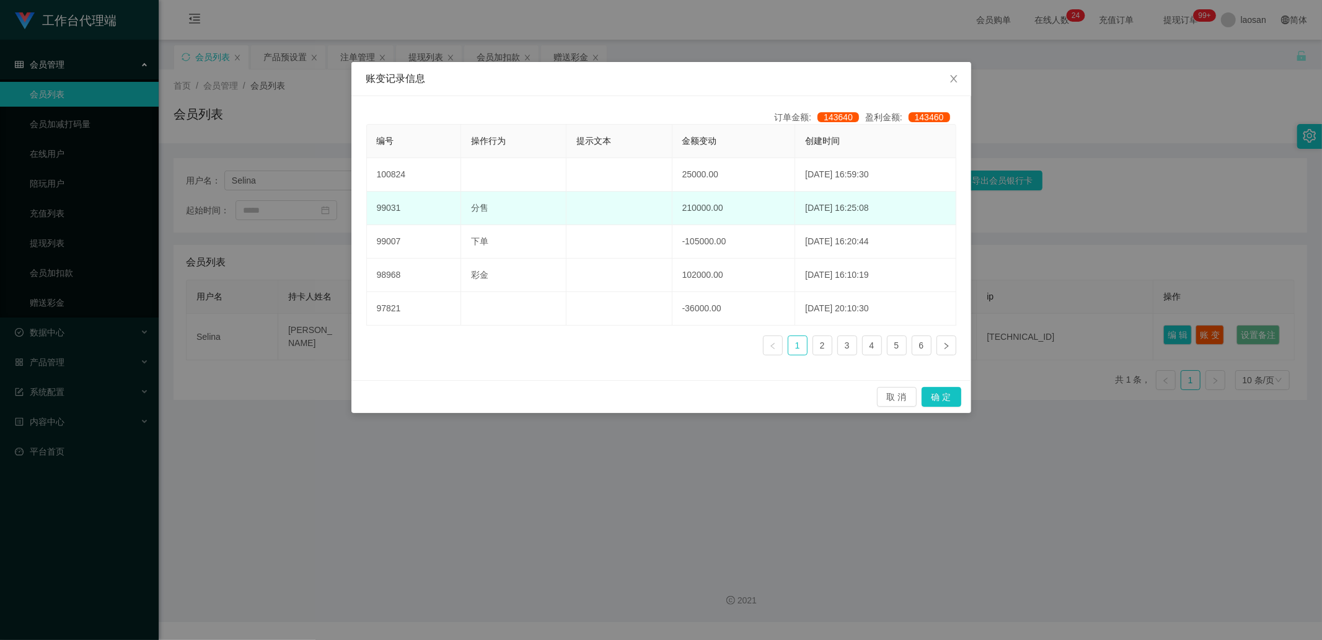
click at [700, 209] on td "210000.00" at bounding box center [734, 208] width 123 height 33
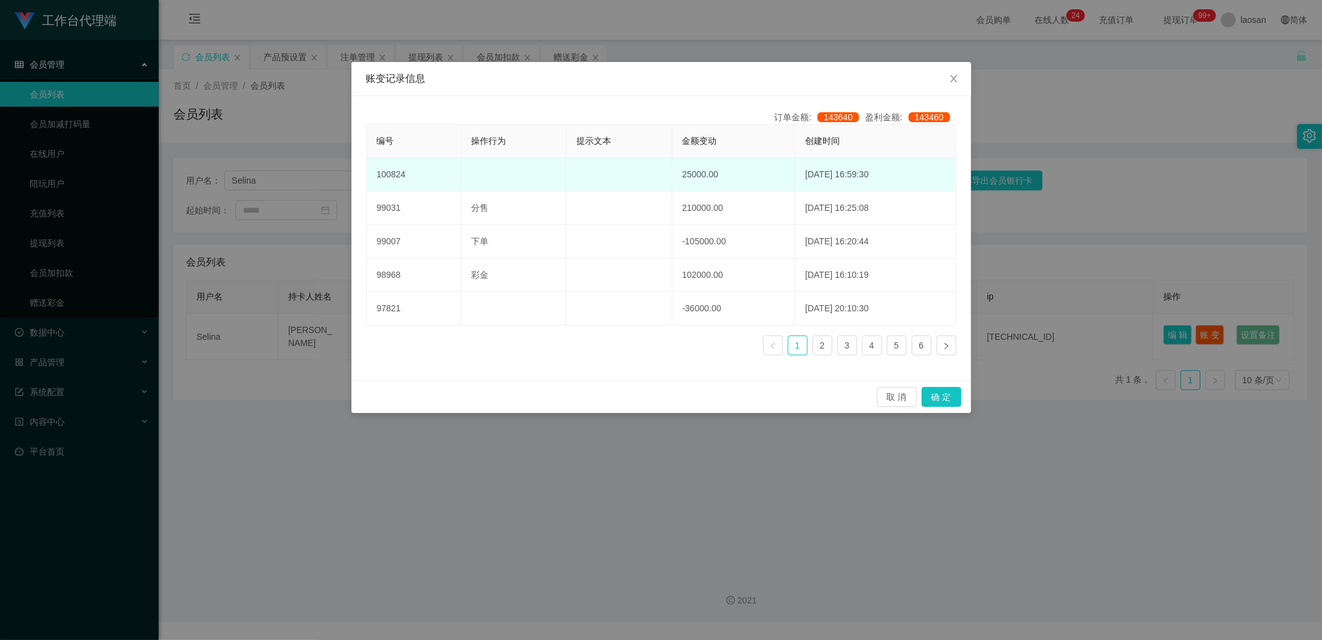
click at [692, 176] on td "25000.00" at bounding box center [734, 174] width 123 height 33
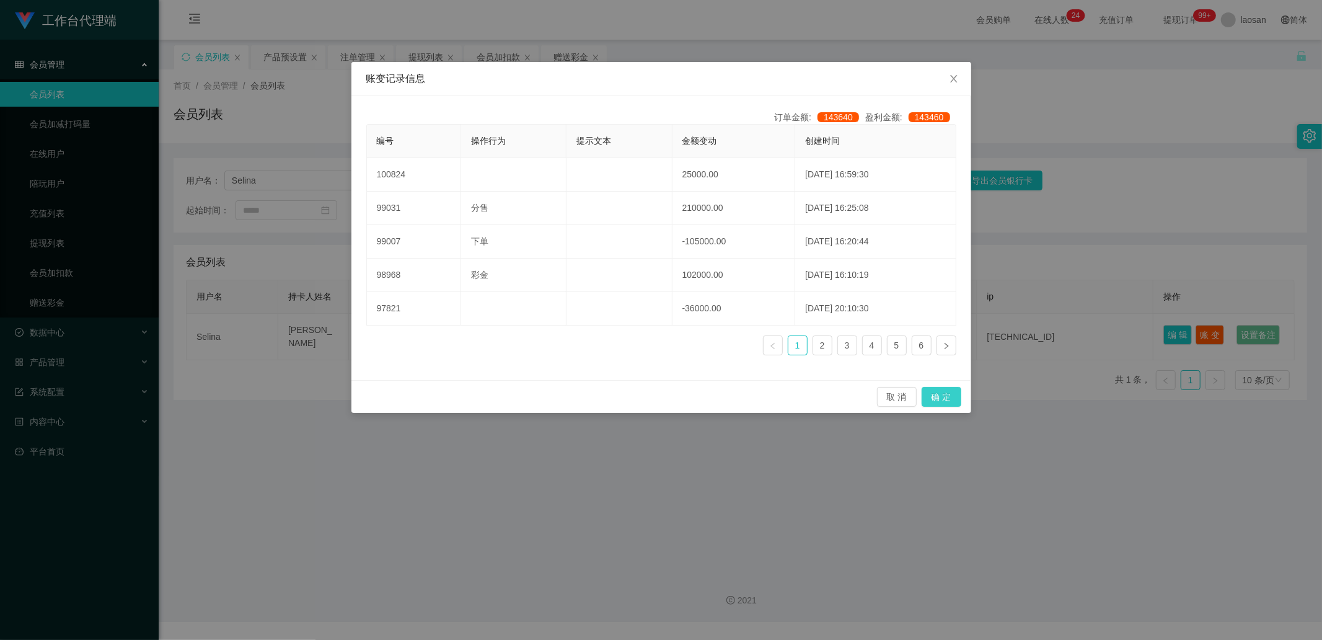
click at [700, 216] on button "确 定" at bounding box center [942, 397] width 40 height 20
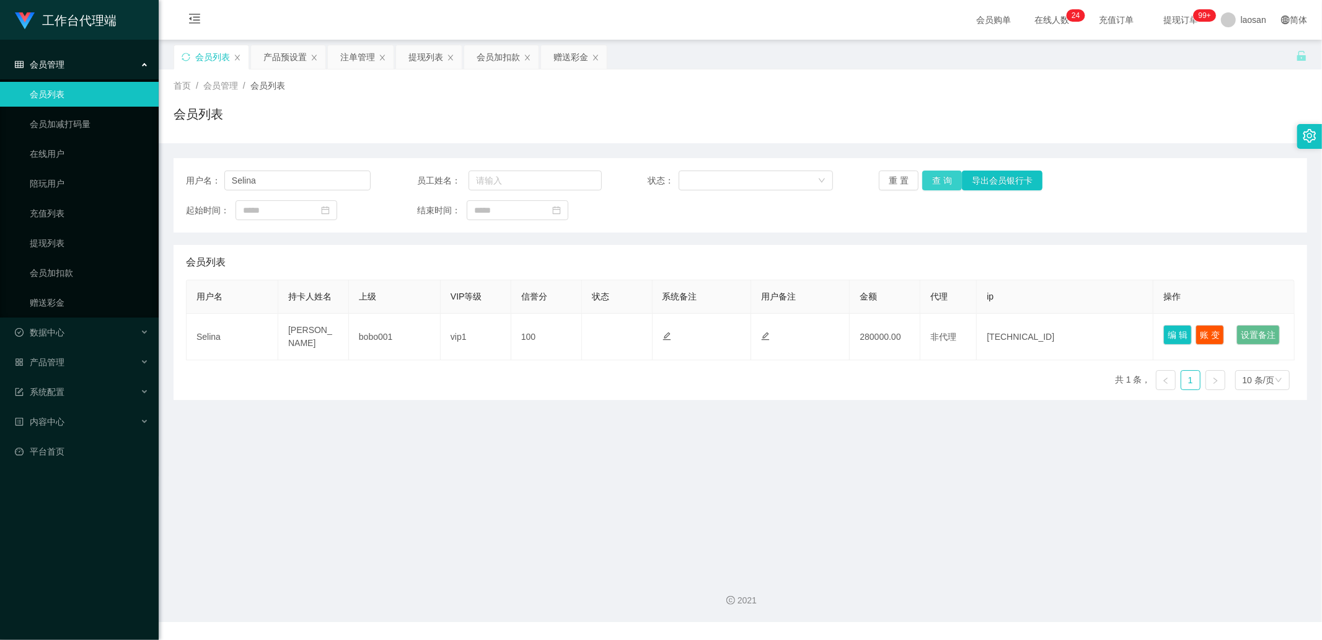
click at [700, 187] on button "查 询" at bounding box center [943, 180] width 40 height 20
click at [700, 186] on div "重 置 查 询 导出会员银行卡" at bounding box center [971, 180] width 185 height 20
click at [700, 186] on button "查 询" at bounding box center [943, 180] width 40 height 20
click at [700, 186] on div "重 置 查 询 导出会员银行卡" at bounding box center [971, 180] width 185 height 20
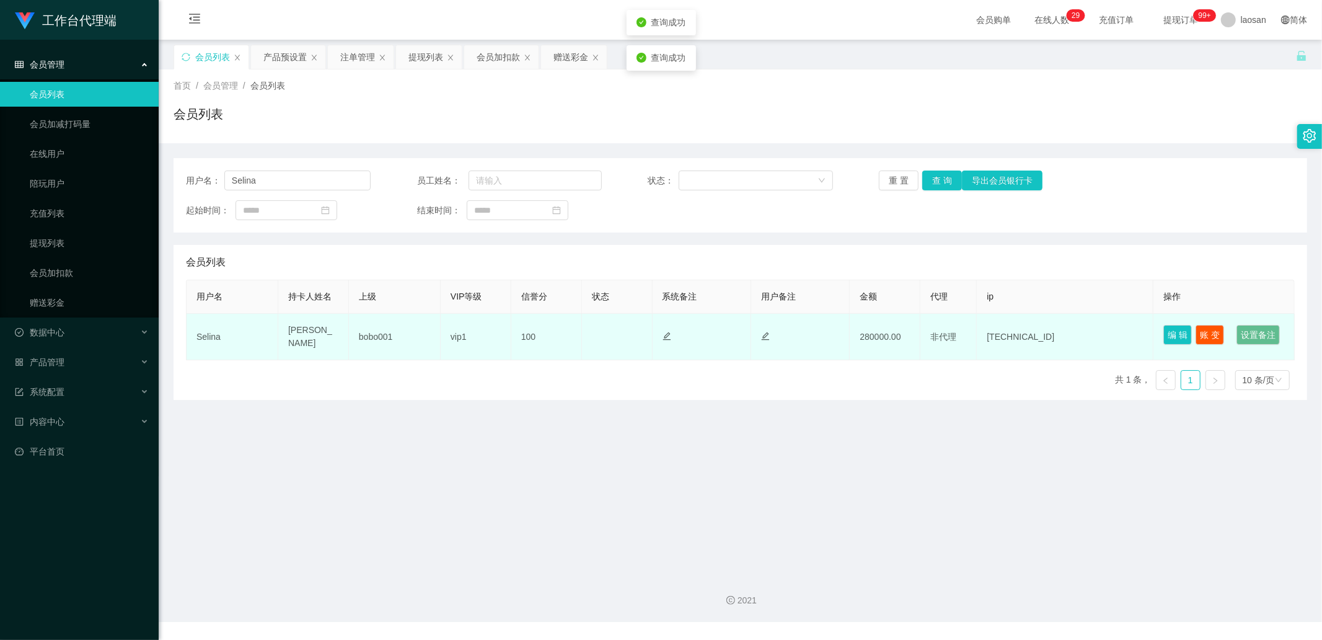
click at [603, 216] on td "正常 禁止登录 禁止投注" at bounding box center [617, 337] width 71 height 46
